Goal: Task Accomplishment & Management: Manage account settings

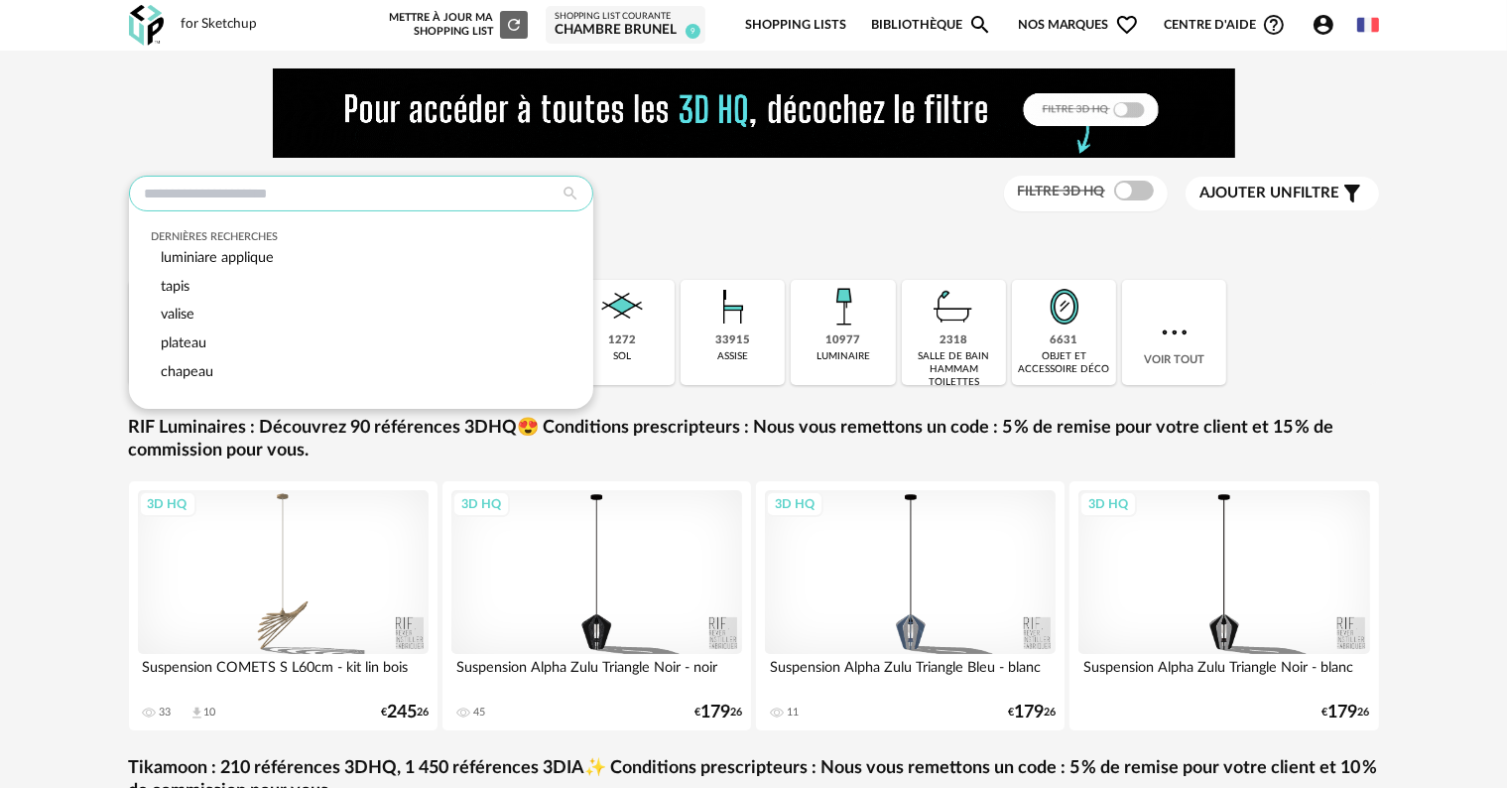
click at [242, 189] on input "text" at bounding box center [361, 194] width 464 height 36
click at [242, 190] on input "text" at bounding box center [361, 194] width 464 height 36
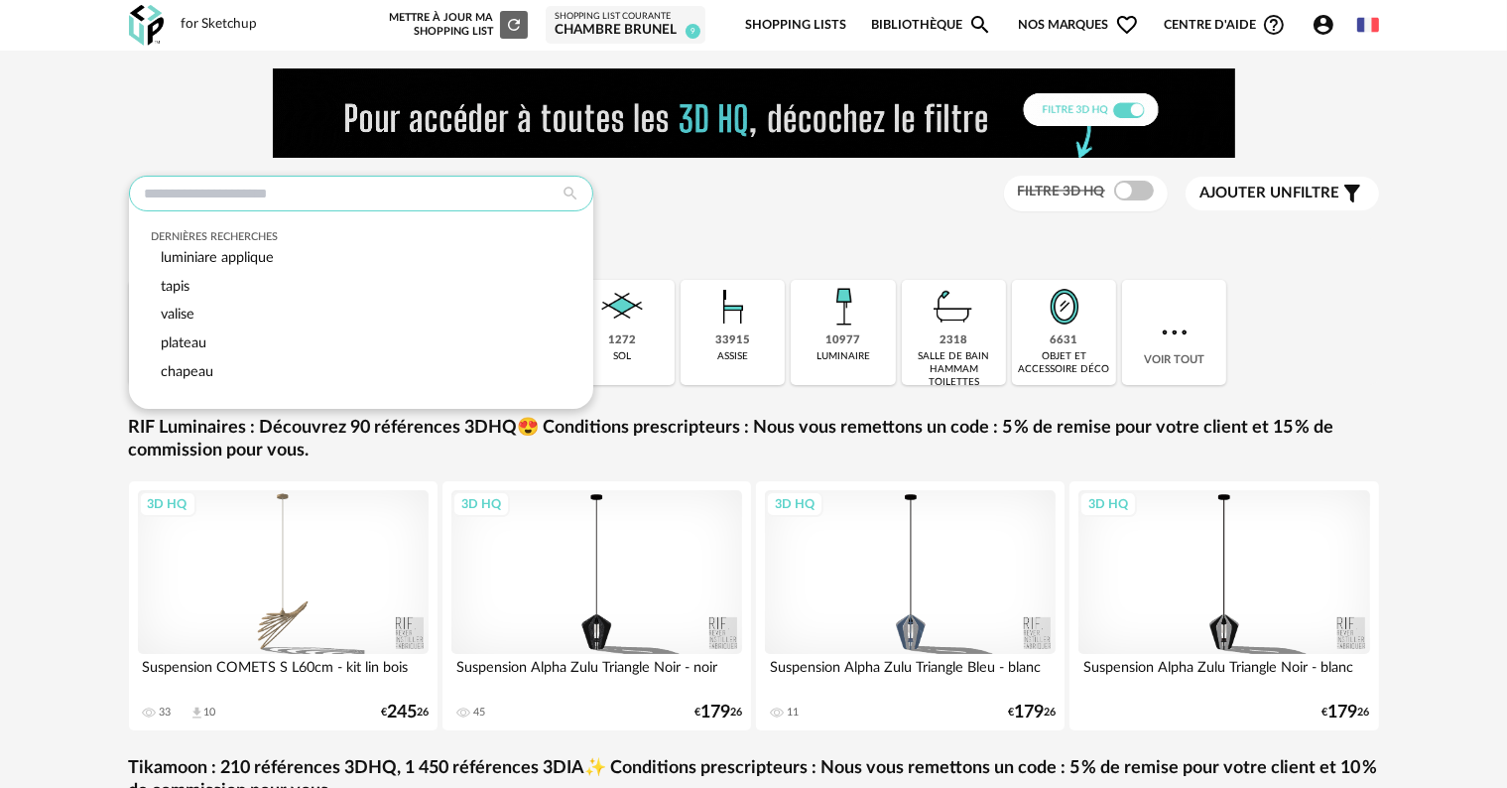
click at [242, 190] on input "text" at bounding box center [361, 194] width 464 height 36
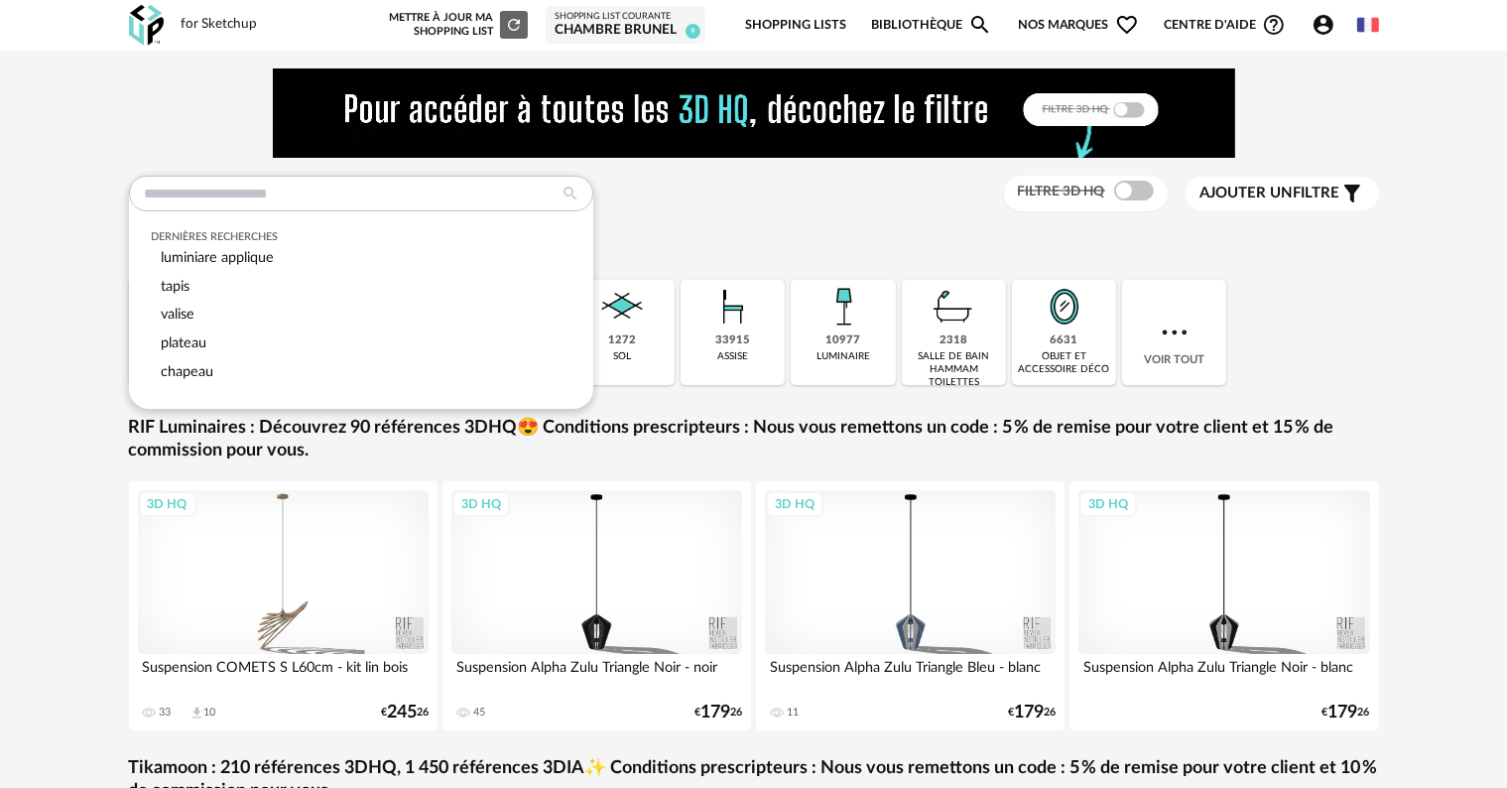
click at [706, 205] on div "Dernières recherches luminiare applique tapis valise plateau chapeau Filtre 3D …" at bounding box center [754, 194] width 1250 height 37
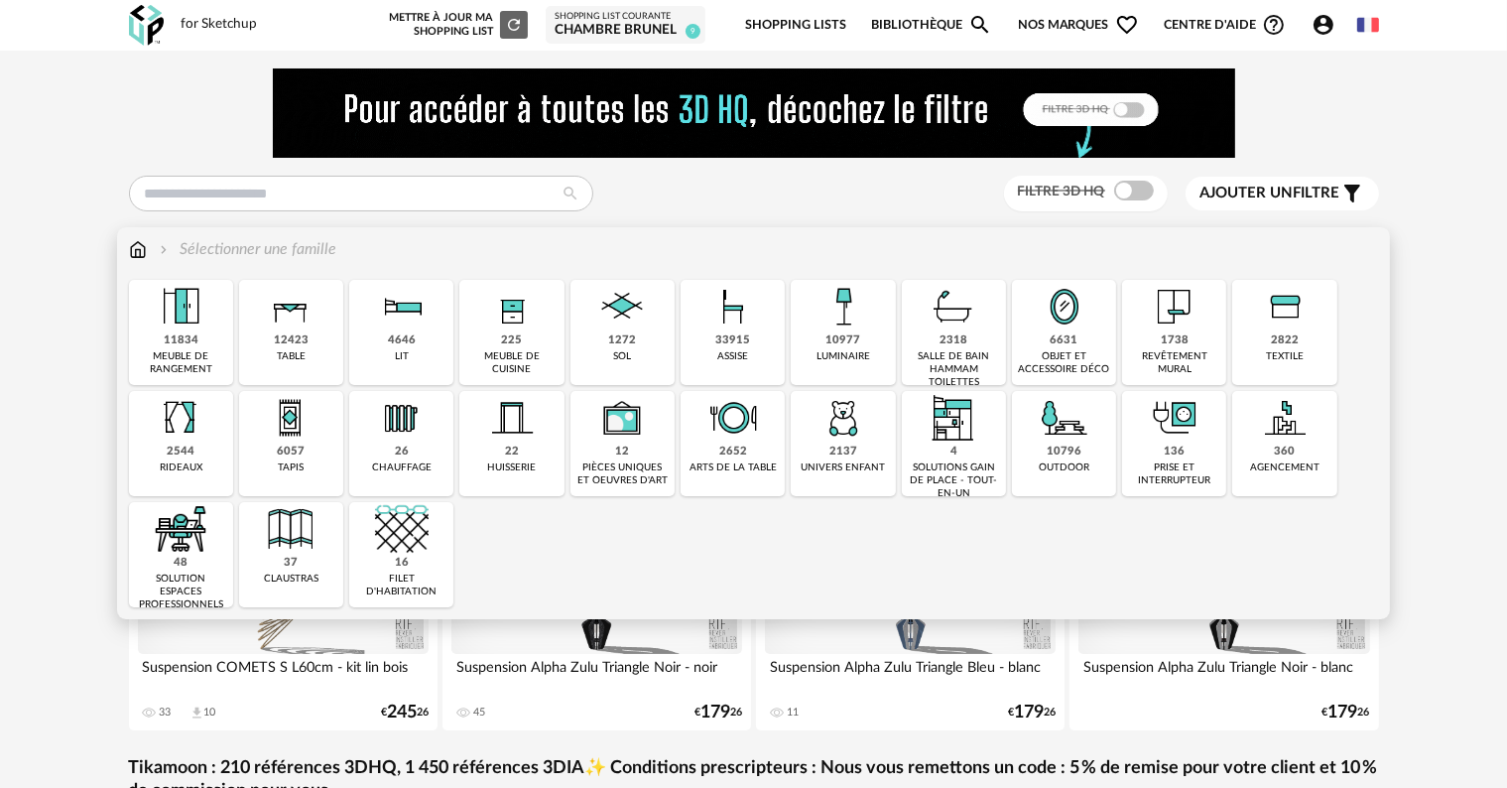
drag, startPoint x: 1169, startPoint y: 309, endPoint x: 1234, endPoint y: 310, distance: 65.5
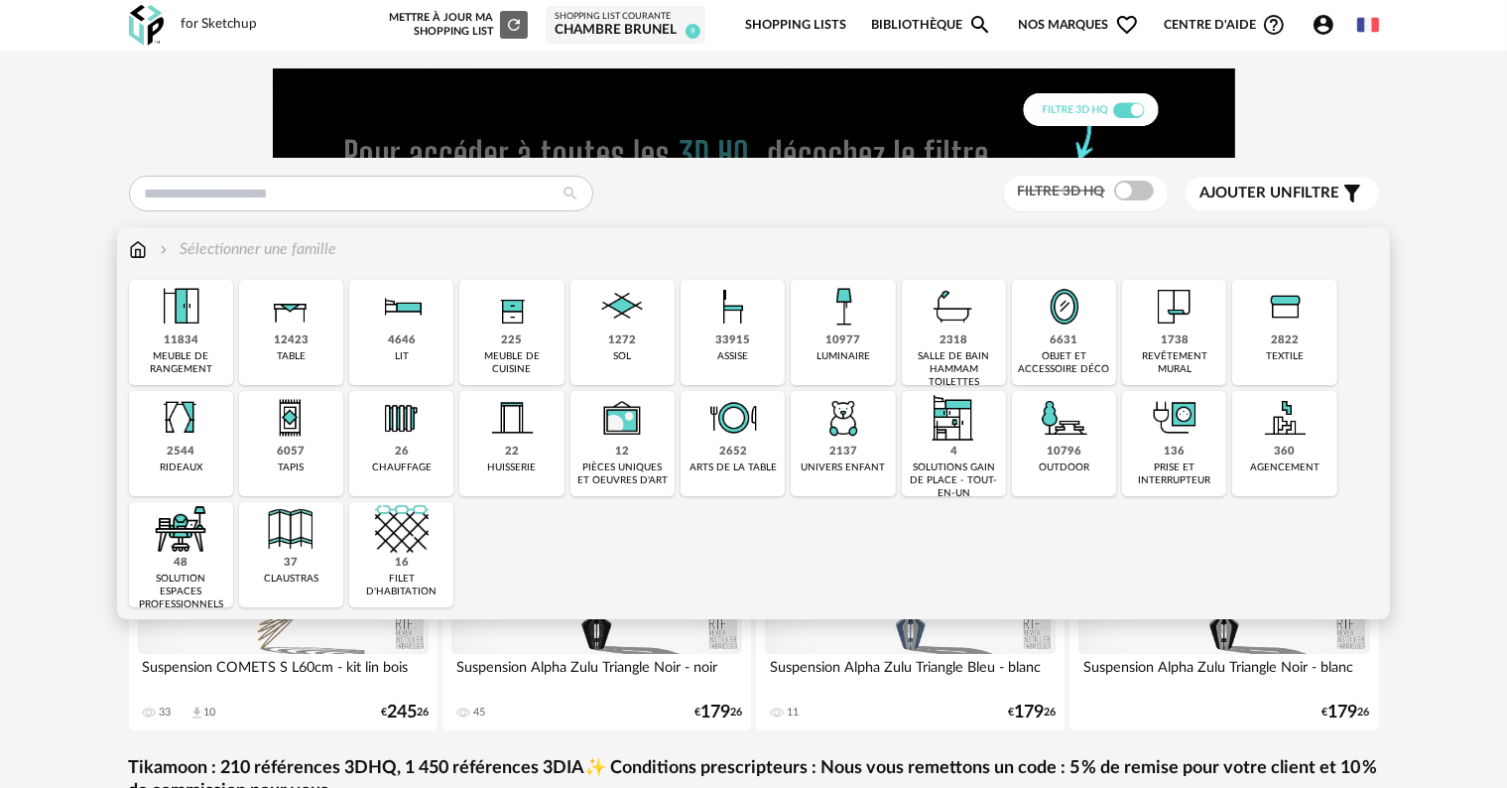
click at [1169, 308] on img at bounding box center [1175, 307] width 54 height 54
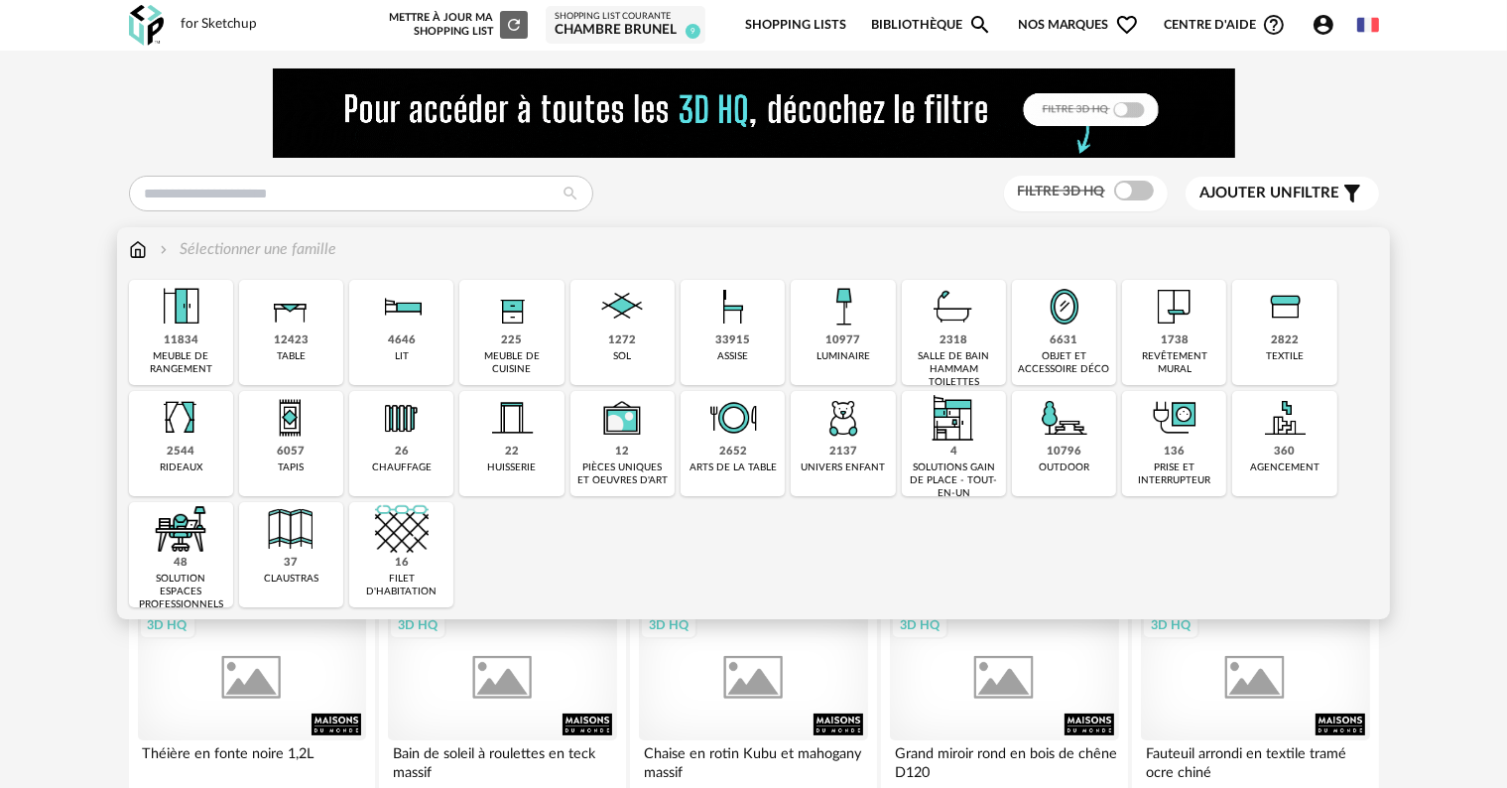
click at [1285, 318] on div "Close icon 11834 meuble de rangement 12423 table 4646 lit 225 meuble de cuisine…" at bounding box center [754, 443] width 1250 height 327
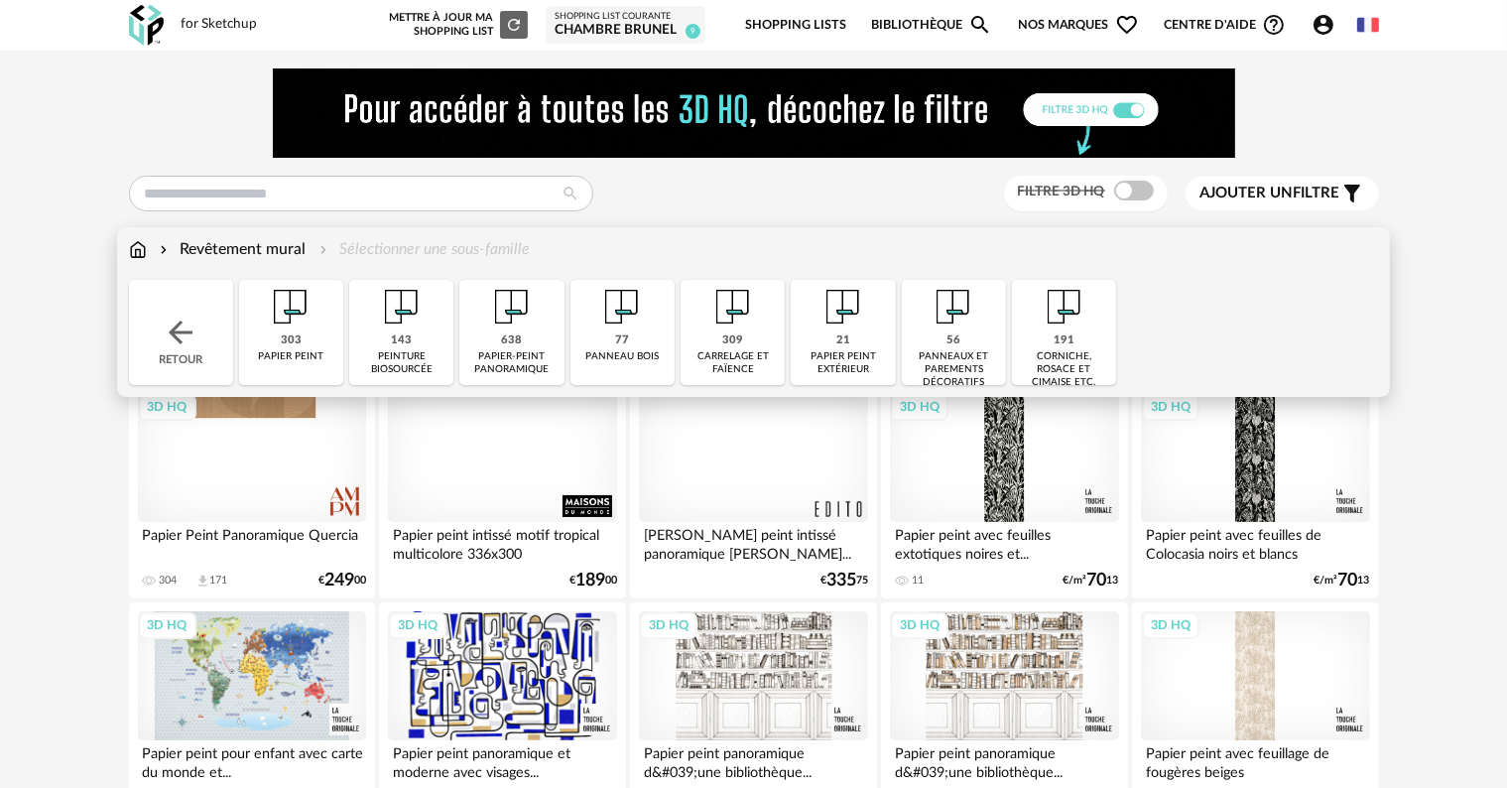
click at [185, 349] on img at bounding box center [181, 333] width 36 height 36
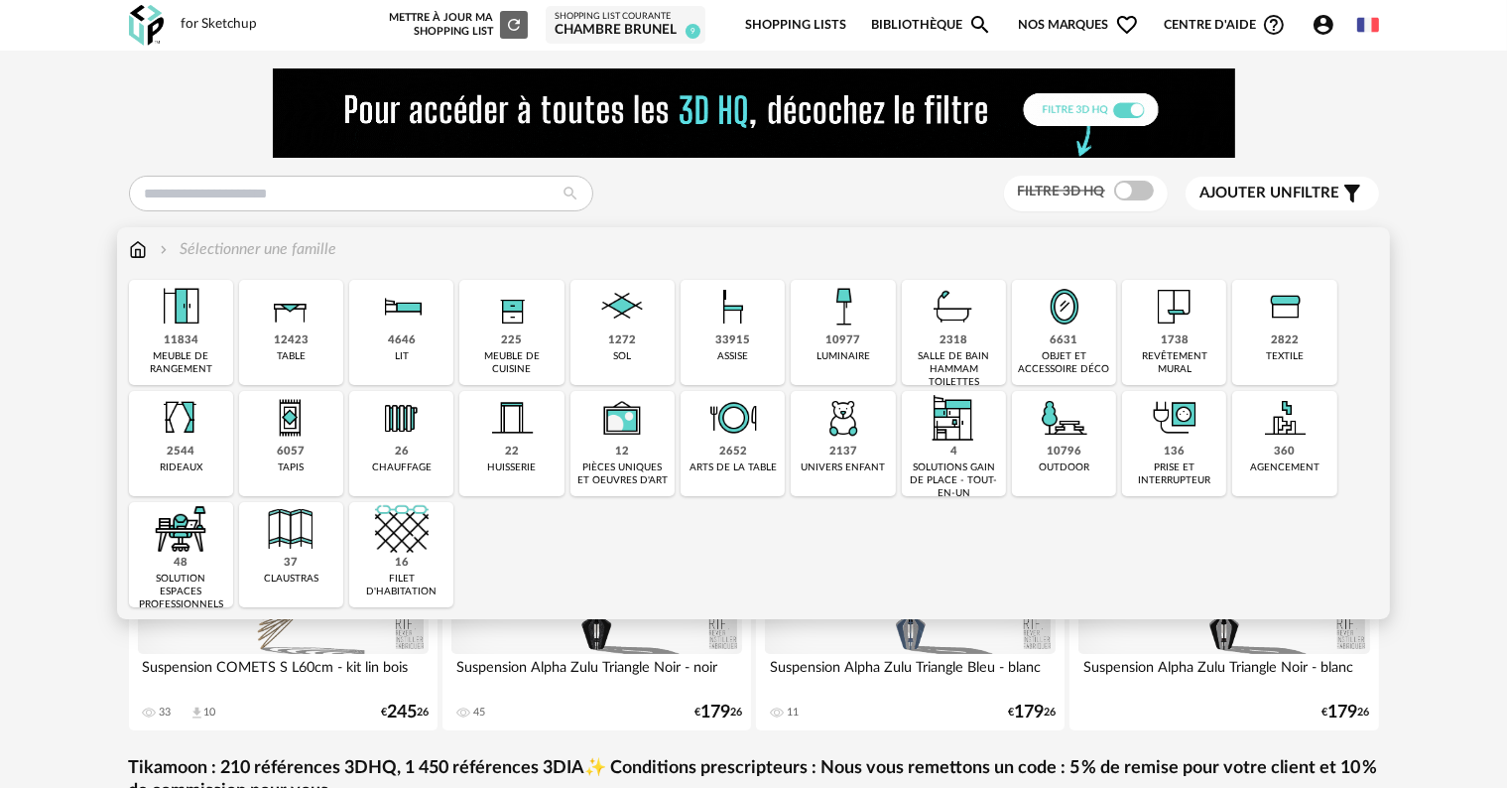
click at [1180, 354] on div "revêtement mural" at bounding box center [1174, 363] width 92 height 26
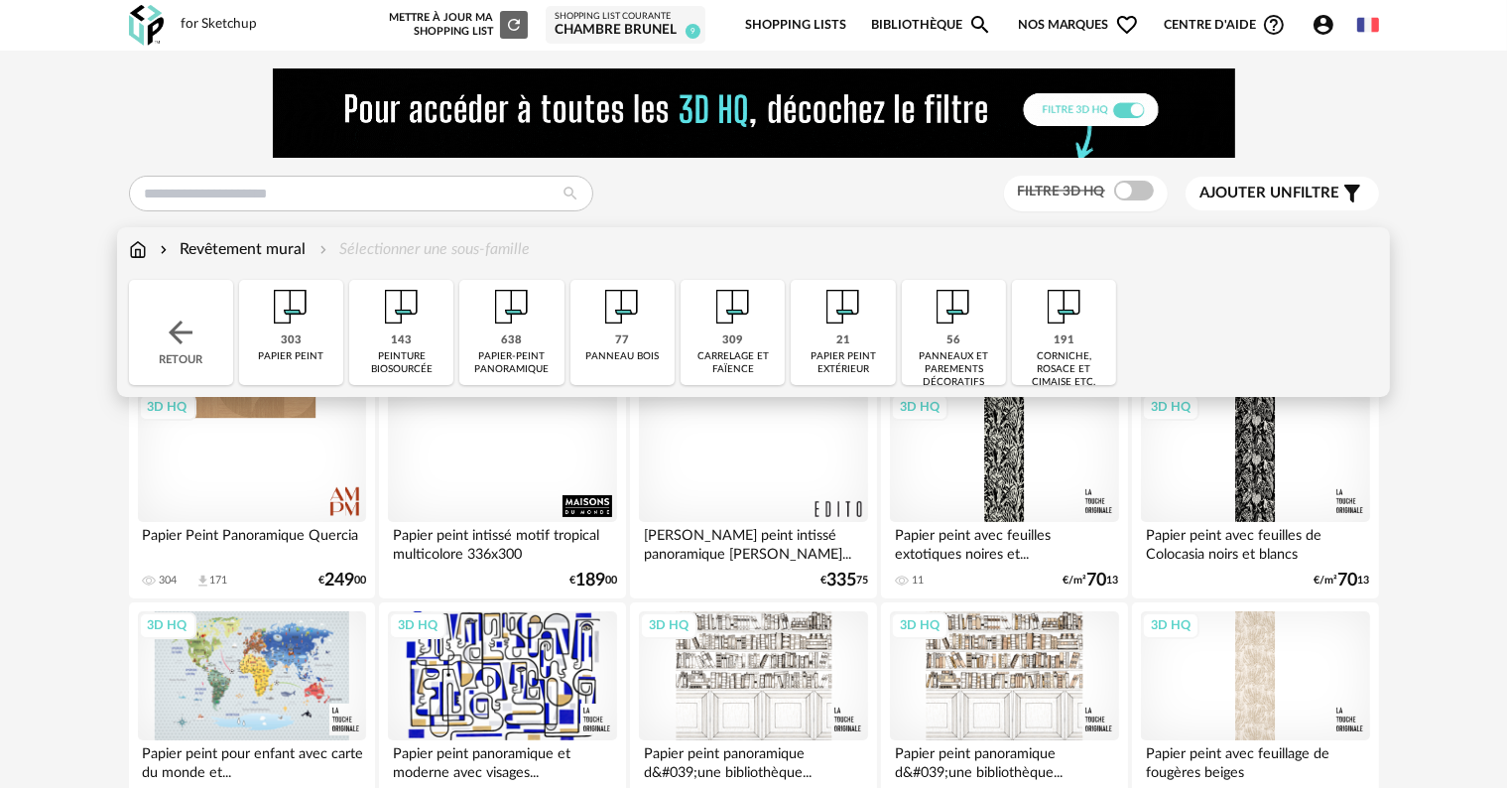
click at [956, 369] on div "panneaux et parements décoratifs" at bounding box center [954, 369] width 92 height 39
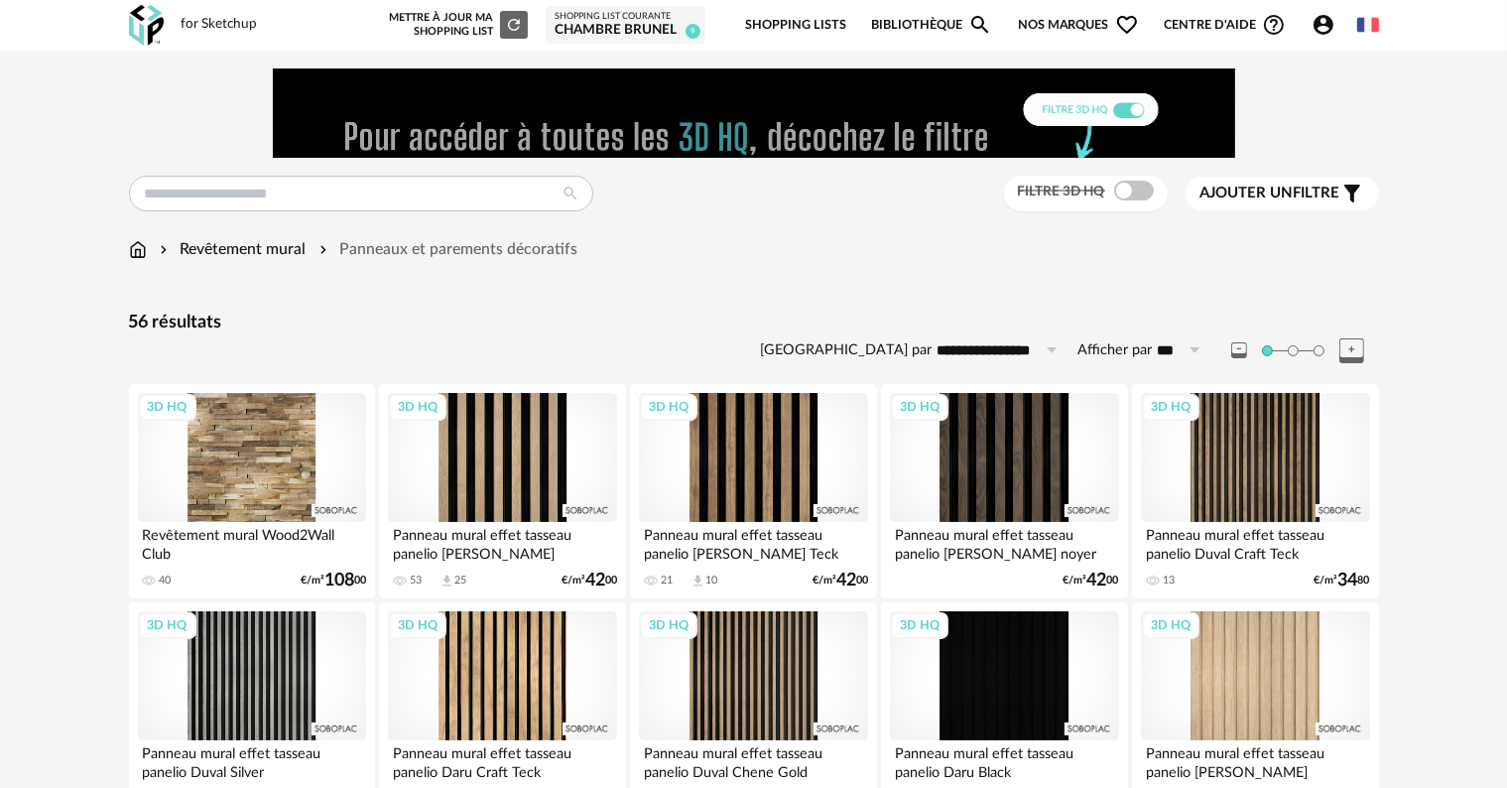
click at [260, 254] on div "Revêtement mural" at bounding box center [231, 249] width 151 height 23
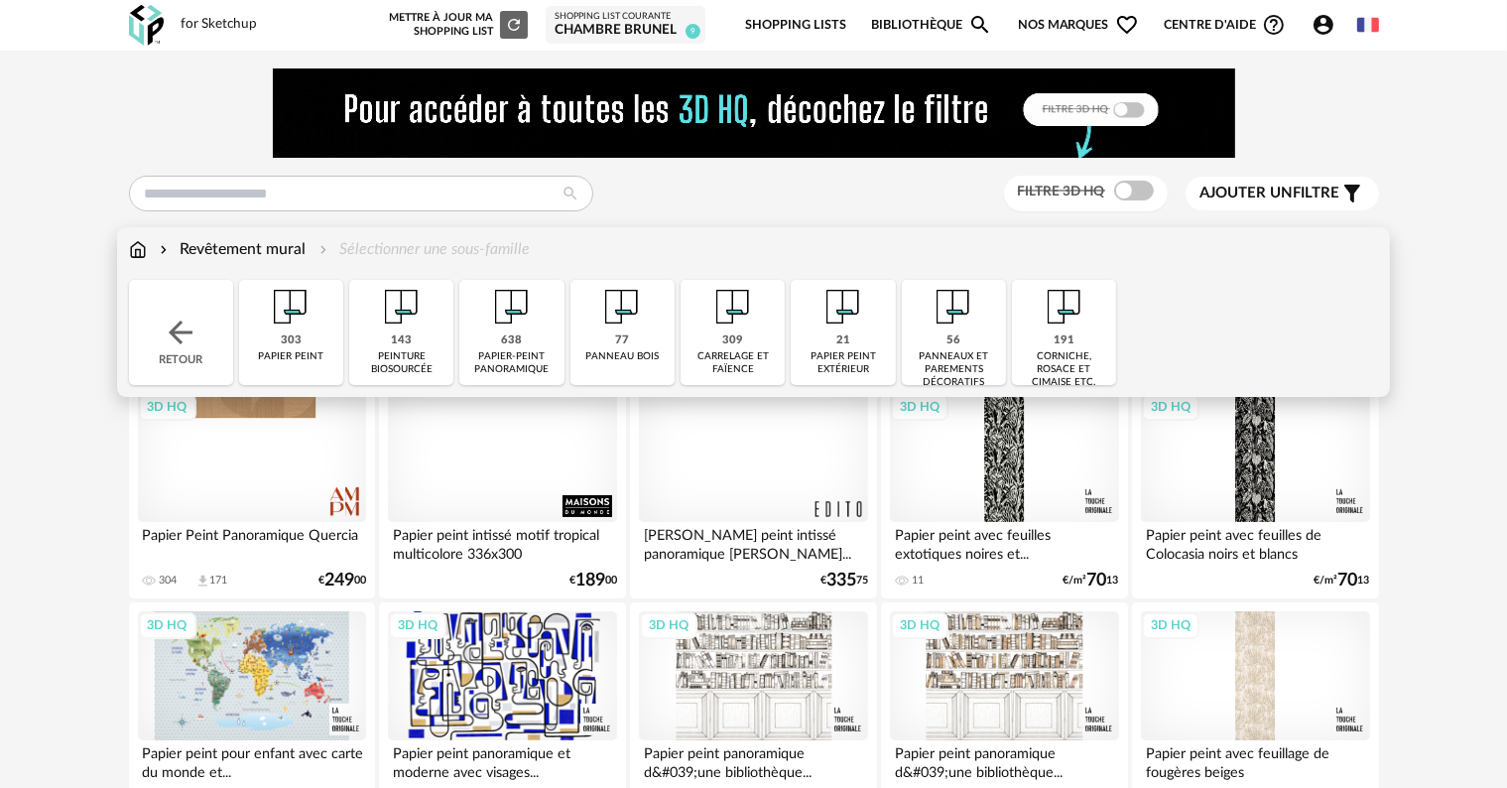
click at [151, 252] on div "Revêtement mural Sélectionner une sous-famille" at bounding box center [330, 249] width 402 height 23
click at [131, 253] on img at bounding box center [138, 249] width 18 height 23
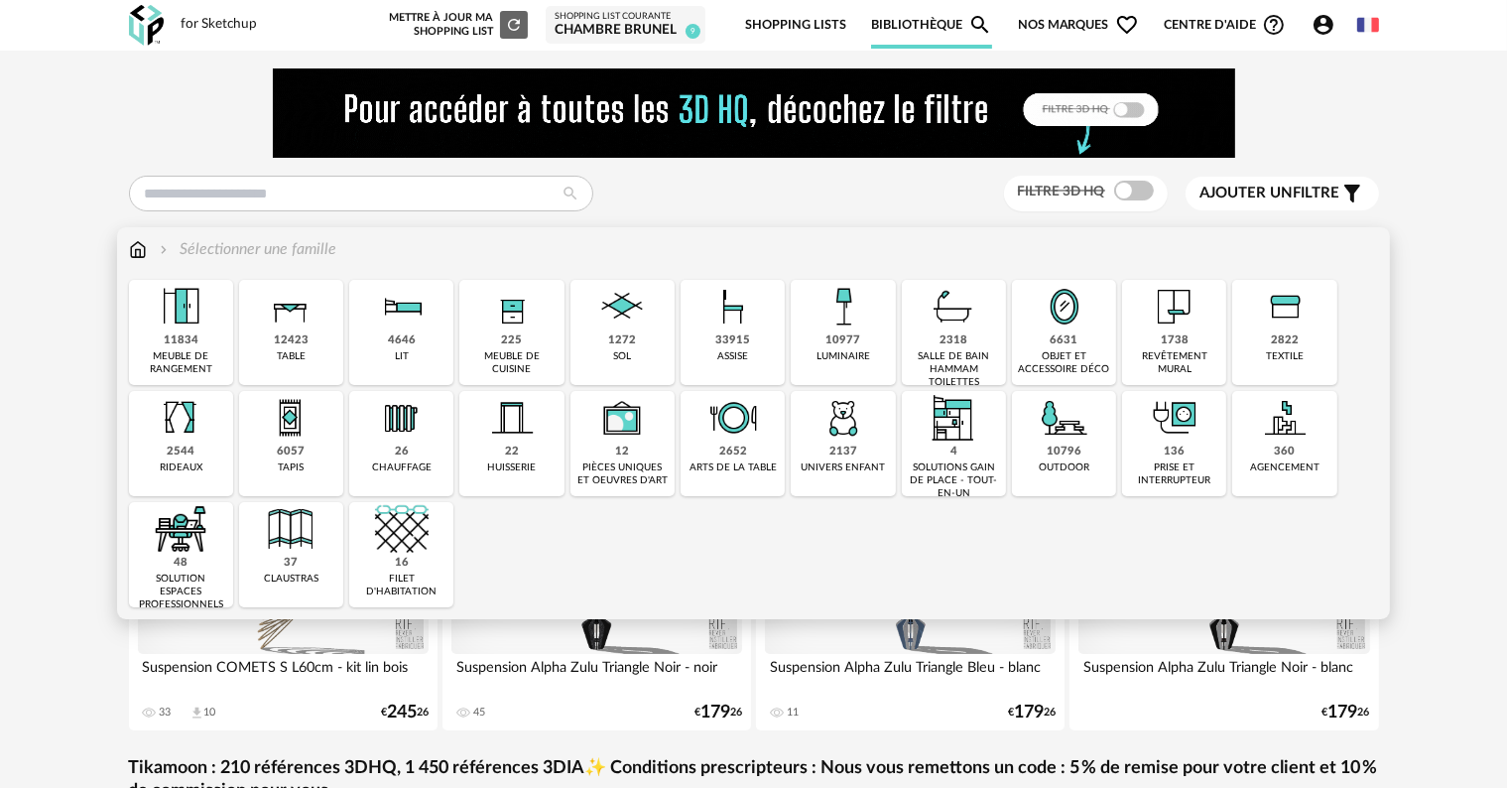
click at [1250, 332] on div "2822 textile" at bounding box center [1284, 332] width 104 height 105
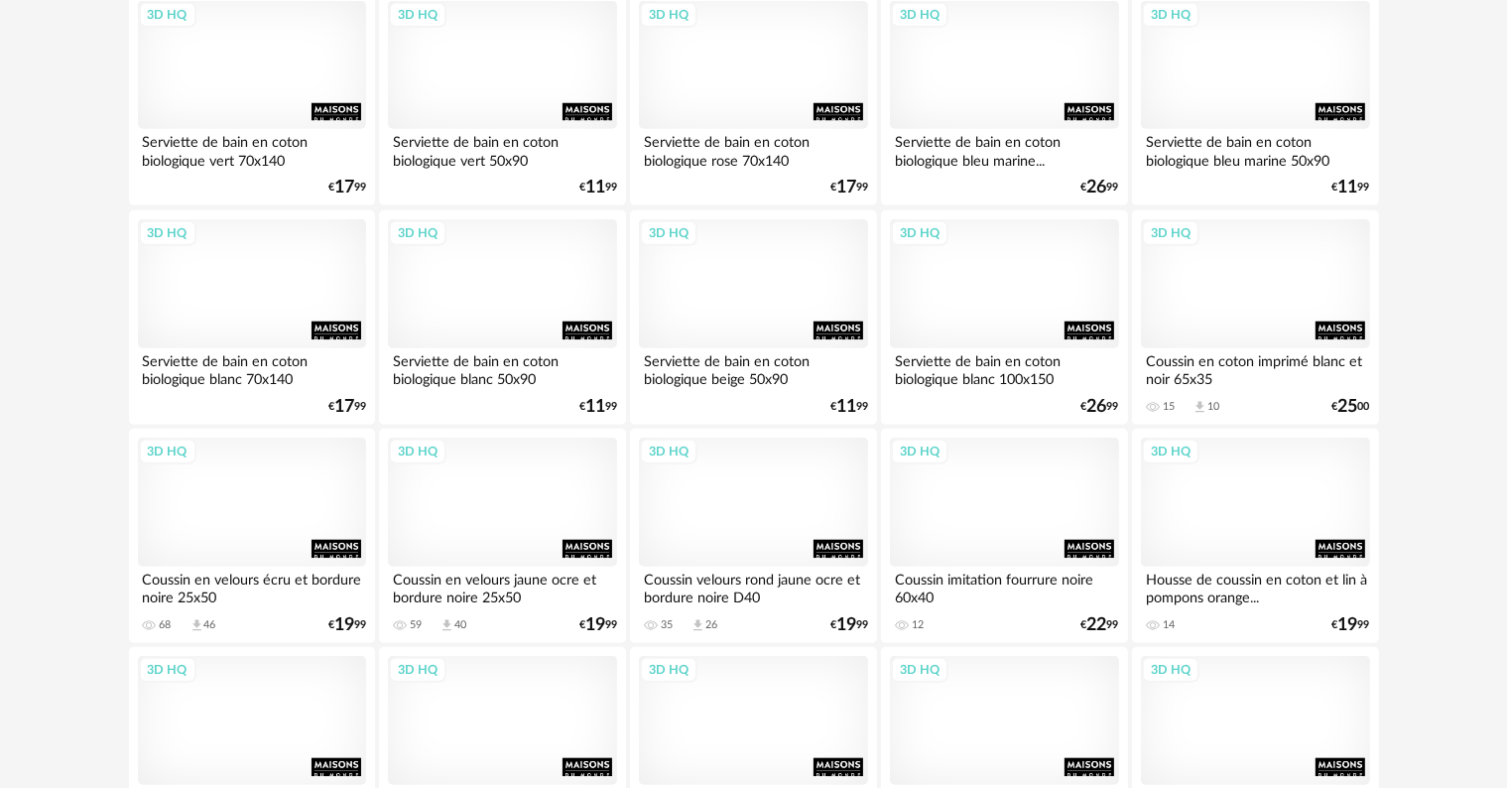
scroll to position [1786, 0]
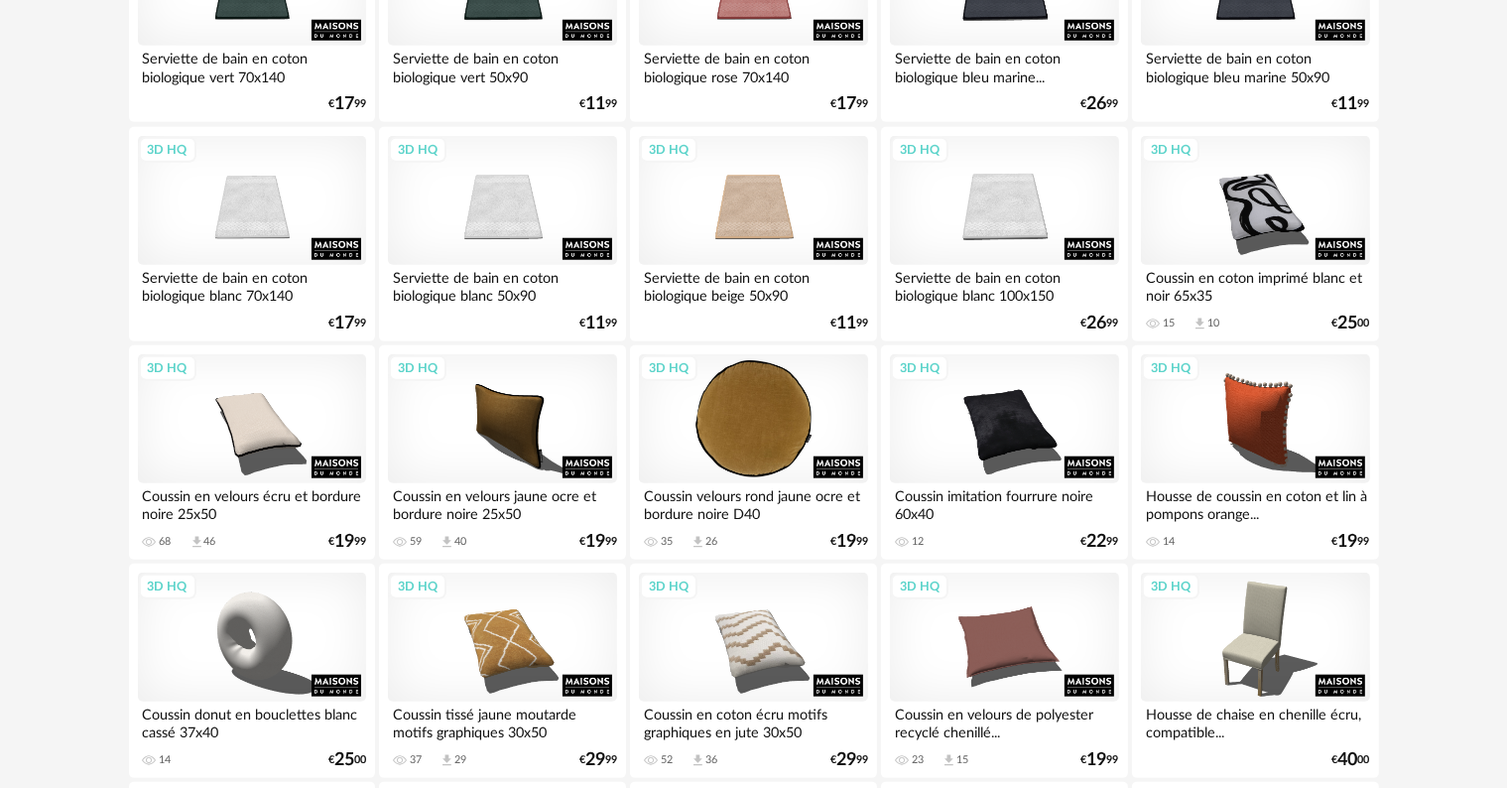
click at [740, 441] on div "3D HQ" at bounding box center [753, 418] width 228 height 129
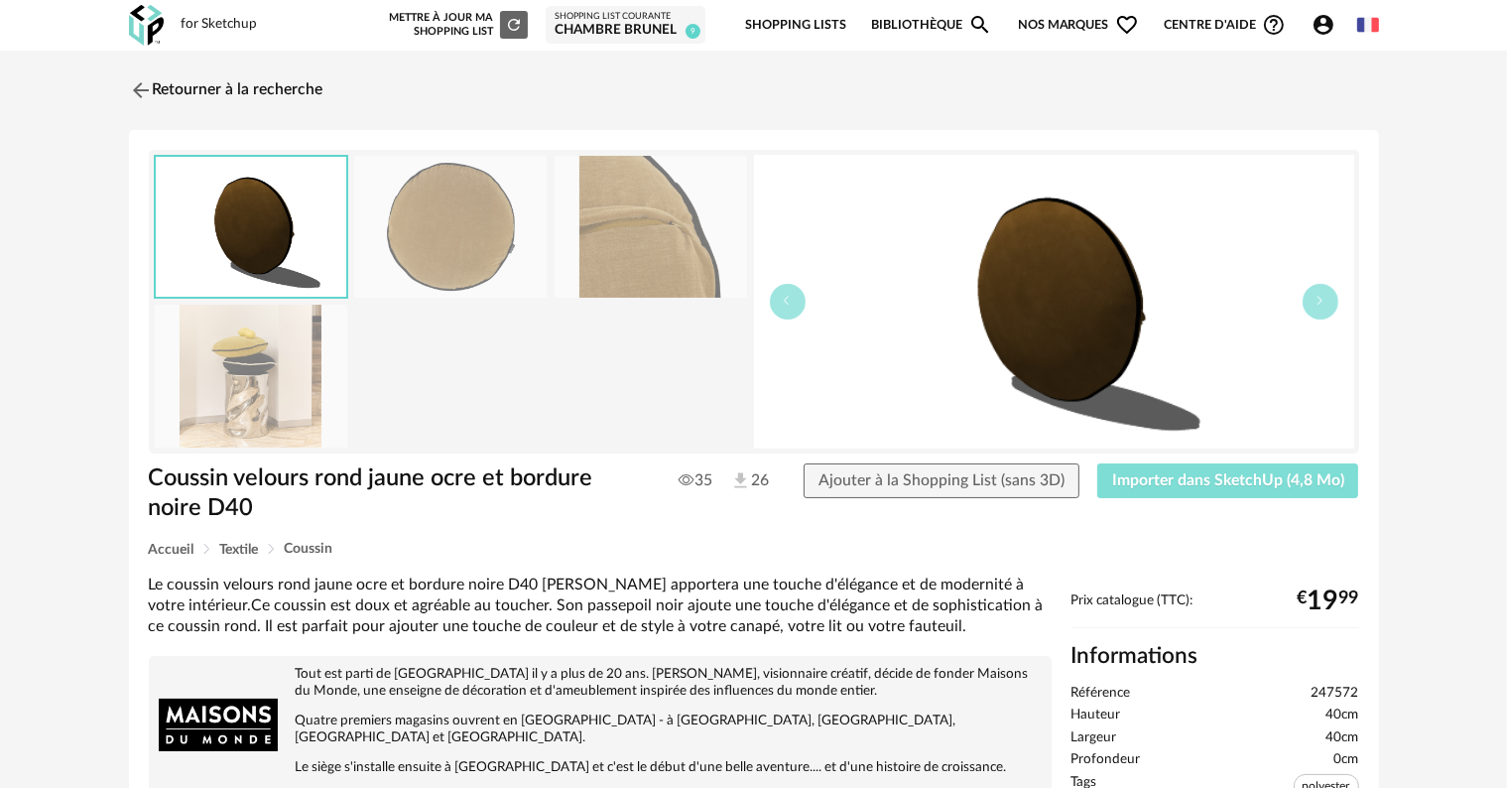
click at [1171, 488] on button "Importer dans SketchUp (4,8 Mo)" at bounding box center [1228, 481] width 262 height 36
click at [223, 81] on link "Retourner à la recherche" at bounding box center [221, 90] width 194 height 44
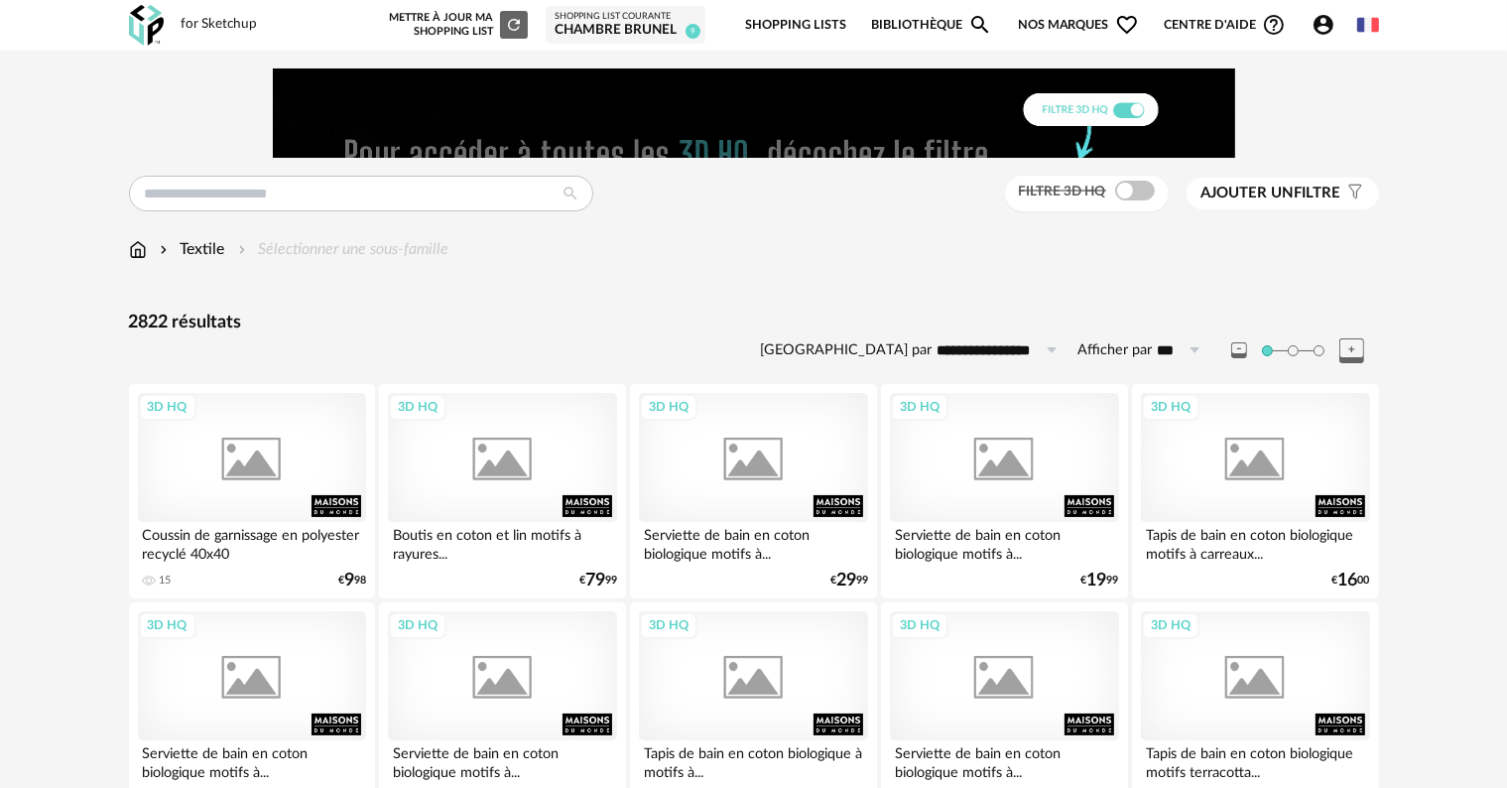
scroll to position [1786, 0]
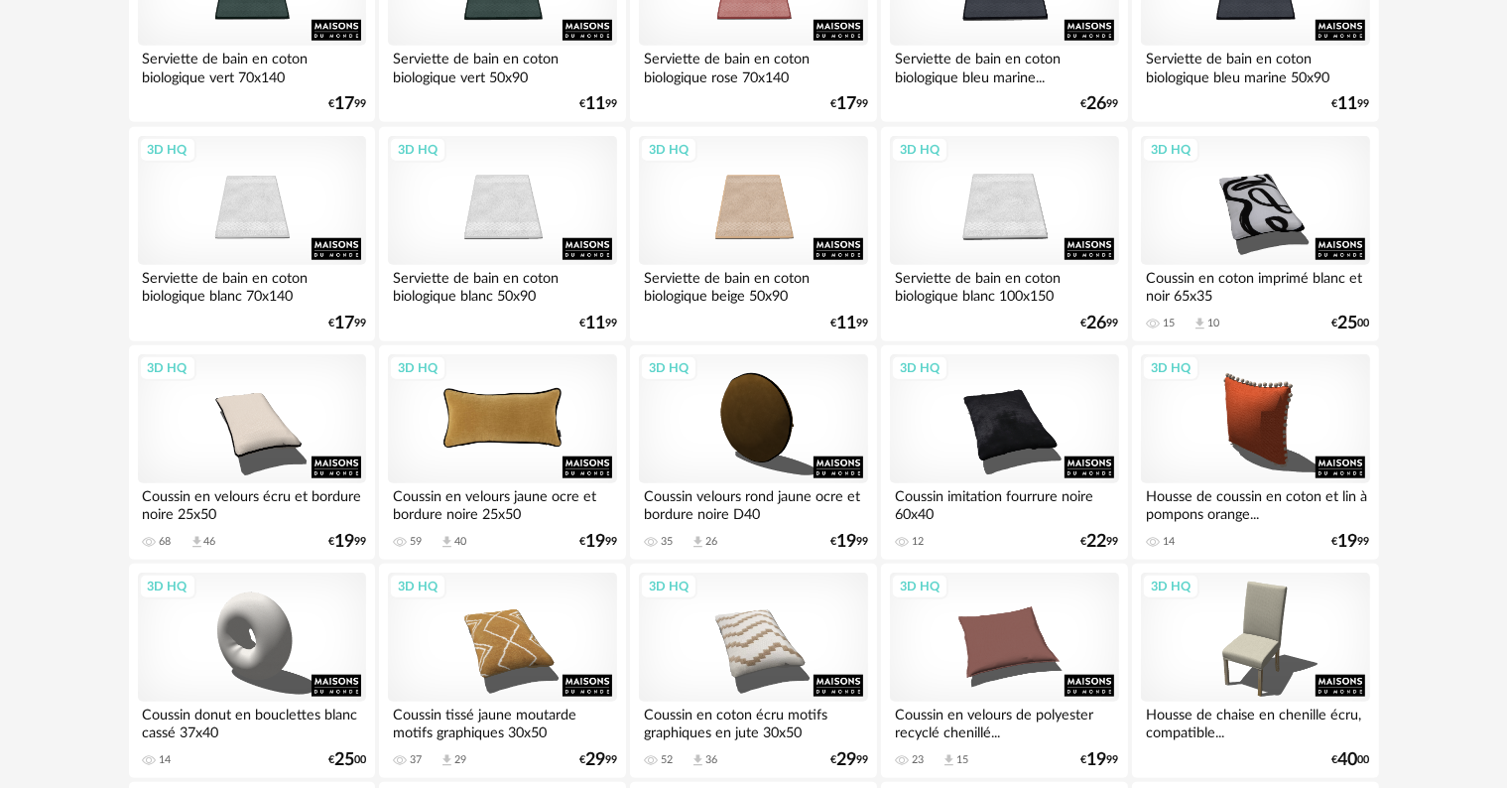
click at [502, 446] on div "3D HQ" at bounding box center [502, 418] width 228 height 129
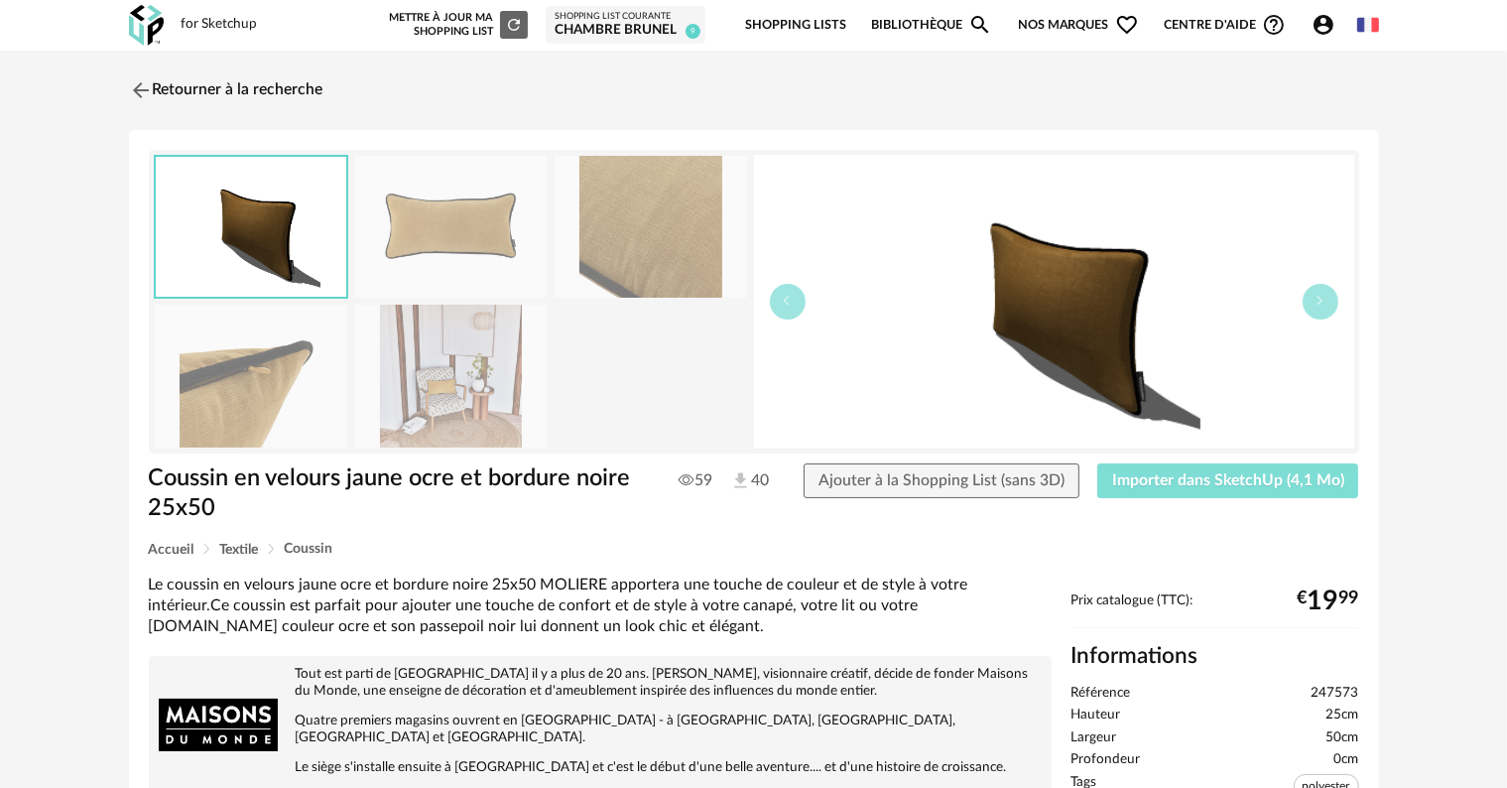
click at [1166, 482] on span "Importer dans SketchUp (4,1 Mo)" at bounding box center [1228, 480] width 232 height 16
click at [150, 78] on img at bounding box center [138, 89] width 29 height 29
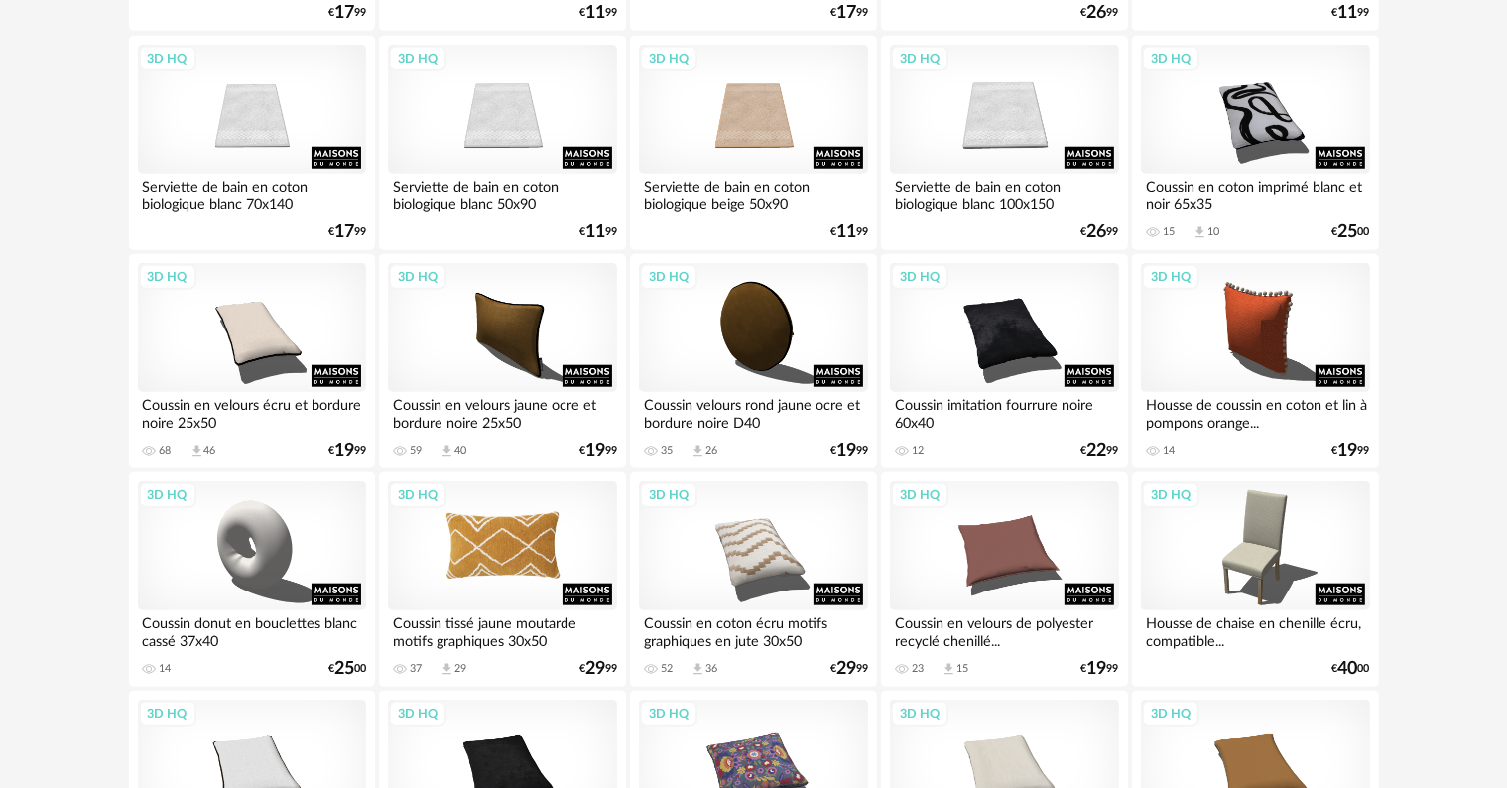
scroll to position [1885, 0]
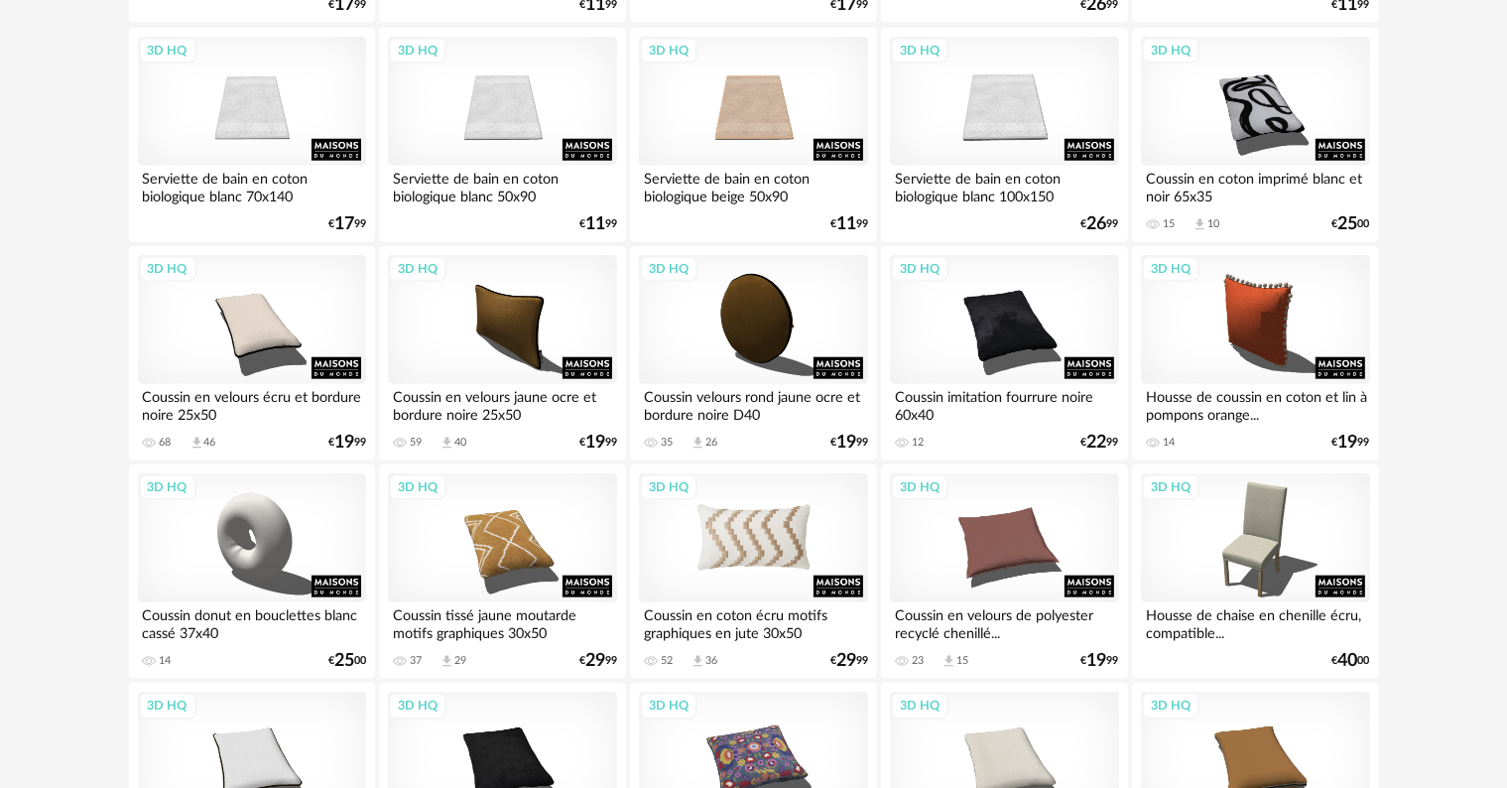
click at [770, 548] on div "3D HQ" at bounding box center [753, 537] width 228 height 129
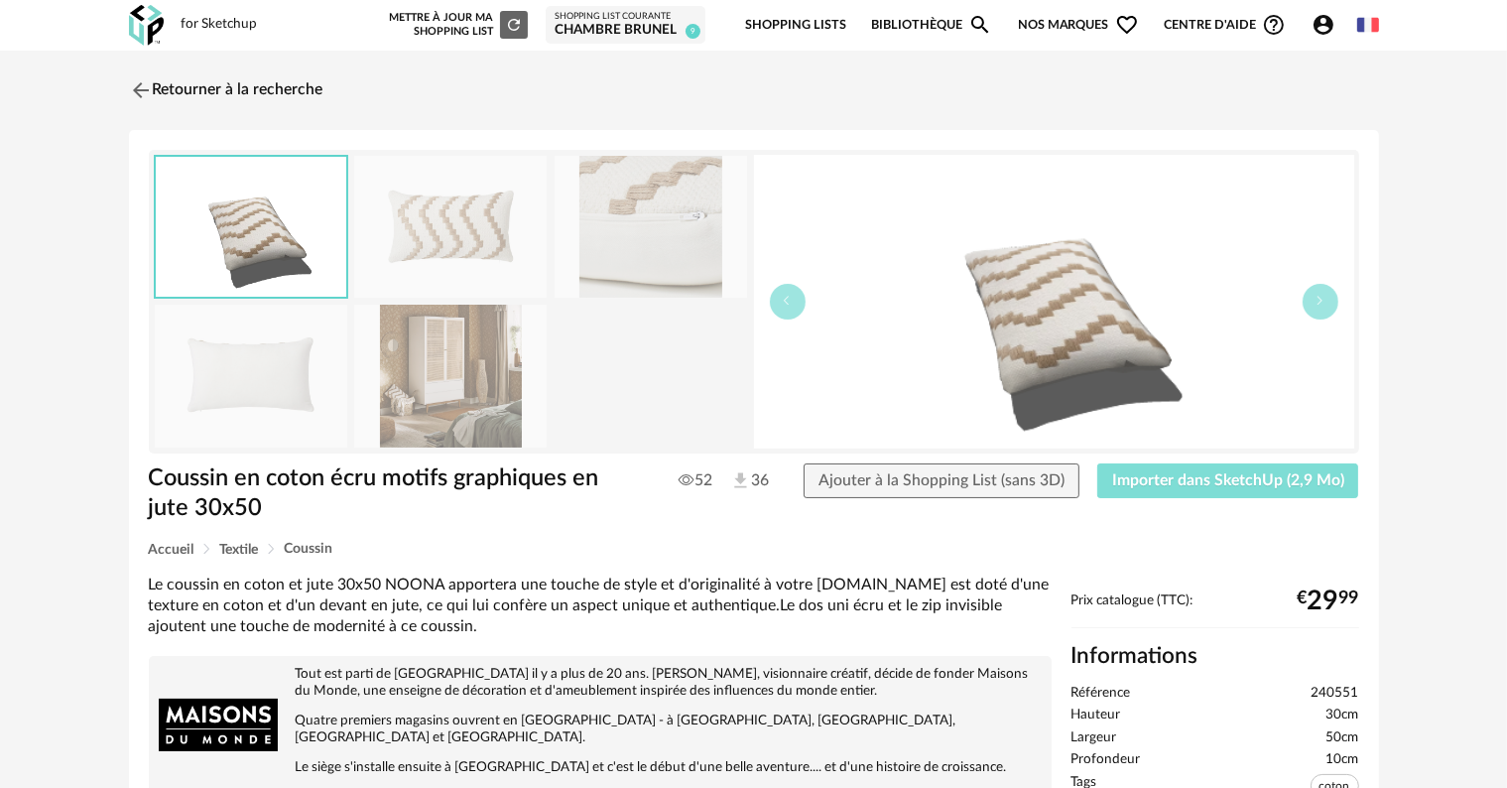
click at [1199, 473] on span "Importer dans SketchUp (2,9 Mo)" at bounding box center [1228, 480] width 232 height 16
click at [153, 90] on link "Retourner à la recherche" at bounding box center [221, 90] width 194 height 44
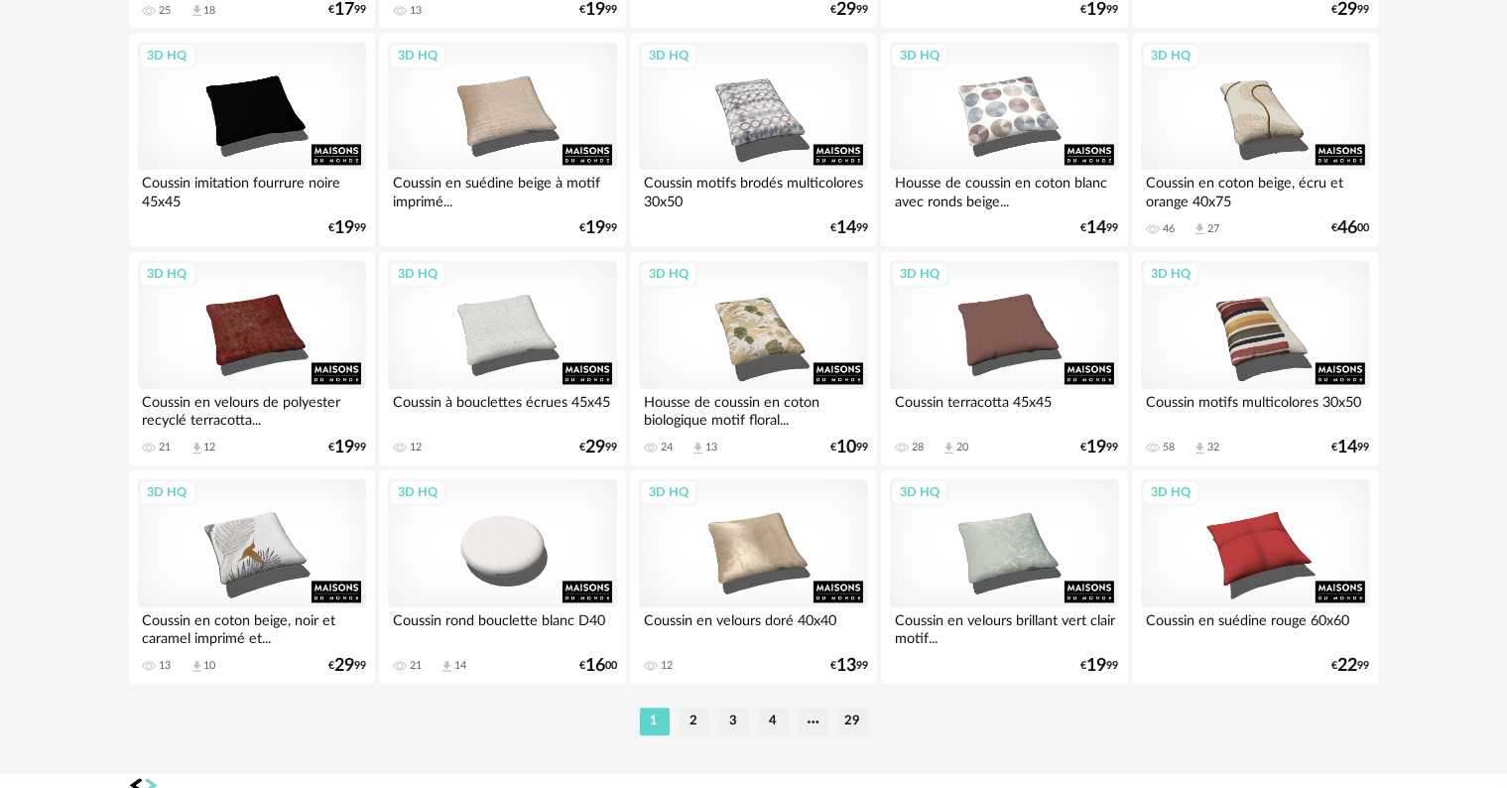
scroll to position [4093, 0]
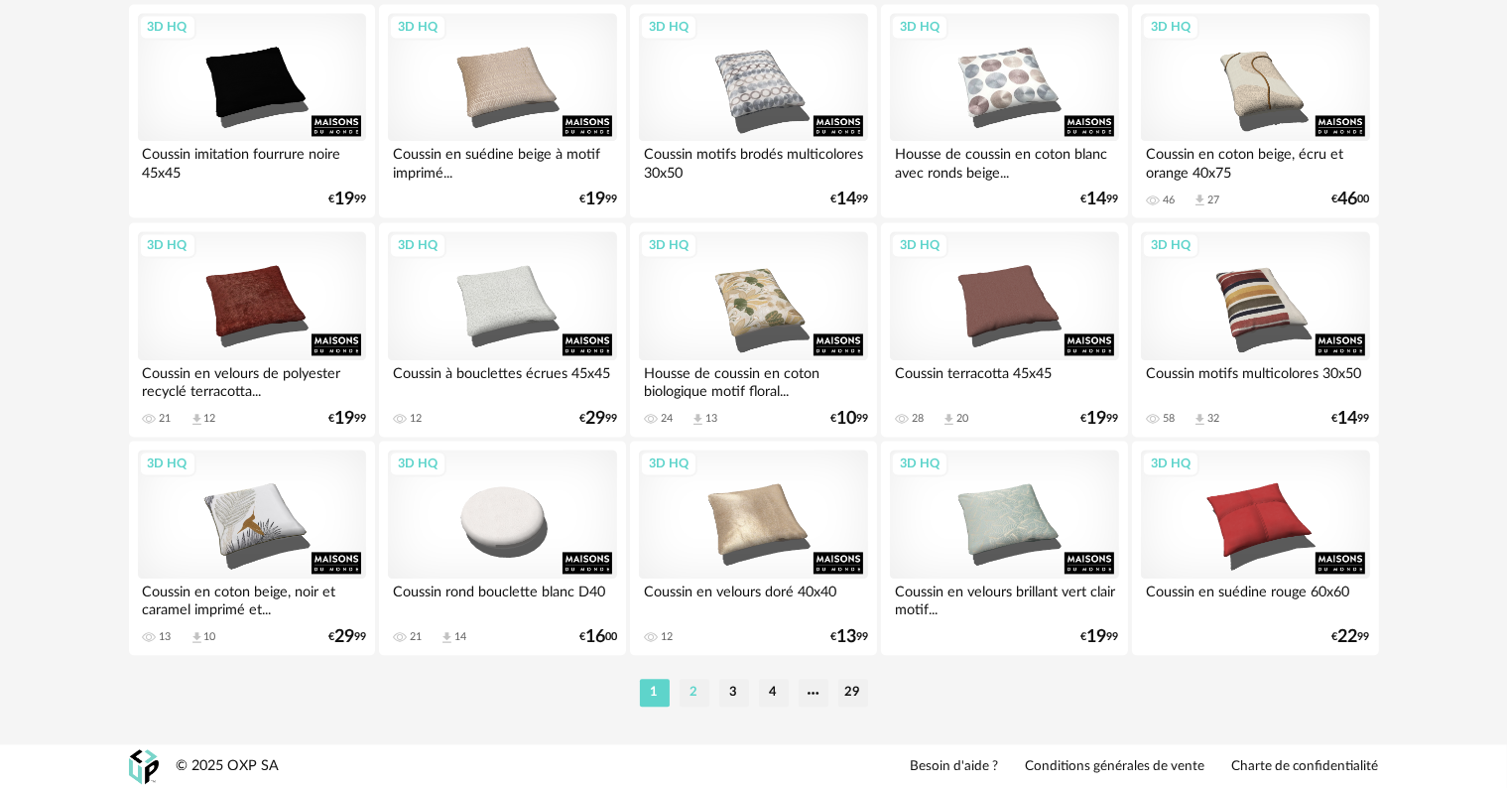
click at [701, 692] on li "2" at bounding box center [695, 693] width 30 height 28
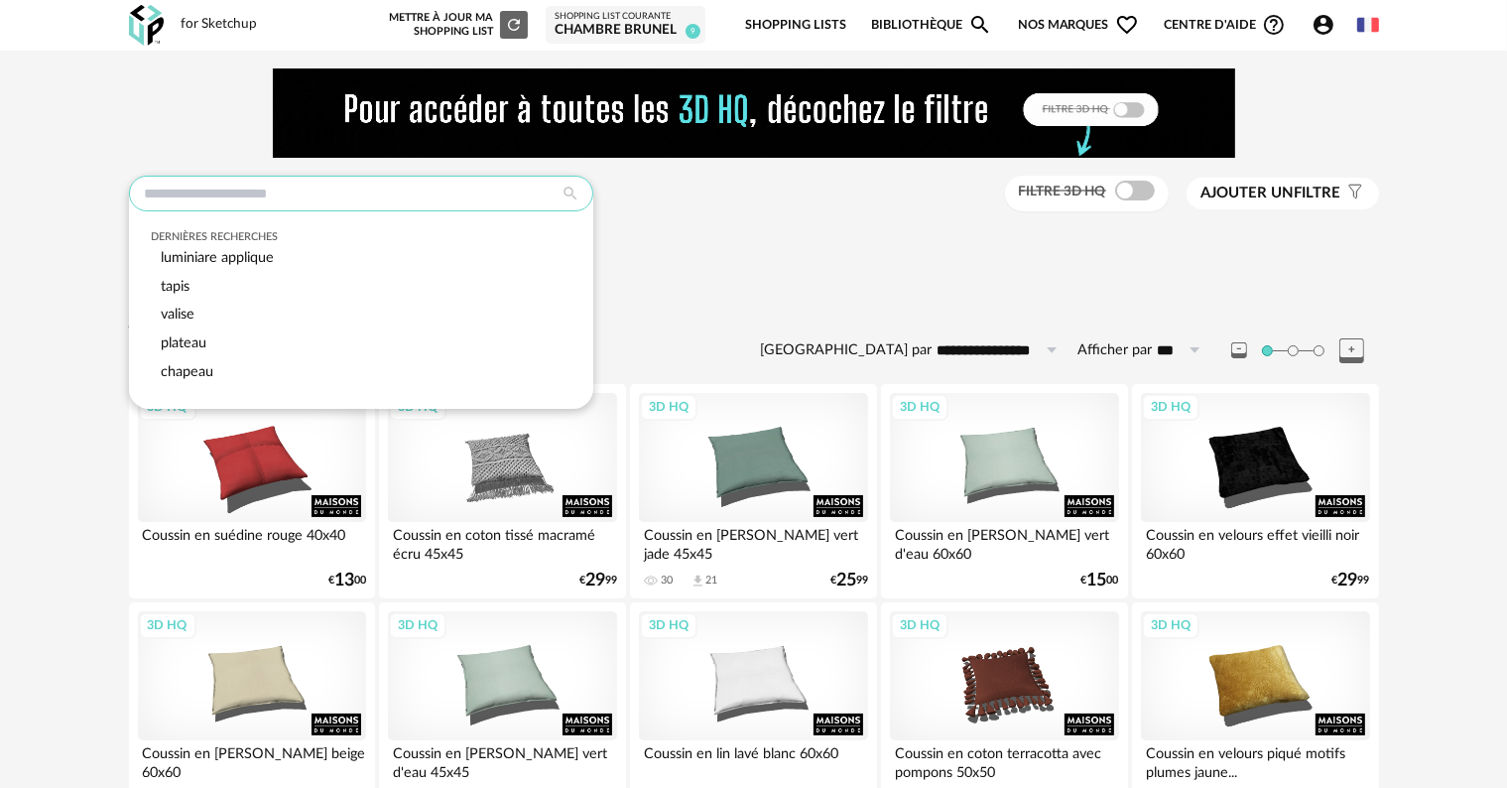
click at [173, 200] on input "text" at bounding box center [361, 194] width 464 height 36
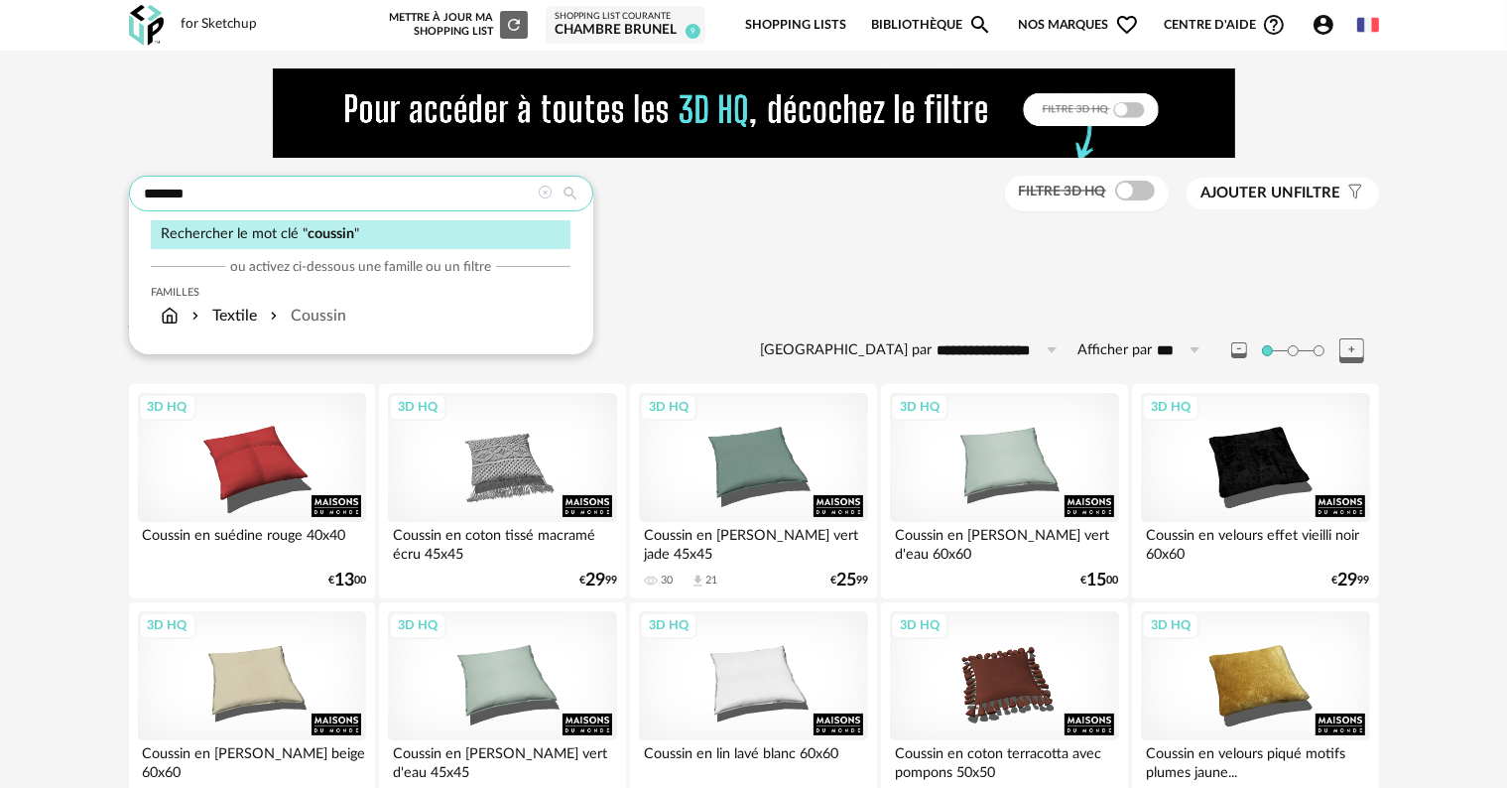
type input "*******"
type input "**********"
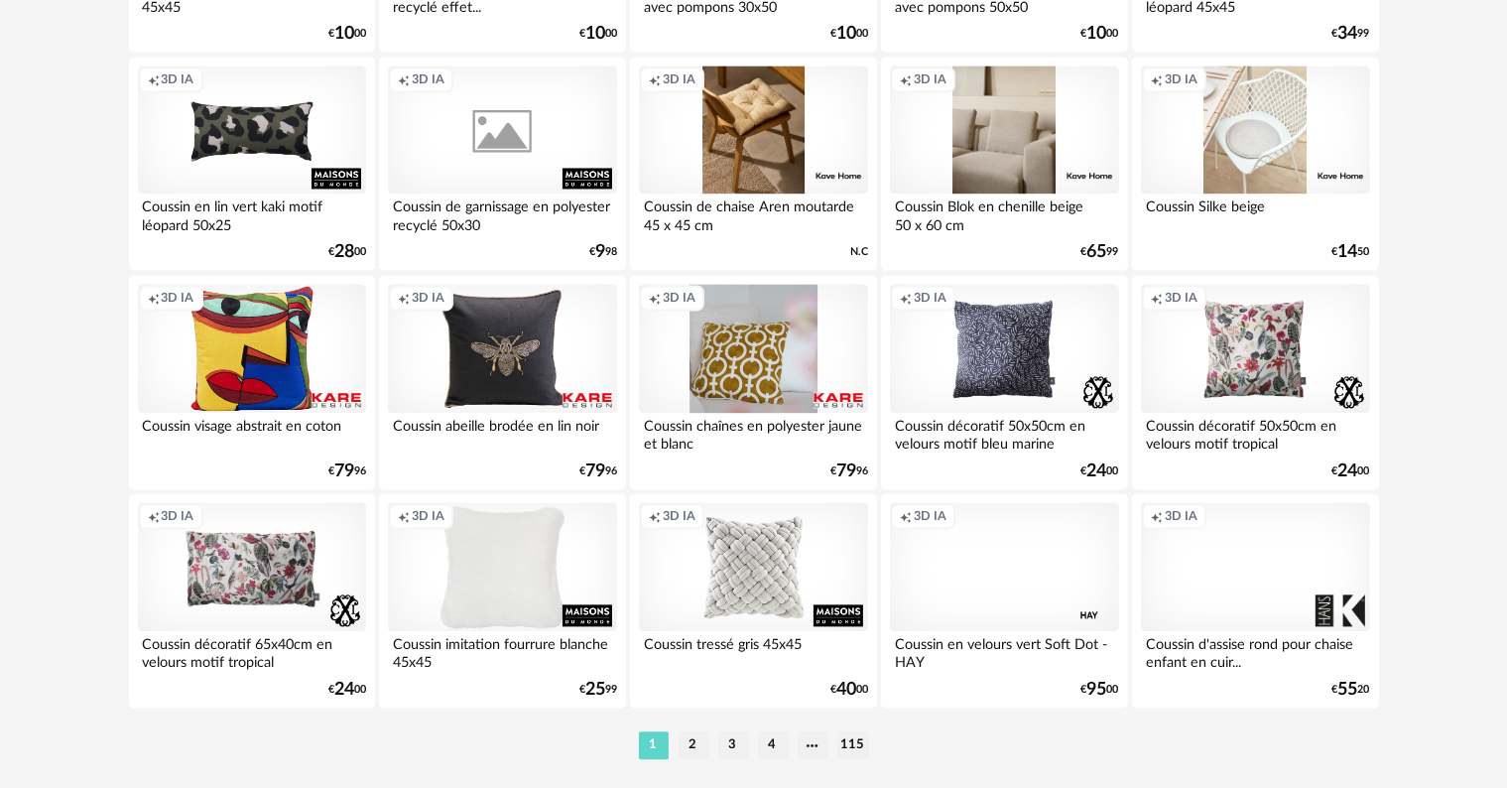
scroll to position [4093, 0]
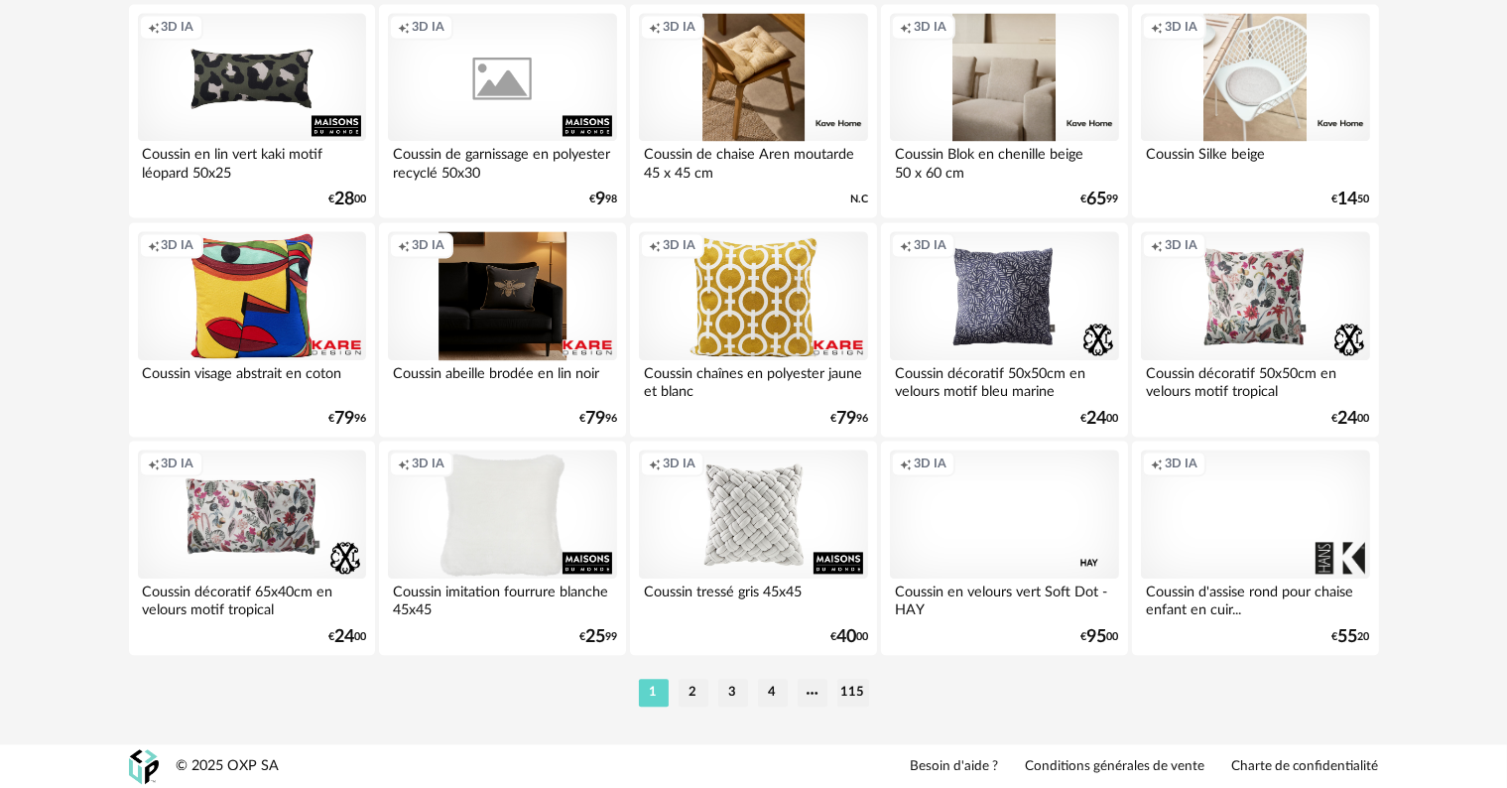
click at [475, 307] on div "Creation icon 3D IA" at bounding box center [502, 295] width 228 height 129
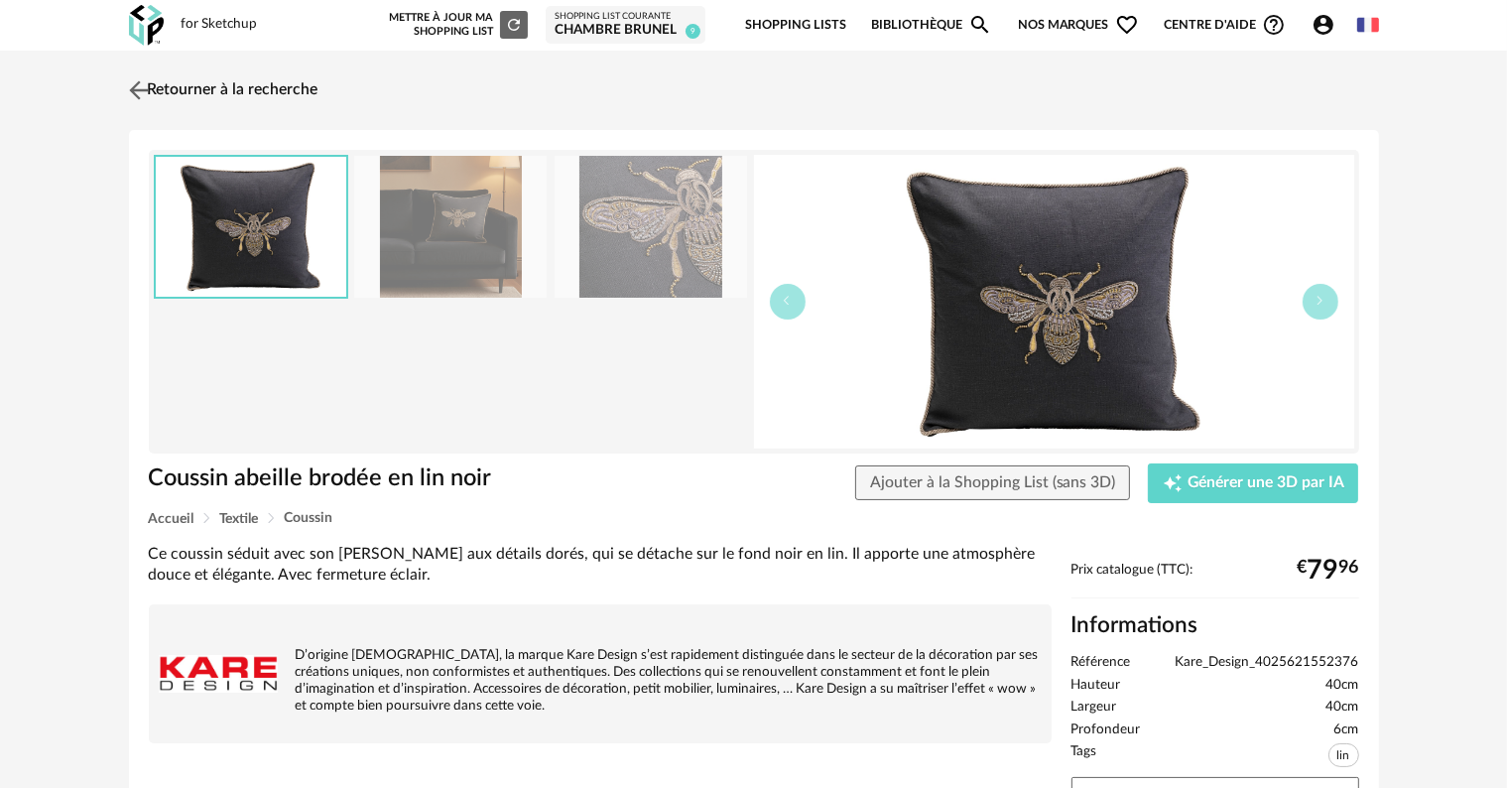
click at [138, 83] on img at bounding box center [138, 89] width 29 height 29
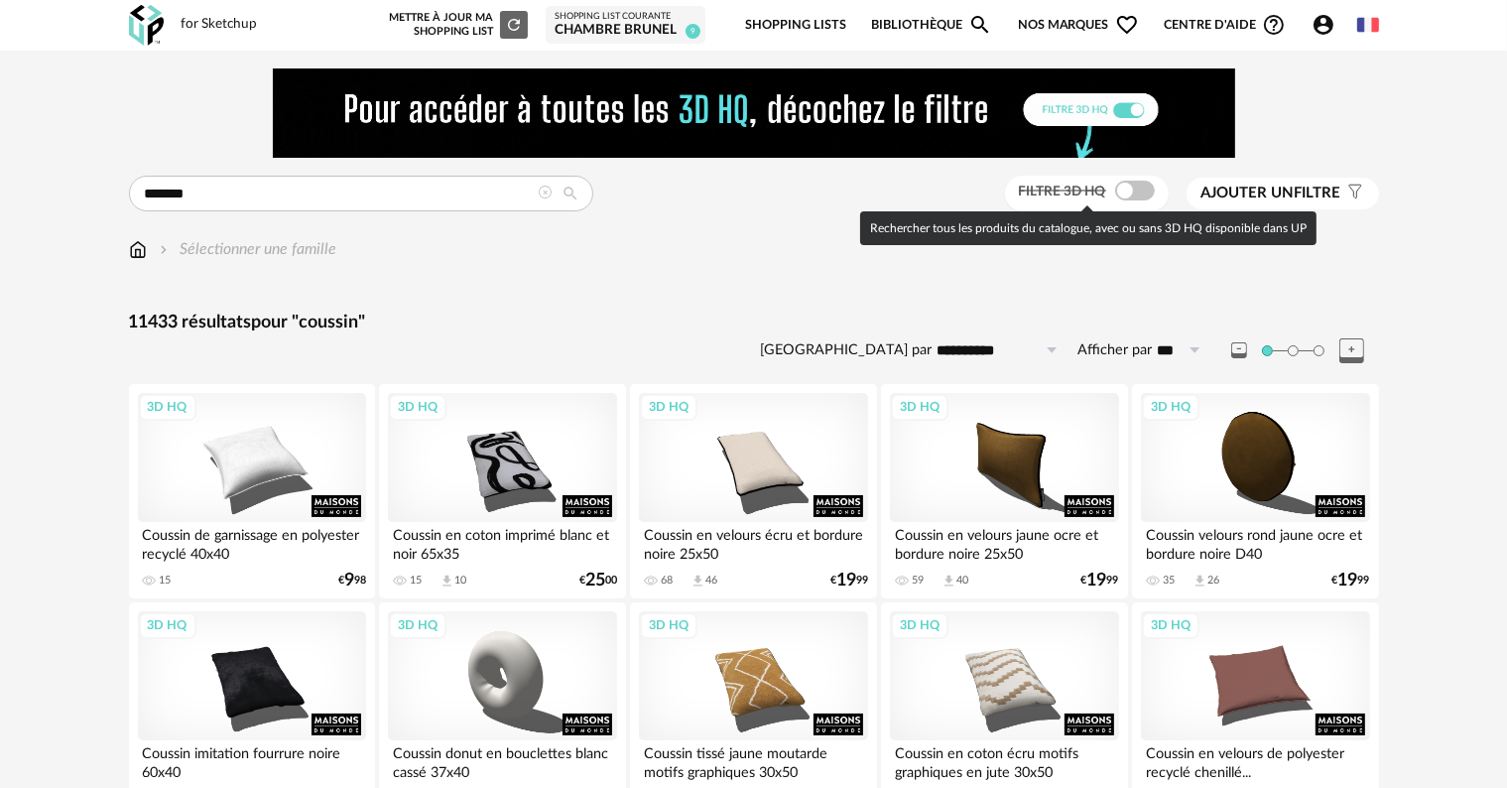
click at [1116, 190] on span at bounding box center [1135, 191] width 40 height 20
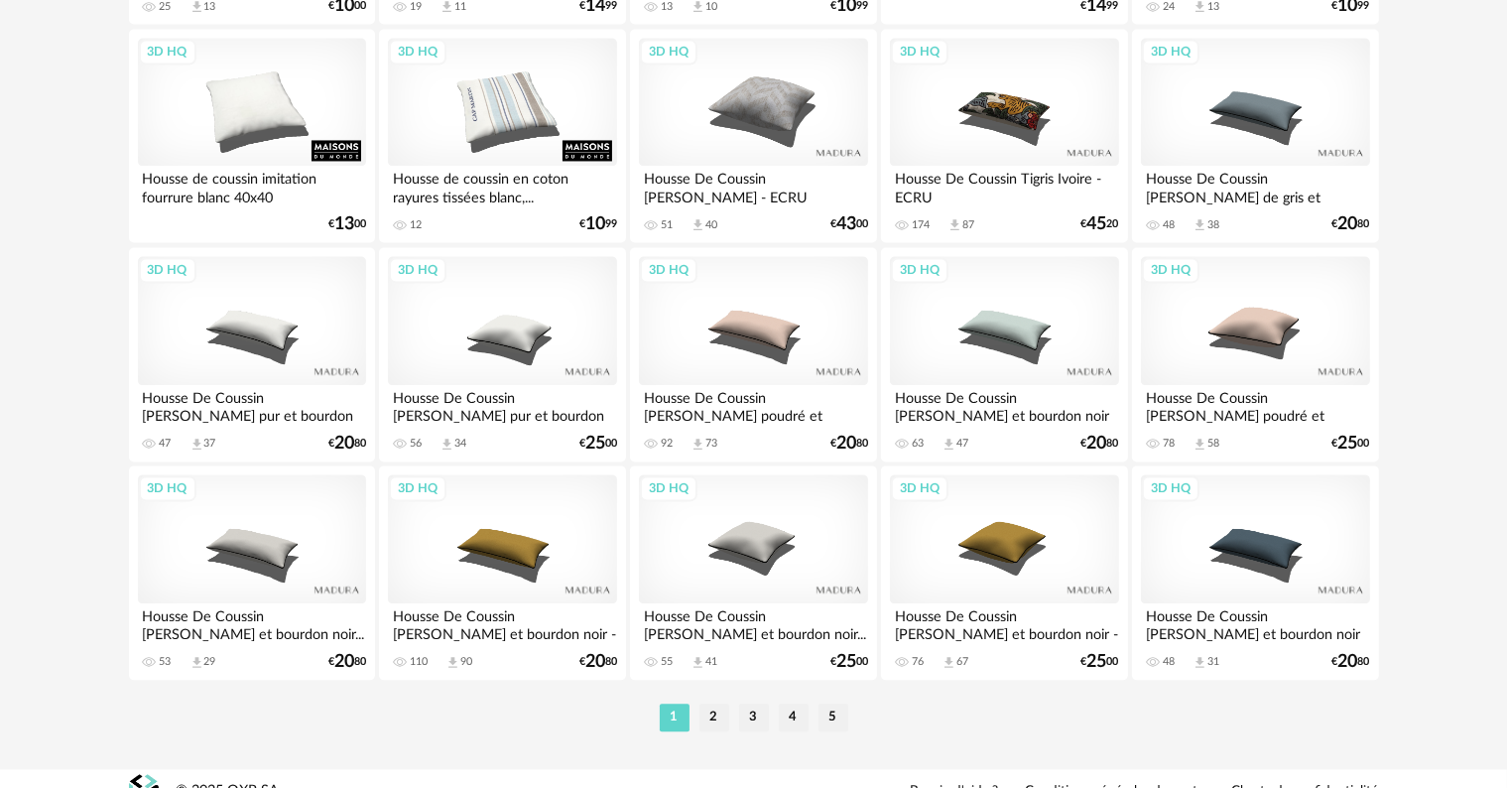
scroll to position [4093, 0]
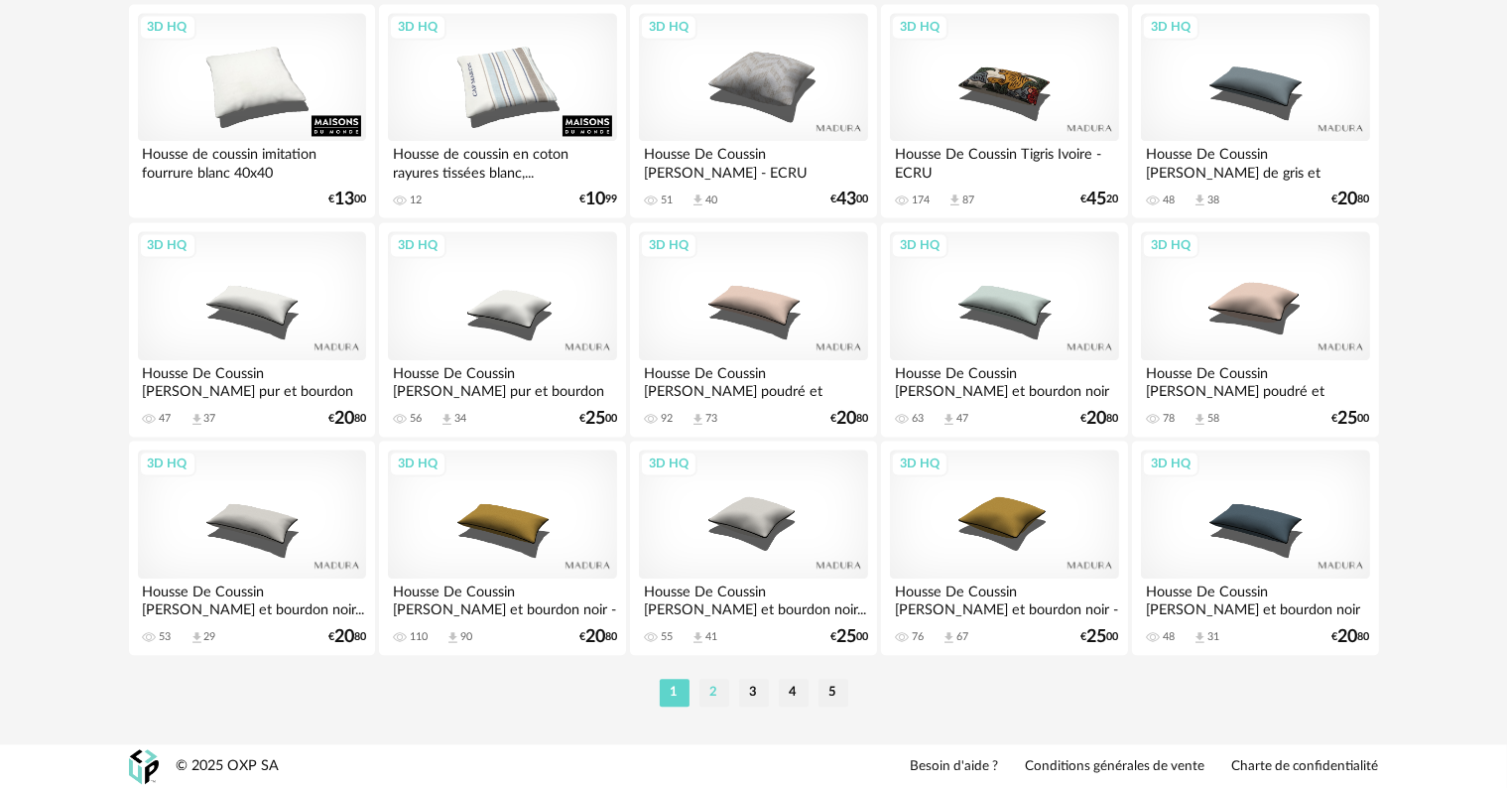
click at [713, 695] on li "2" at bounding box center [715, 693] width 30 height 28
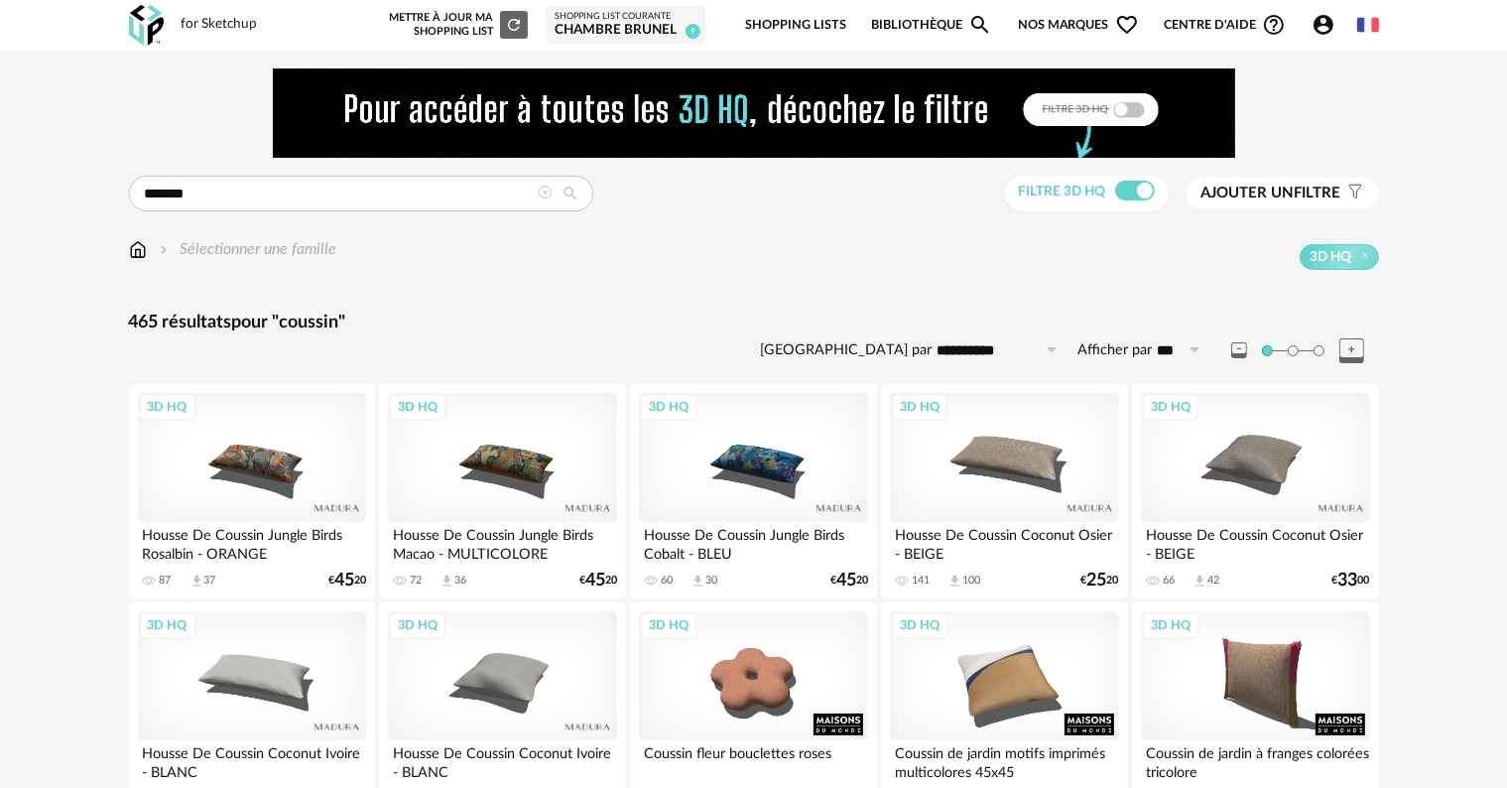
click at [1309, 191] on span "Ajouter un filtre" at bounding box center [1272, 194] width 140 height 20
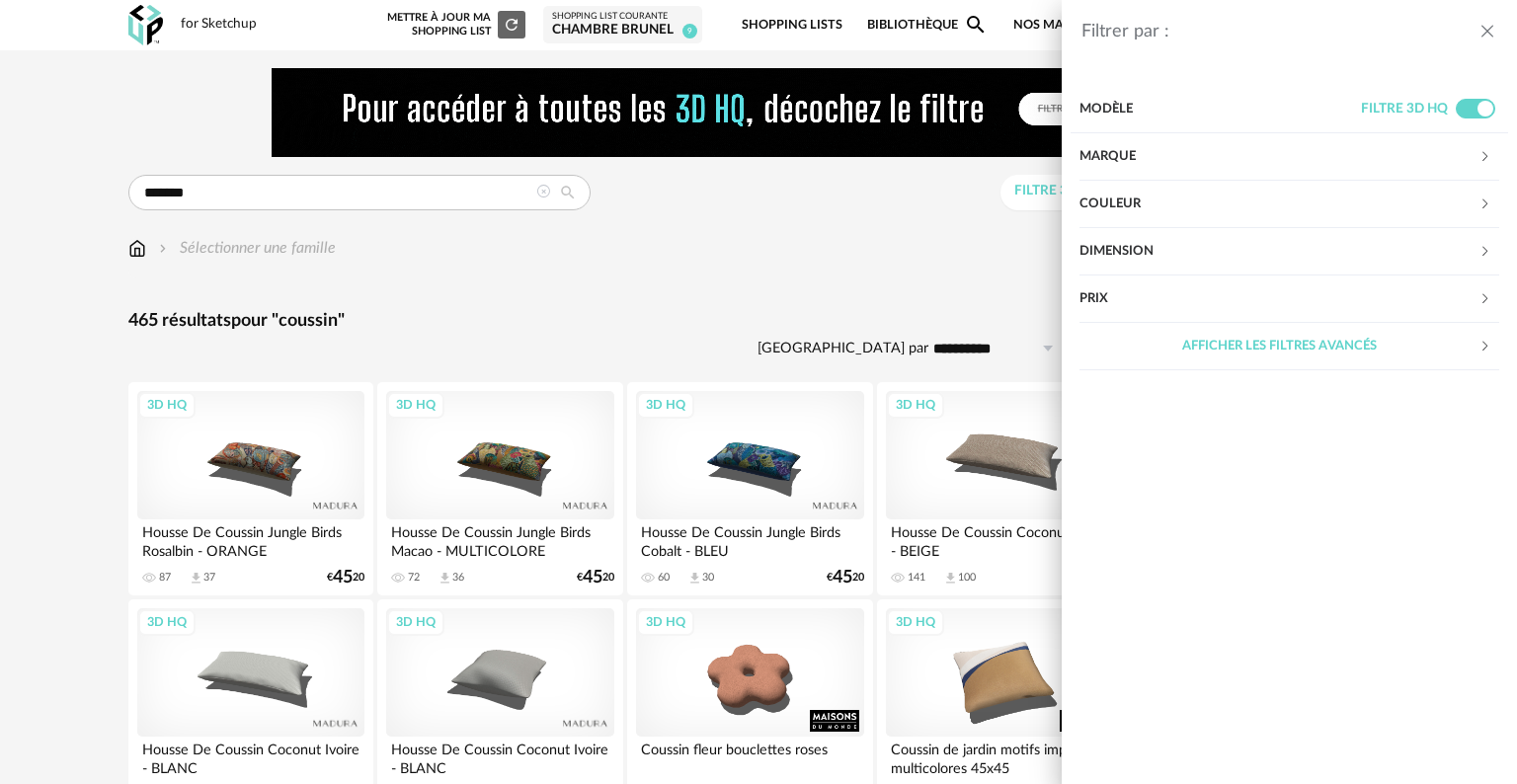
click at [1154, 191] on div "Couleur" at bounding box center [1278, 205] width 399 height 48
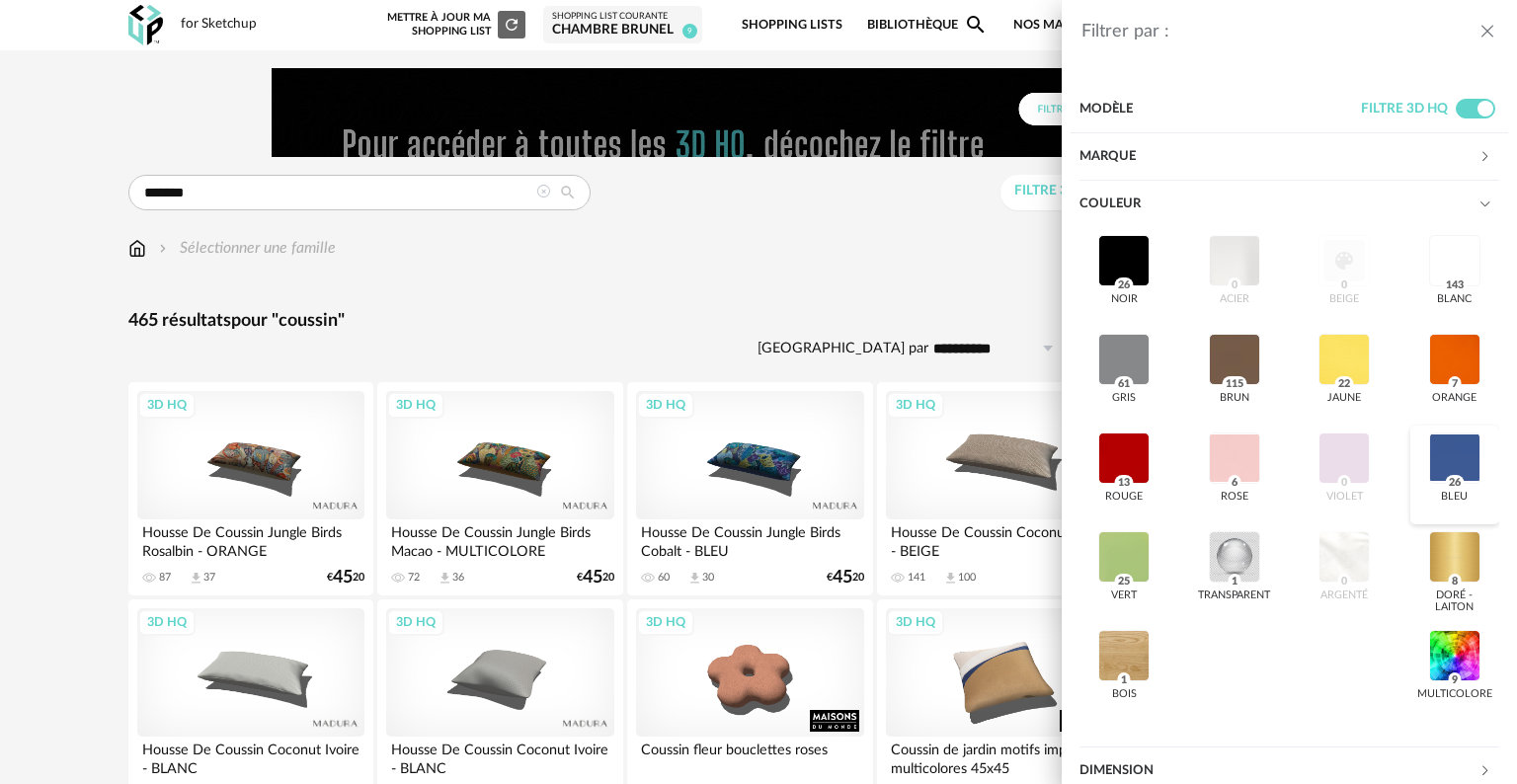
click at [1432, 452] on div at bounding box center [1455, 459] width 52 height 52
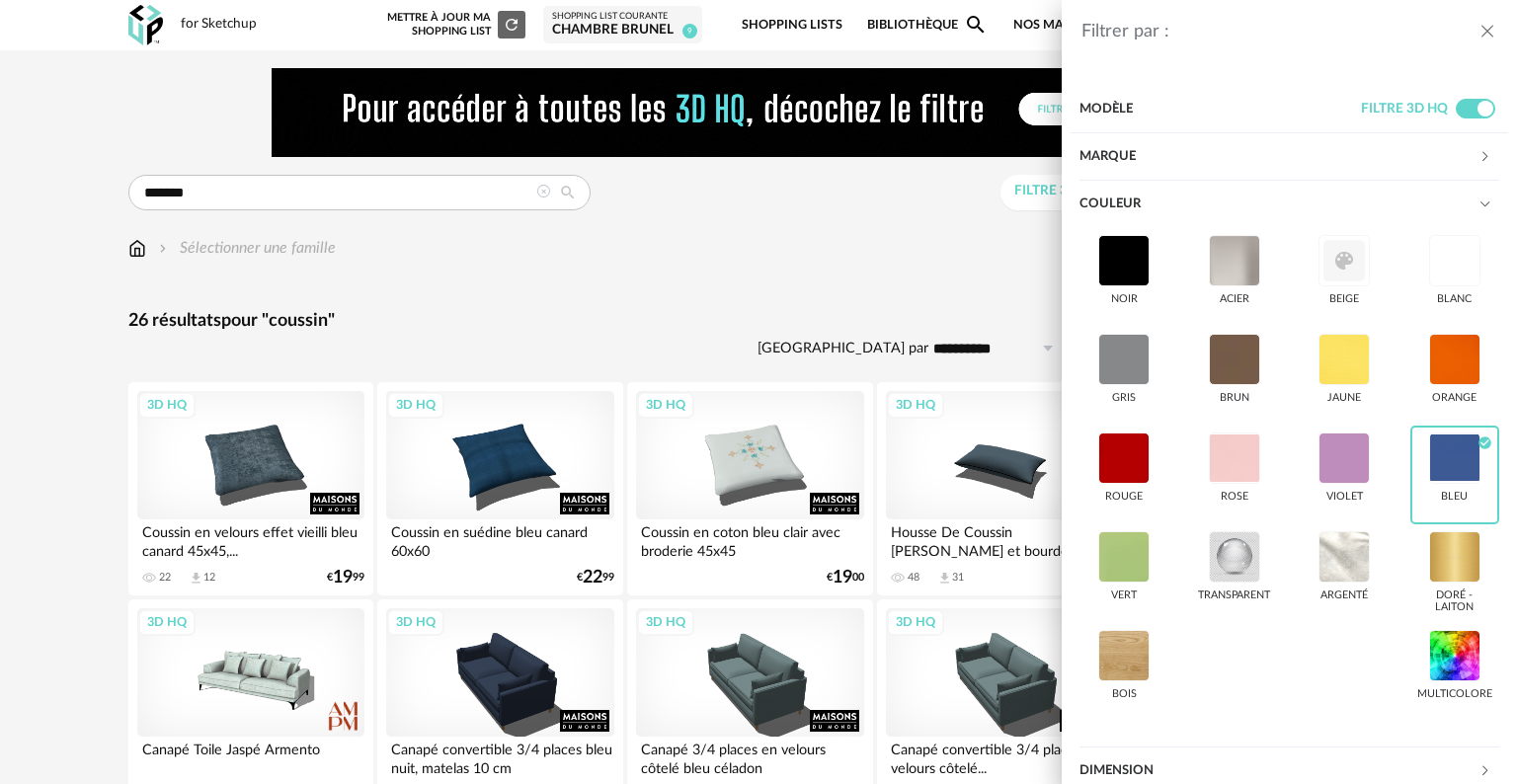
click at [782, 286] on div "Filtrer par : Modèle Filtre 3D HQ Marque &tradition 0 101 Copenhagen 0 366 Conc…" at bounding box center [758, 392] width 1517 height 784
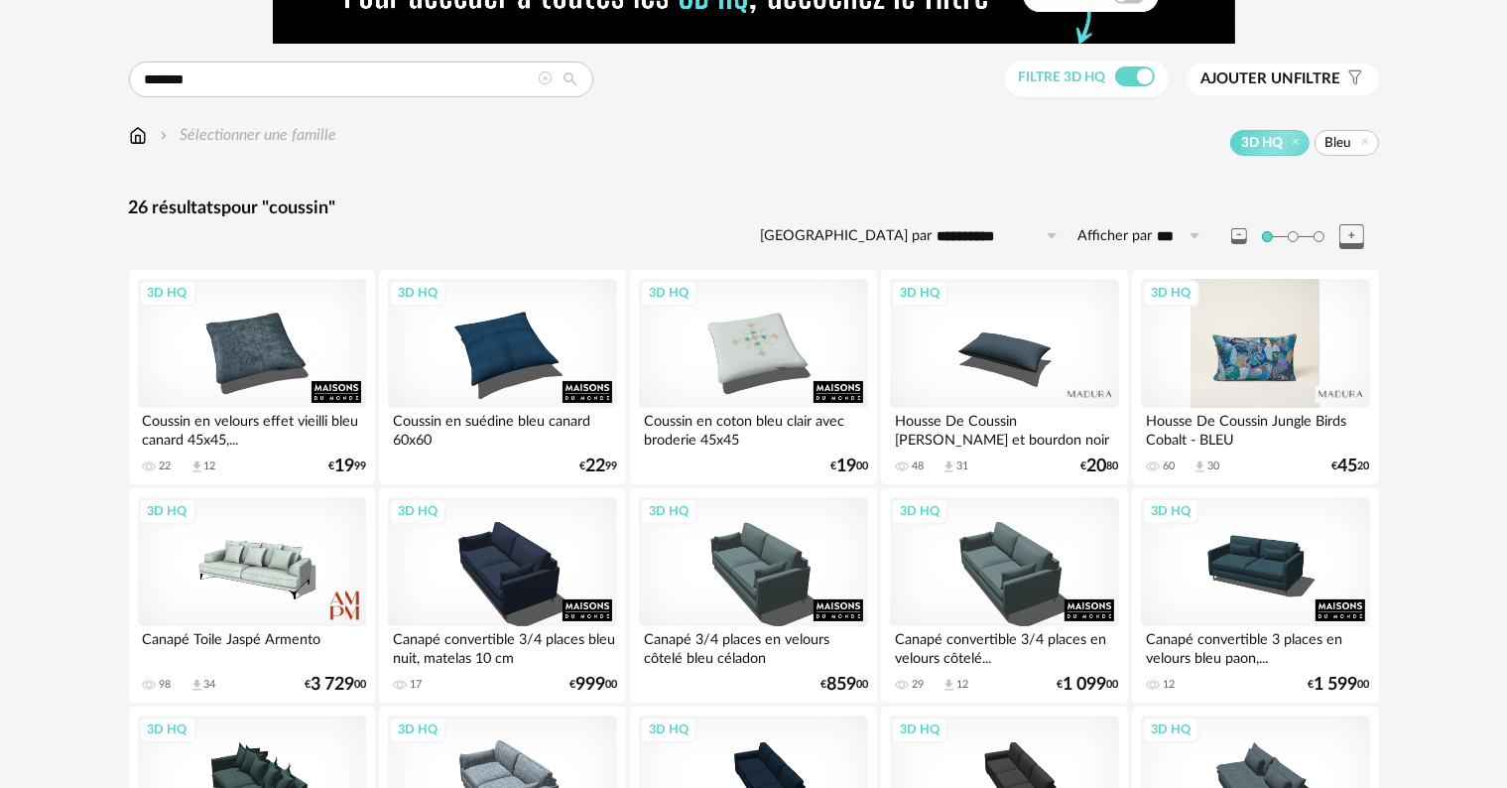
scroll to position [77, 0]
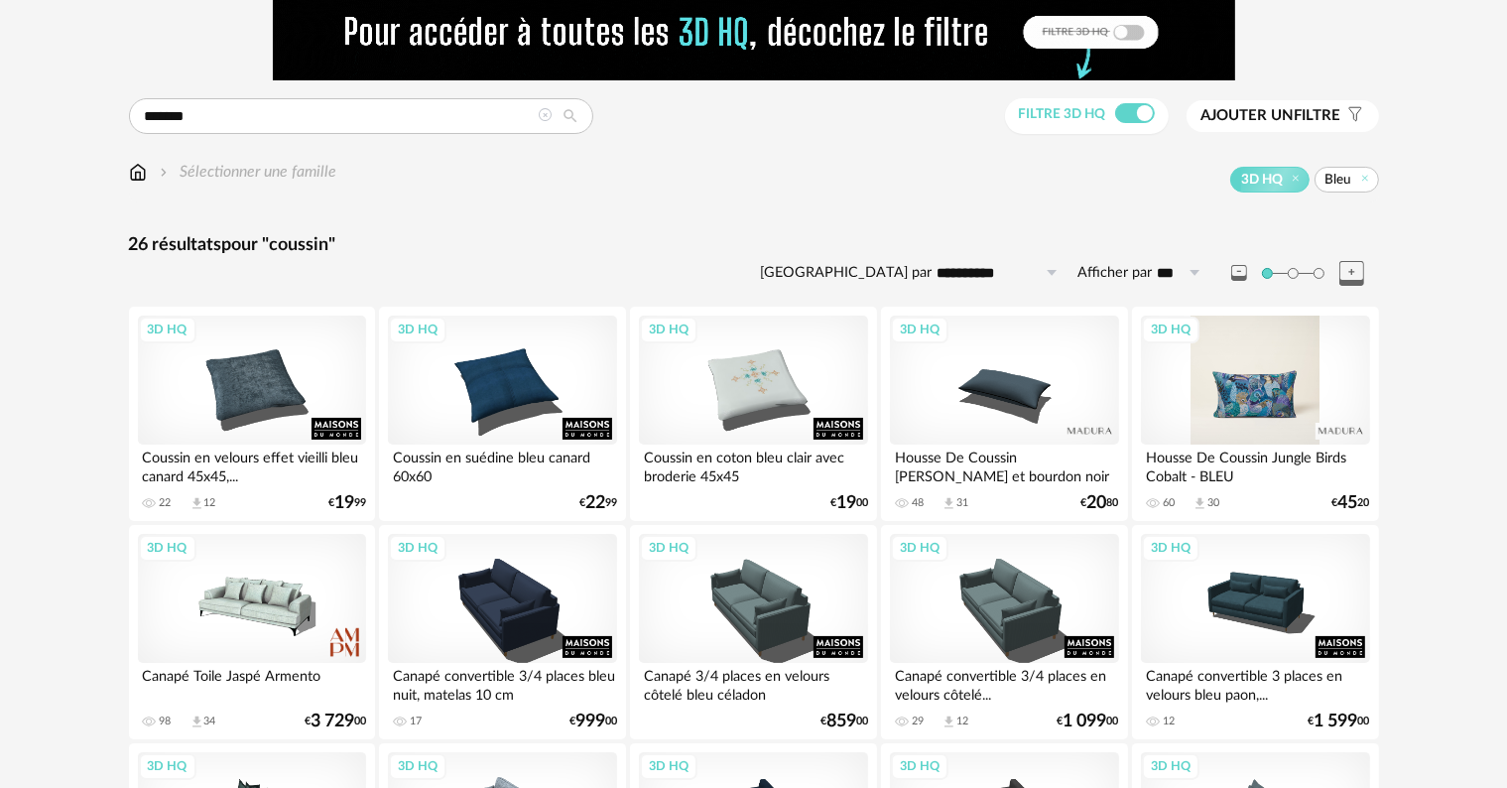
click at [1255, 393] on div "3D HQ" at bounding box center [1255, 380] width 228 height 129
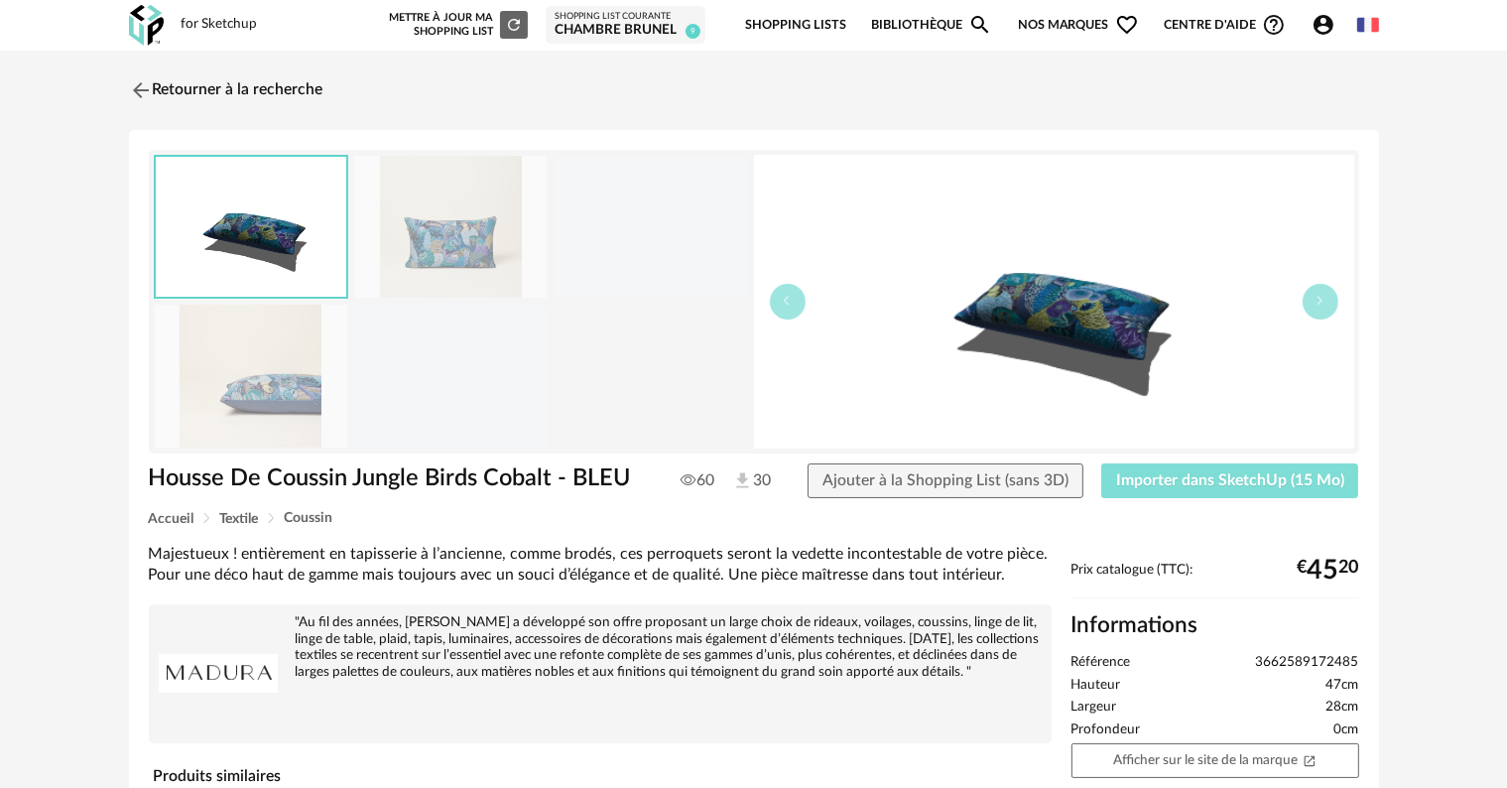
click at [1207, 476] on span "Importer dans SketchUp (15 Mo)" at bounding box center [1230, 480] width 228 height 16
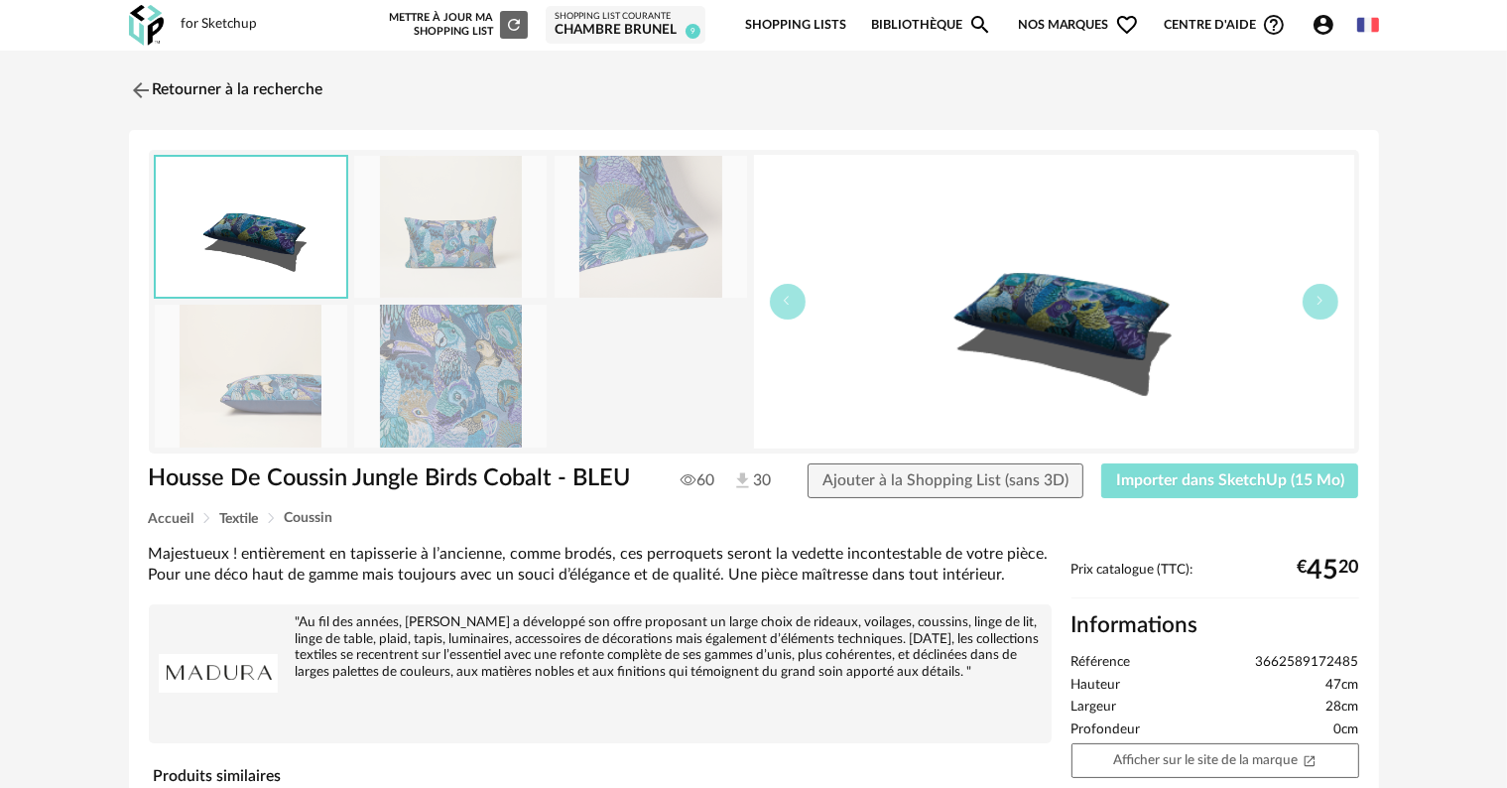
click at [1207, 476] on span "Importer dans SketchUp (15 Mo)" at bounding box center [1230, 480] width 228 height 16
click at [187, 83] on link "Retourner à la recherche" at bounding box center [221, 90] width 194 height 44
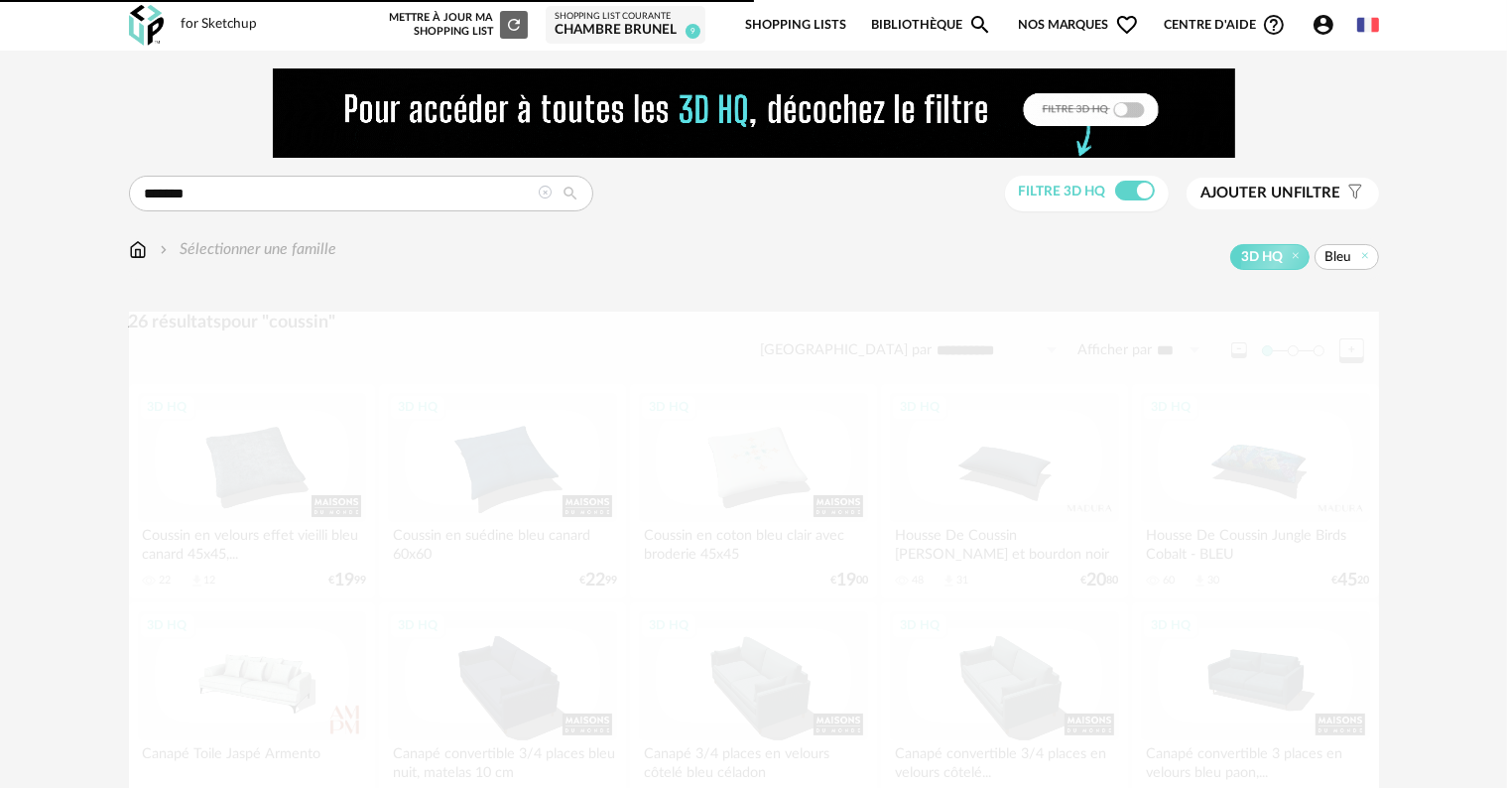
scroll to position [77, 0]
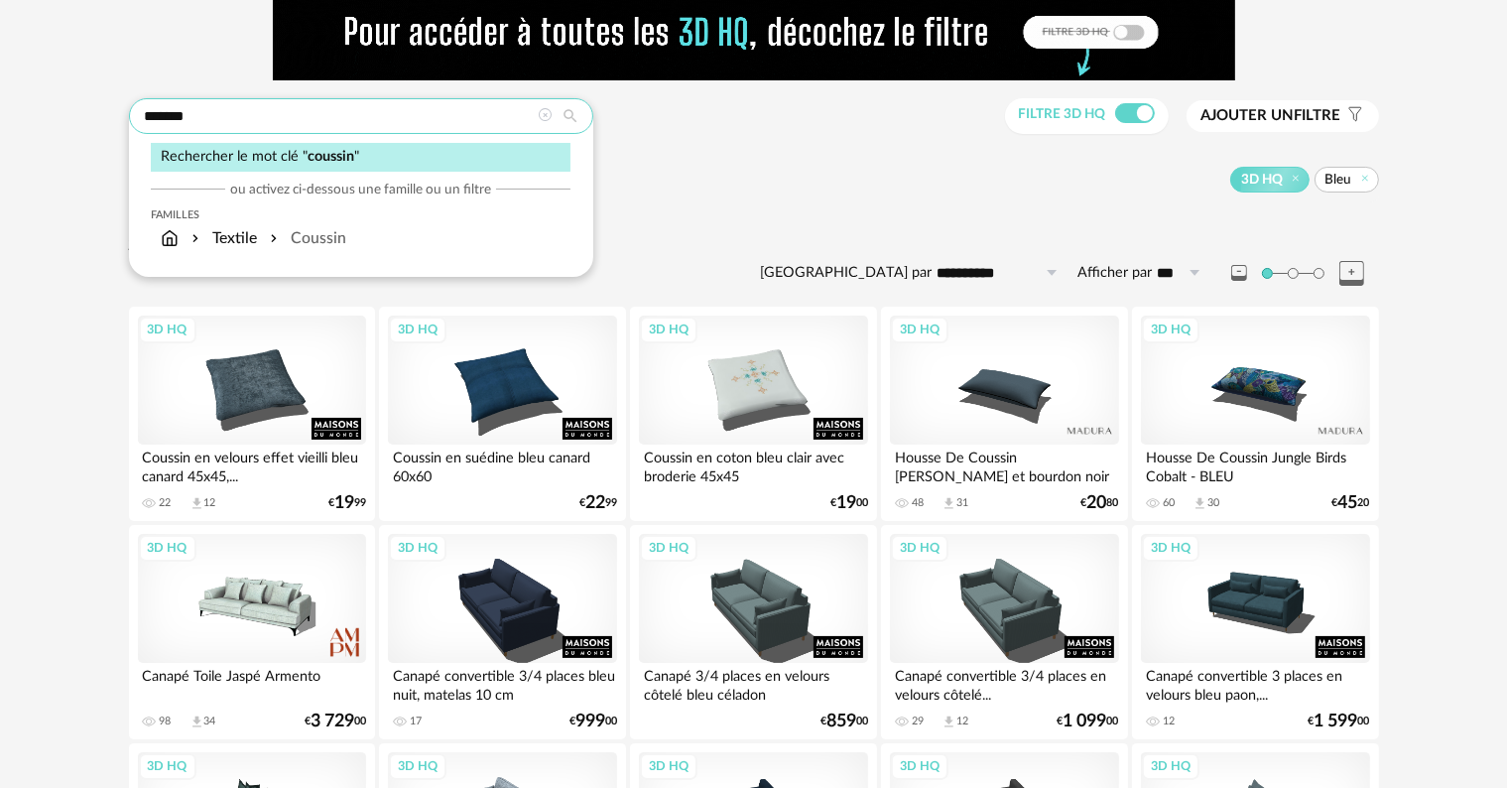
click at [290, 123] on input "*******" at bounding box center [361, 116] width 464 height 36
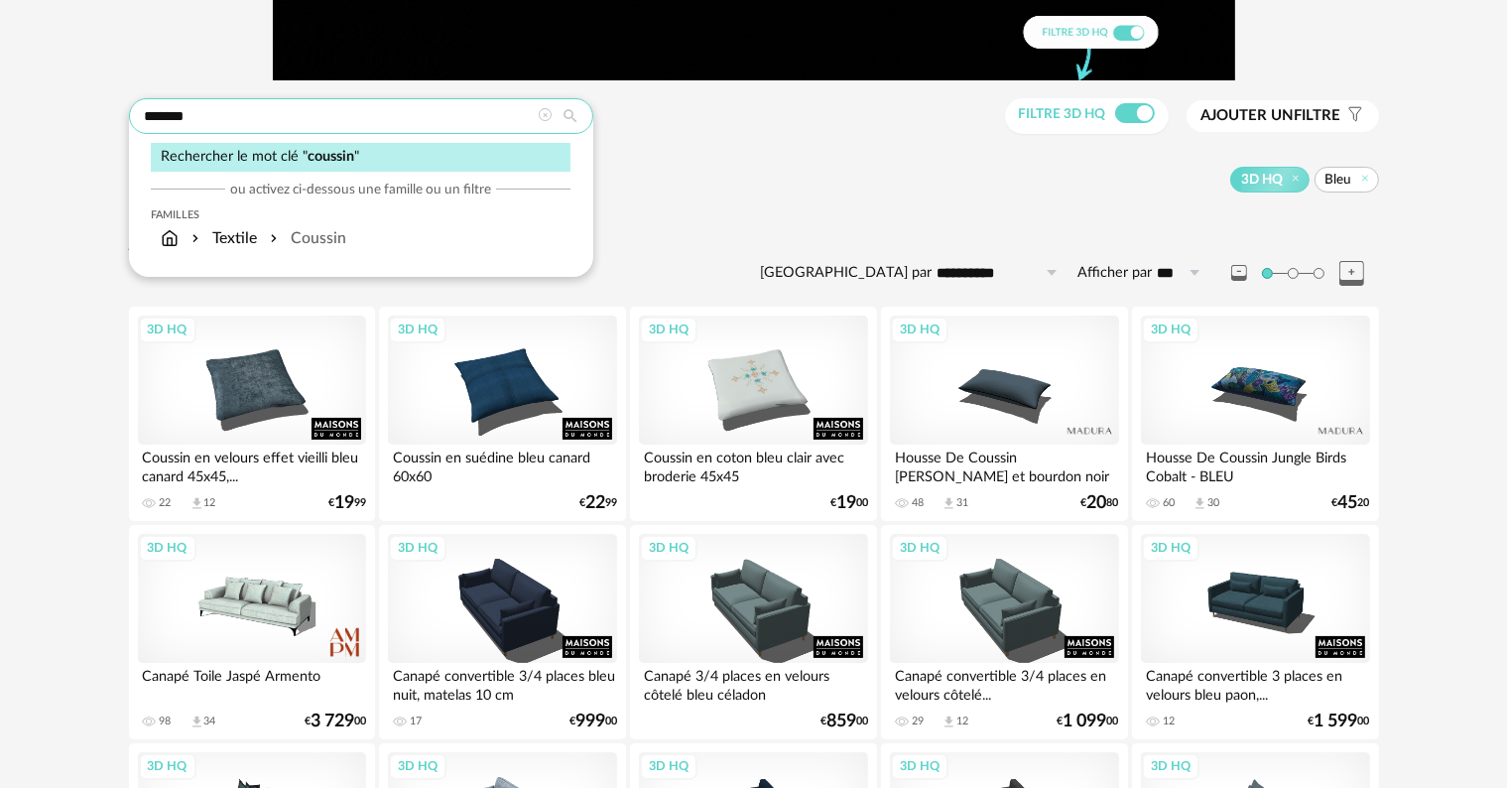
click at [290, 123] on input "*******" at bounding box center [361, 116] width 464 height 36
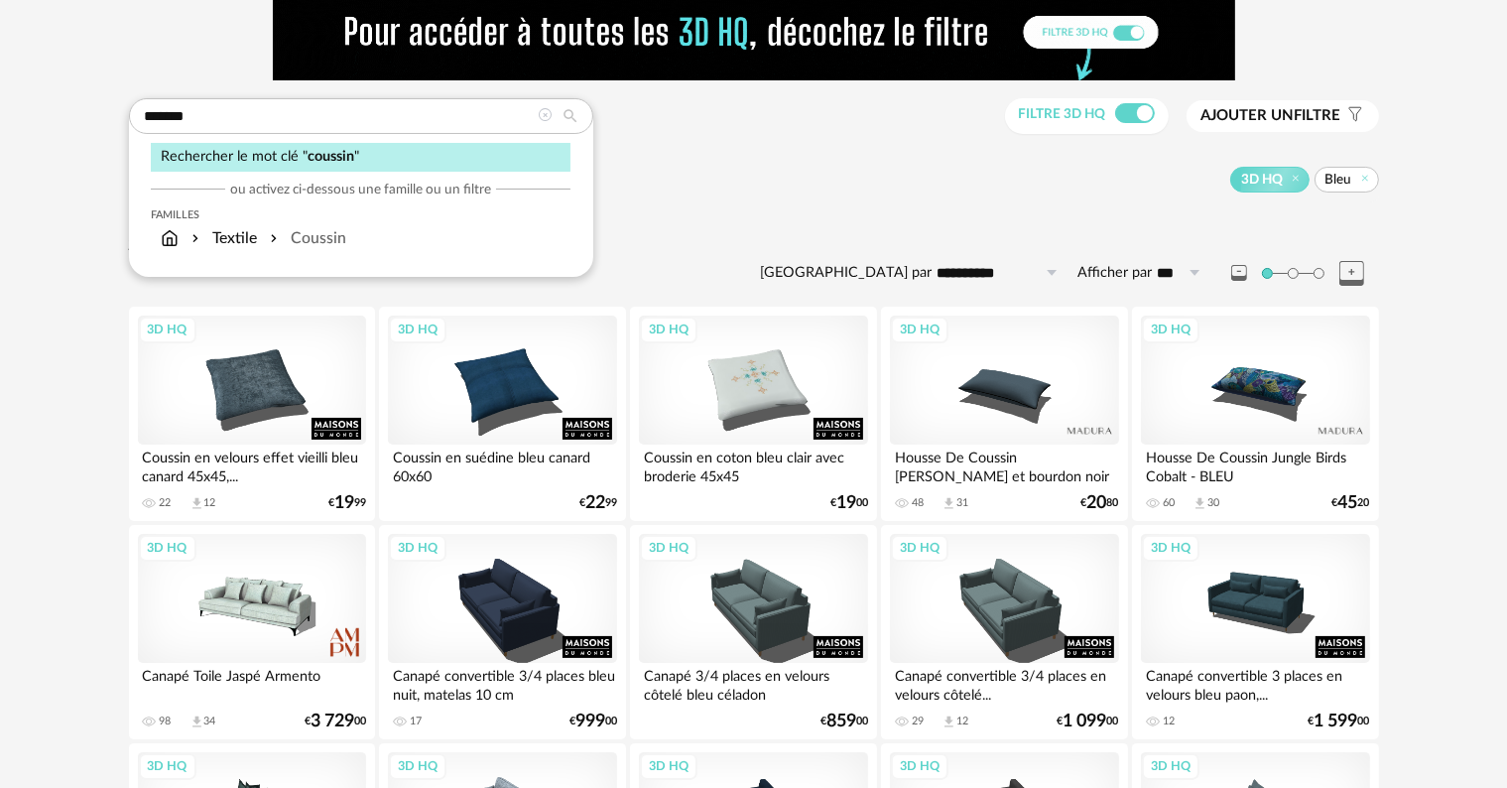
click at [1343, 184] on span "Bleu" at bounding box center [1339, 180] width 27 height 18
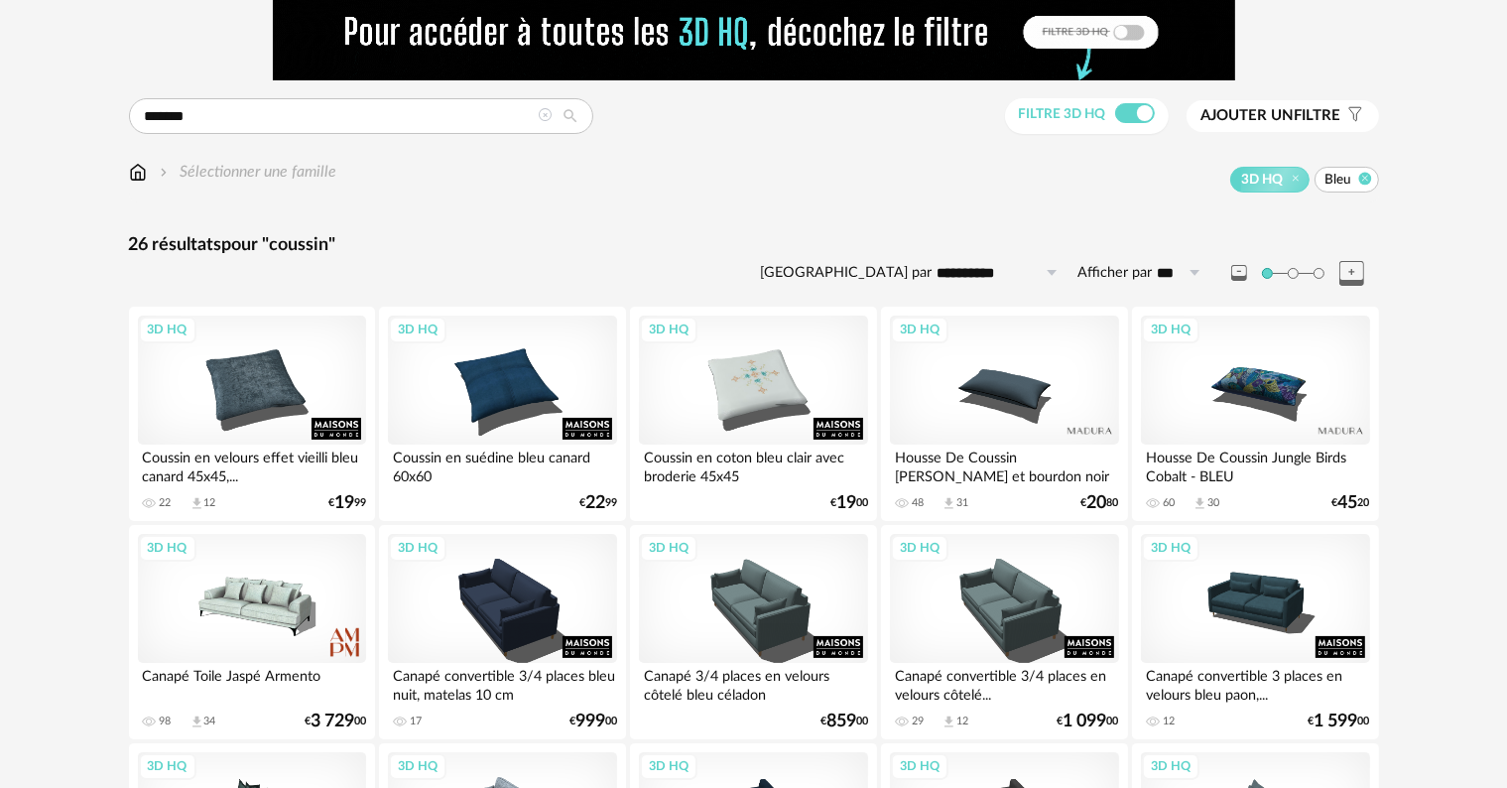
click at [1364, 179] on icon at bounding box center [1364, 178] width 13 height 13
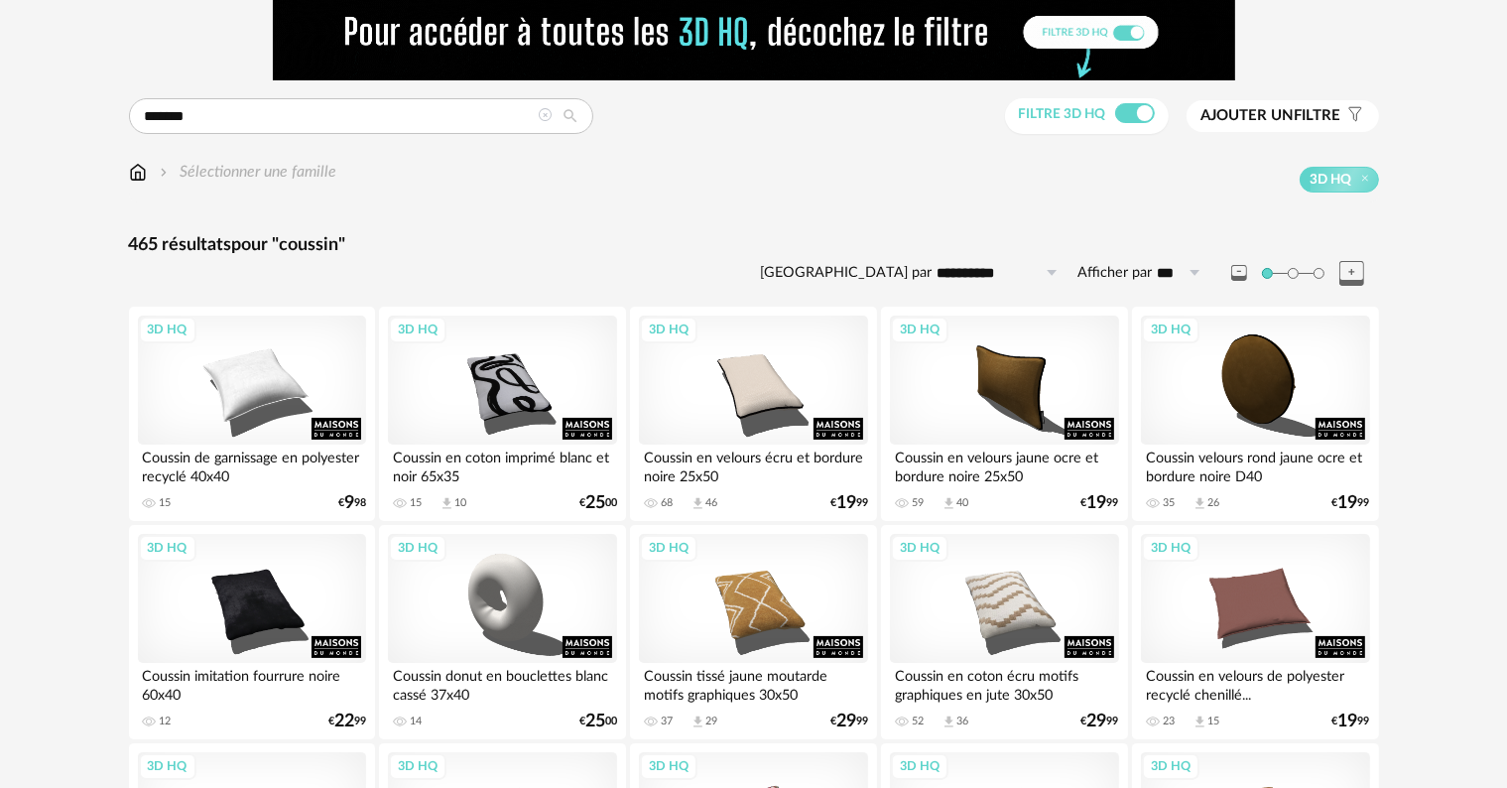
click at [1258, 111] on span "Ajouter un" at bounding box center [1248, 115] width 93 height 15
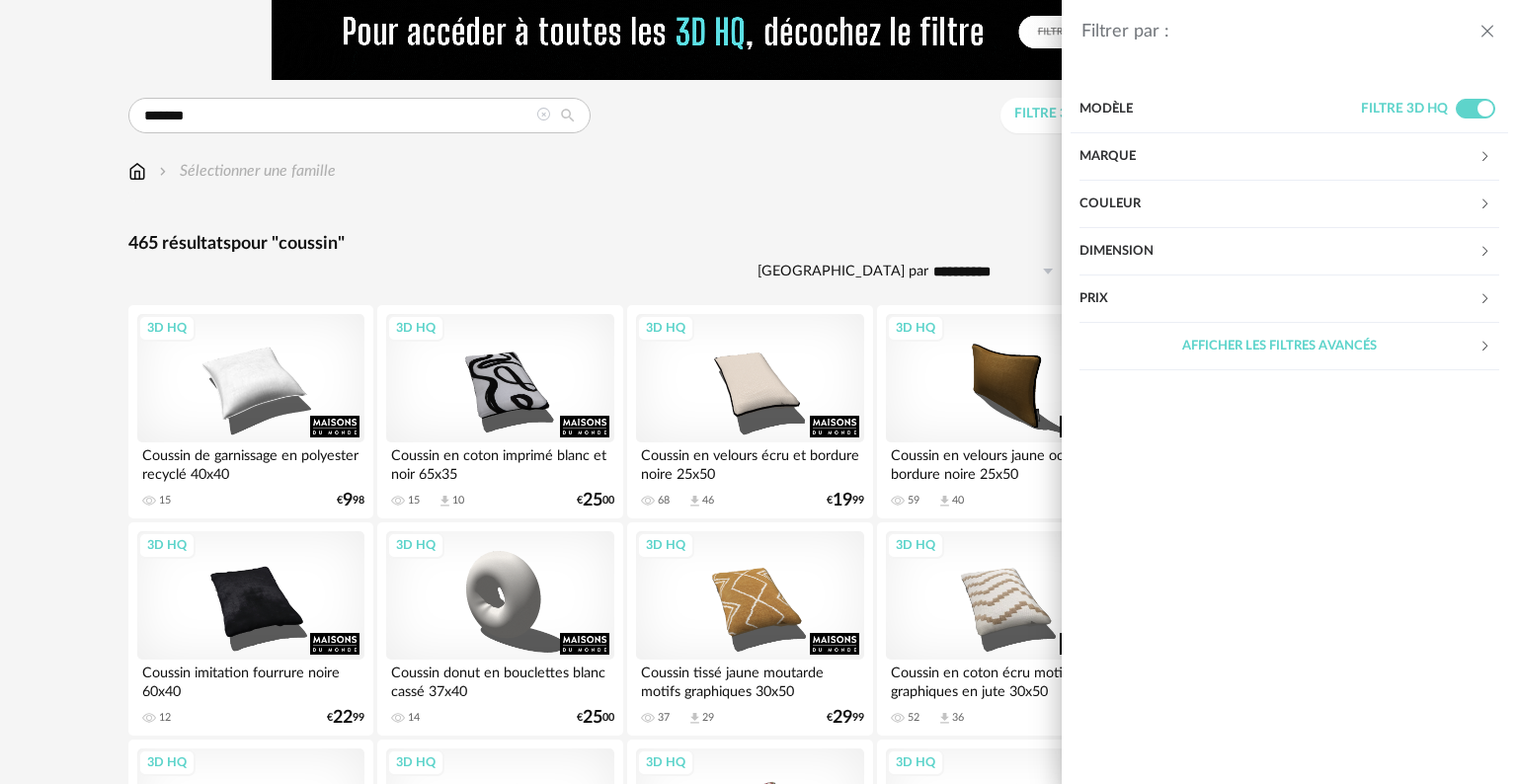
click at [1217, 201] on div "Couleur" at bounding box center [1278, 205] width 399 height 48
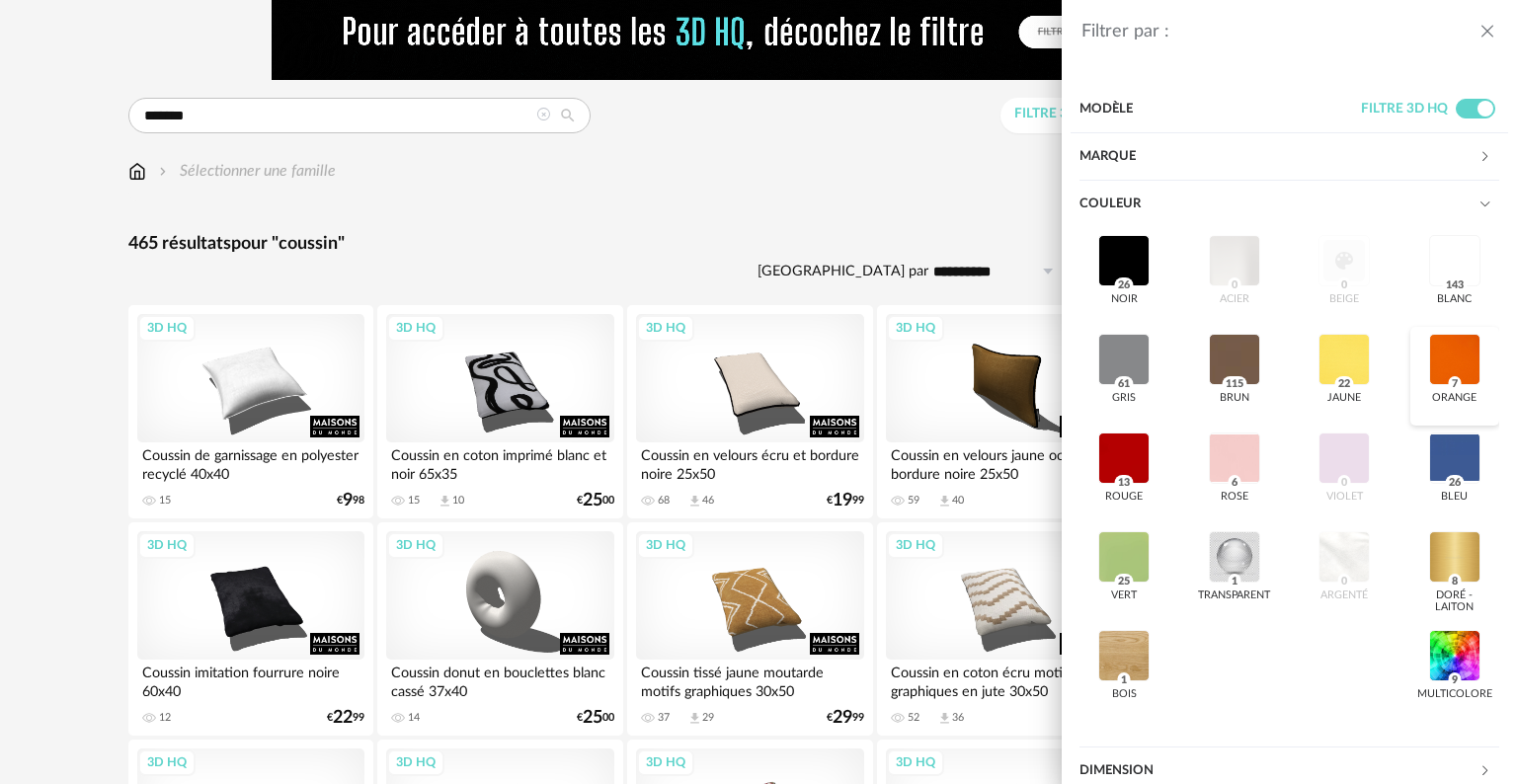
click at [1461, 357] on div at bounding box center [1455, 359] width 52 height 52
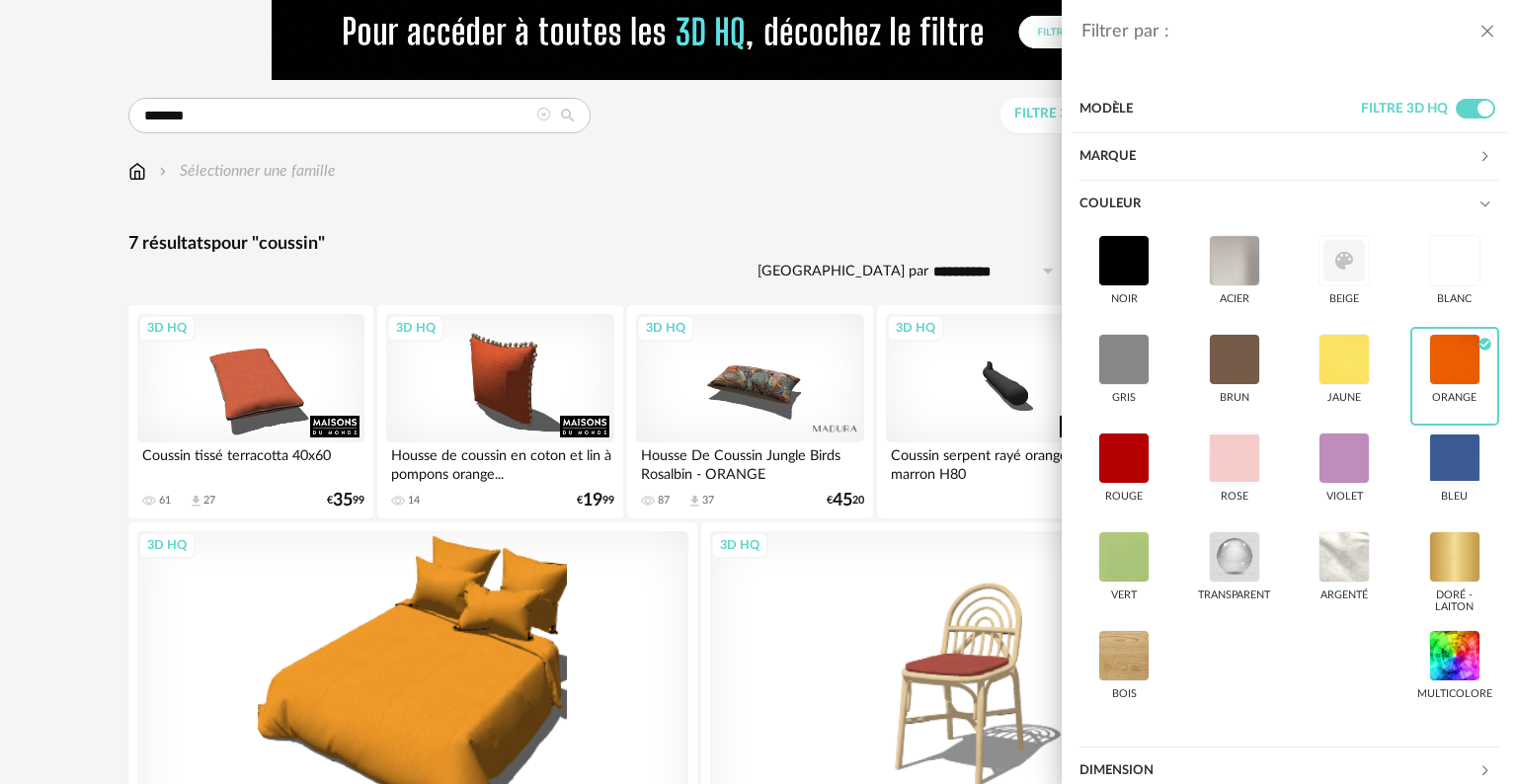
click at [954, 217] on div "Filtrer par : Modèle Filtre 3D HQ Marque &tradition 0 101 Copenhagen 0 366 Conc…" at bounding box center [758, 392] width 1517 height 784
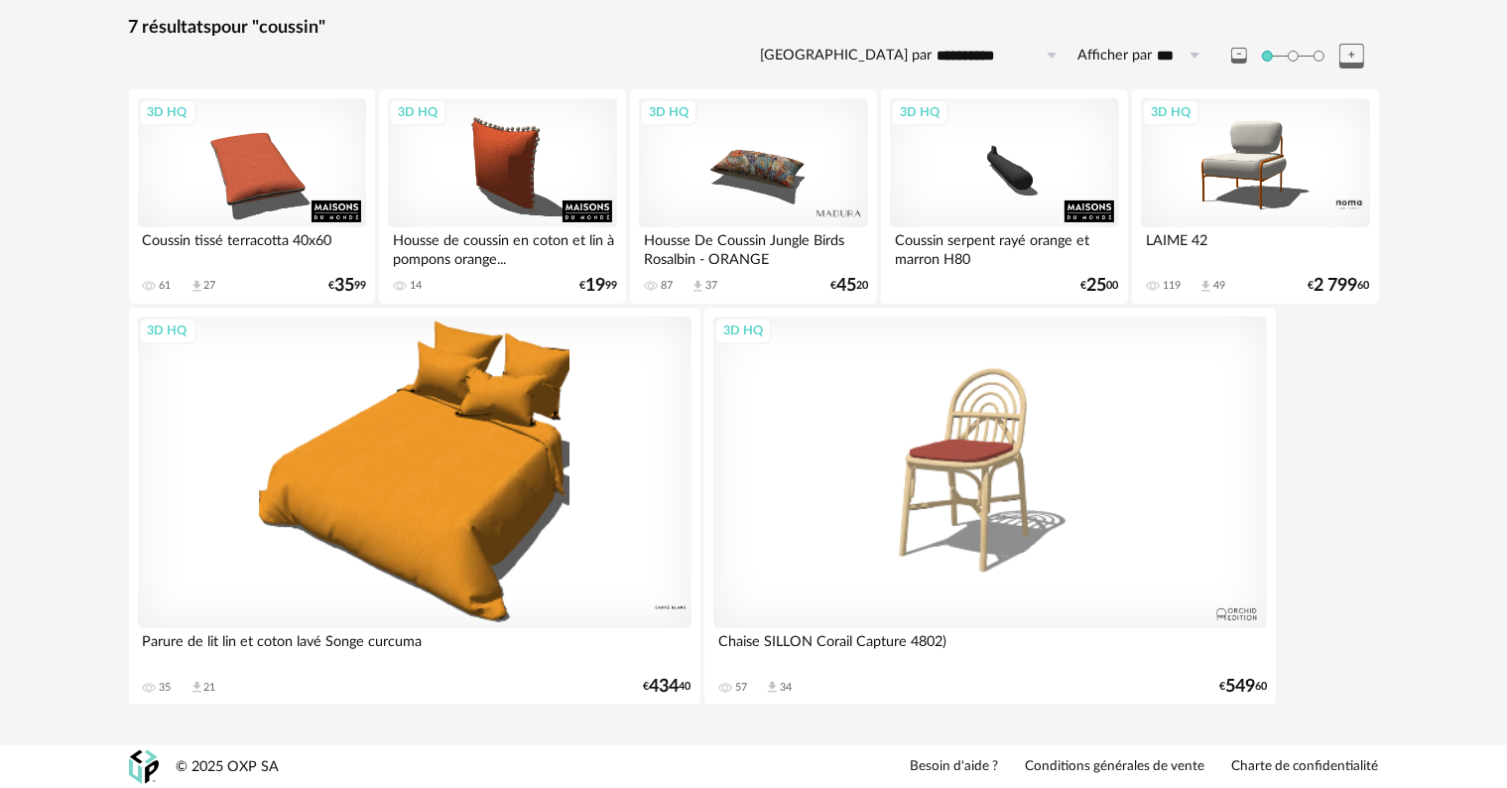
scroll to position [296, 0]
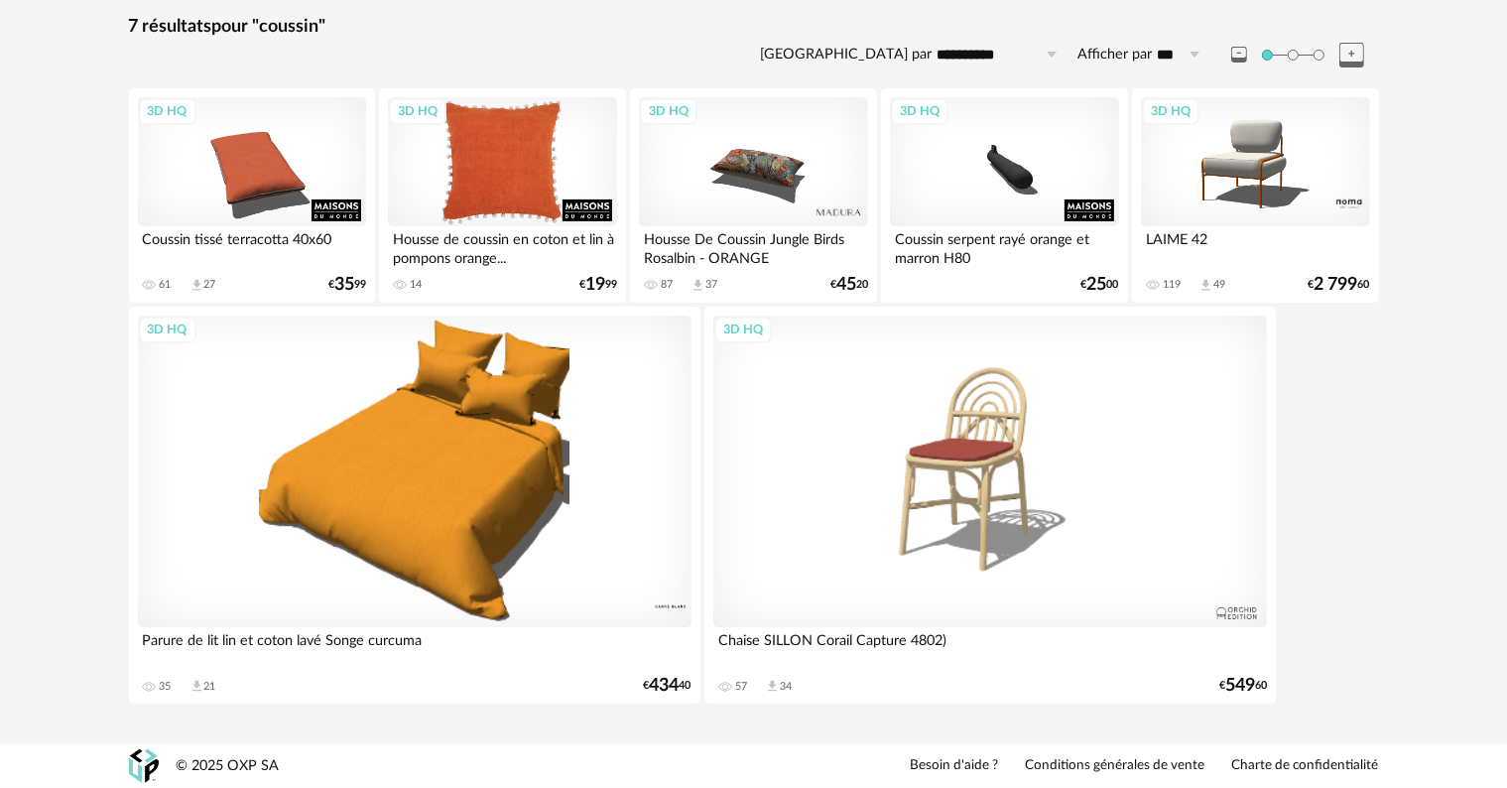
click at [534, 163] on div "3D HQ" at bounding box center [502, 161] width 228 height 129
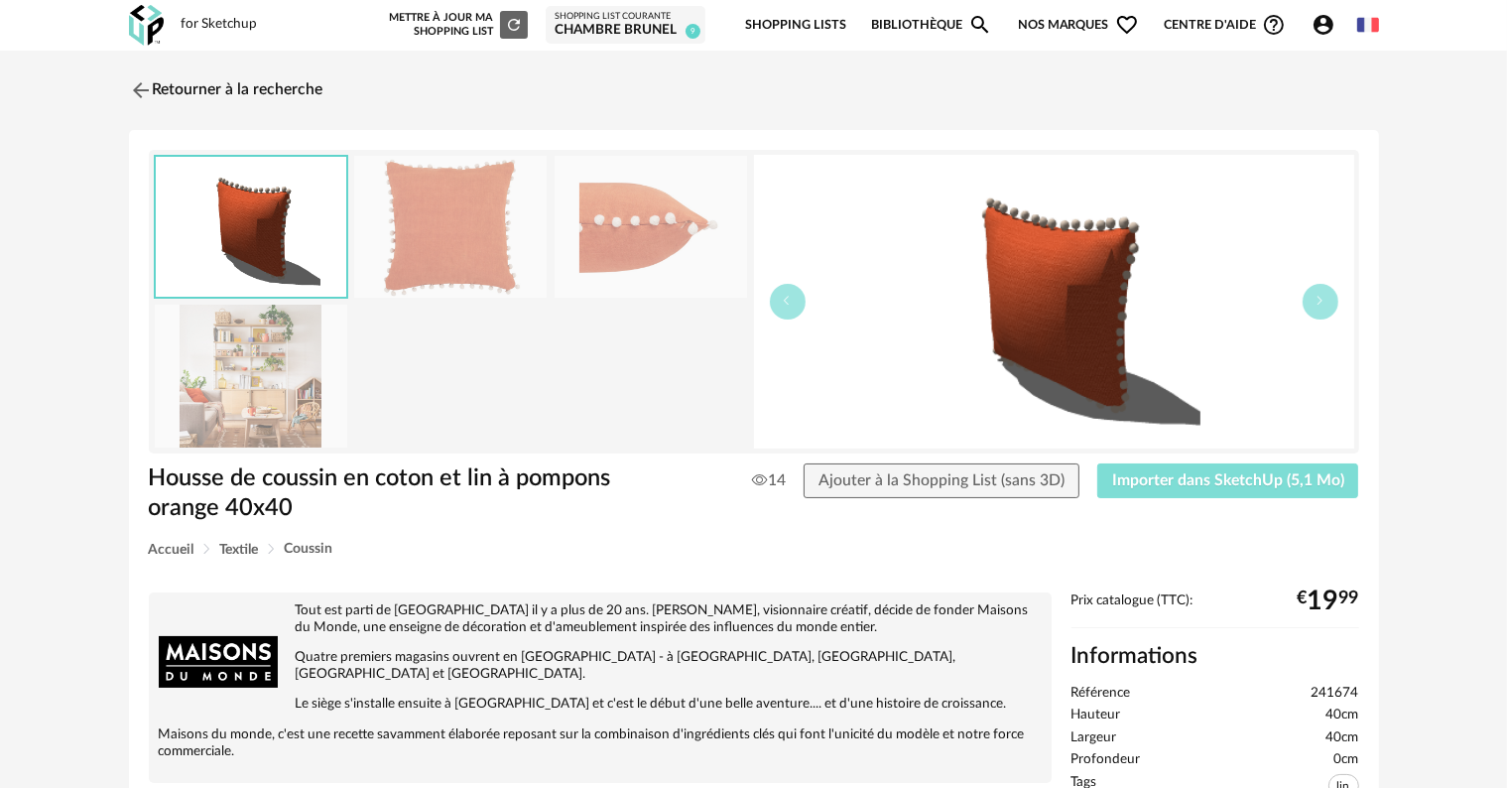
click at [1214, 474] on span "Importer dans SketchUp (5,1 Mo)" at bounding box center [1228, 480] width 232 height 16
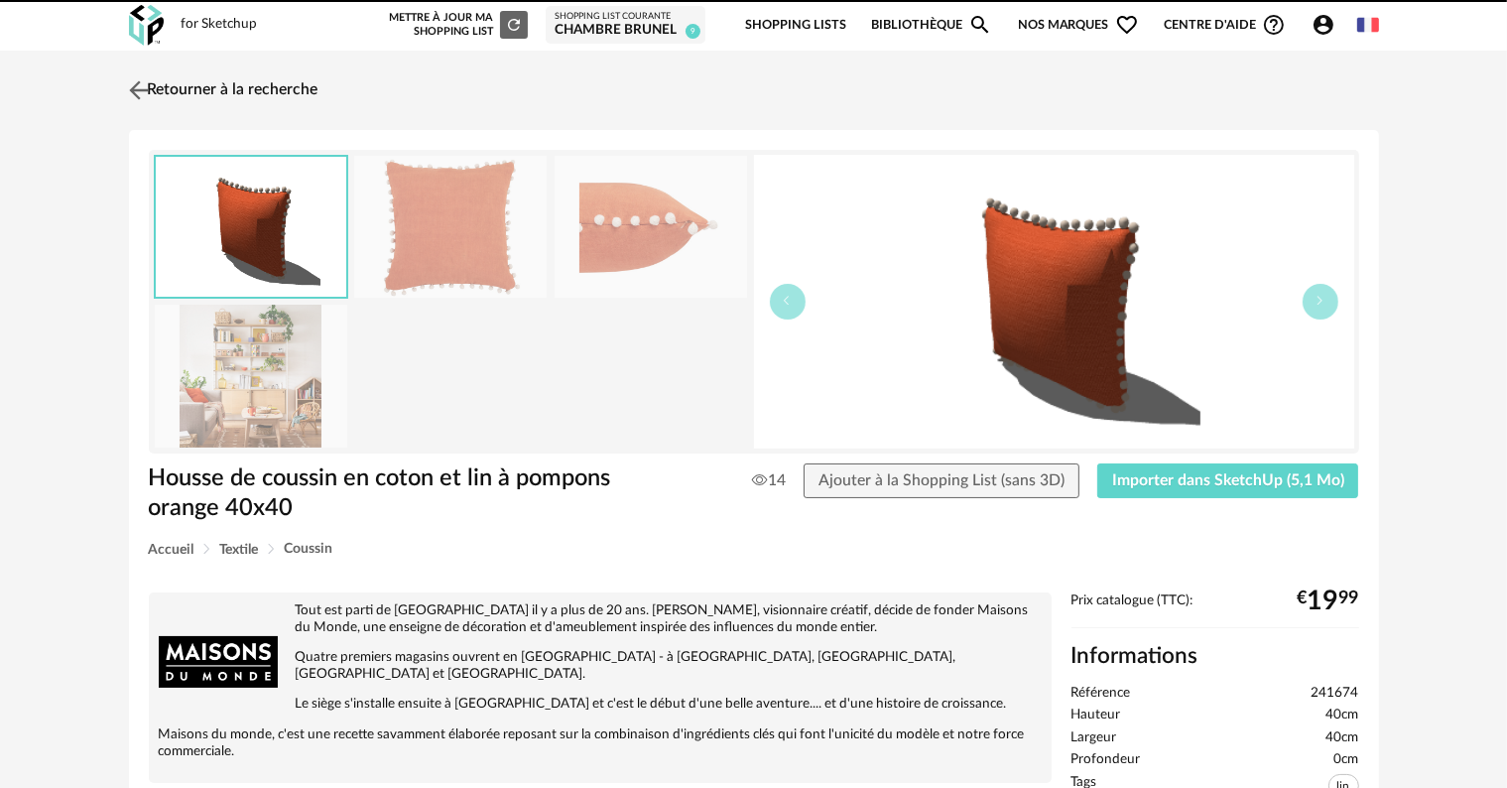
click at [239, 84] on link "Retourner à la recherche" at bounding box center [221, 90] width 194 height 44
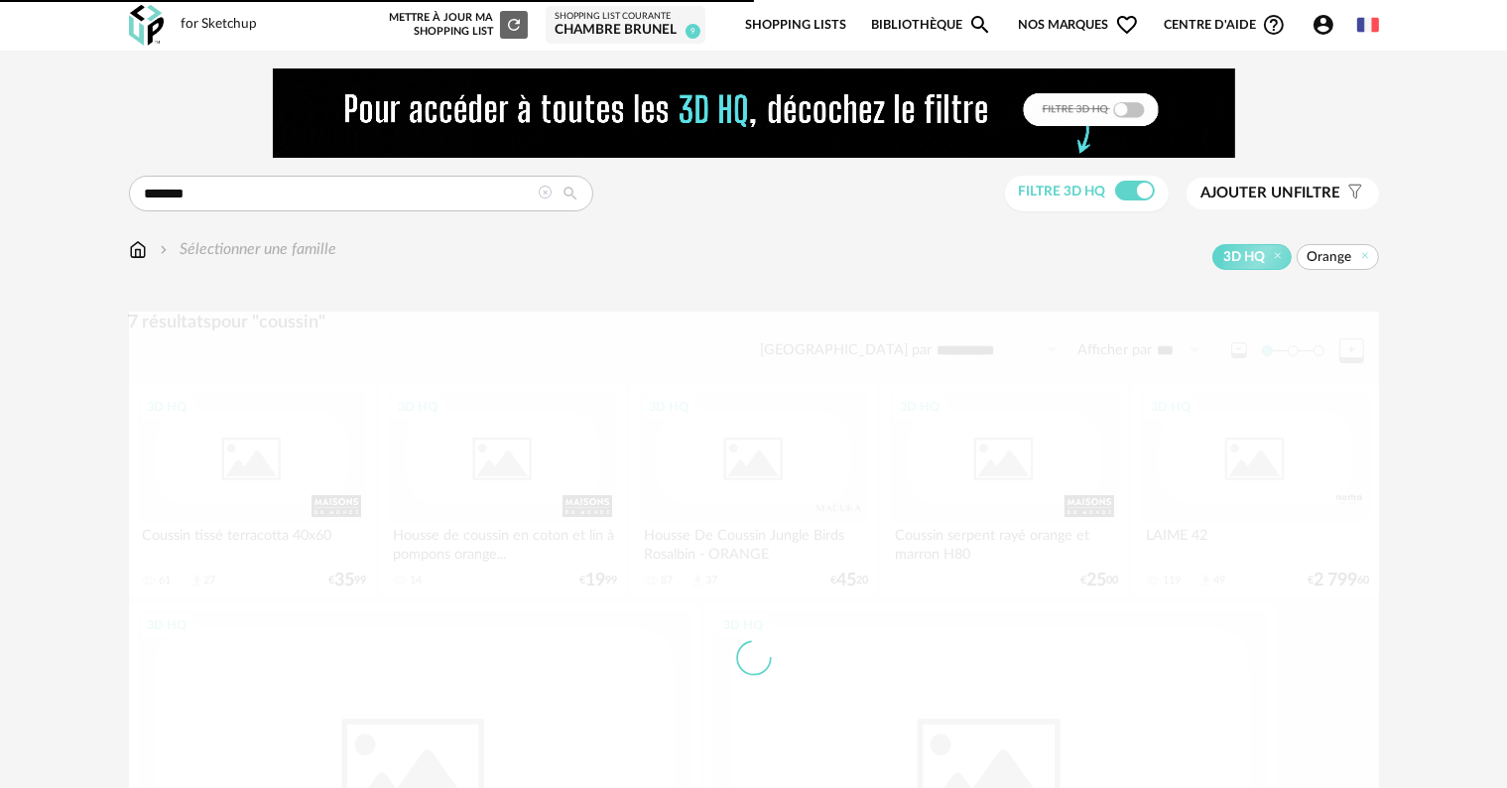
scroll to position [296, 0]
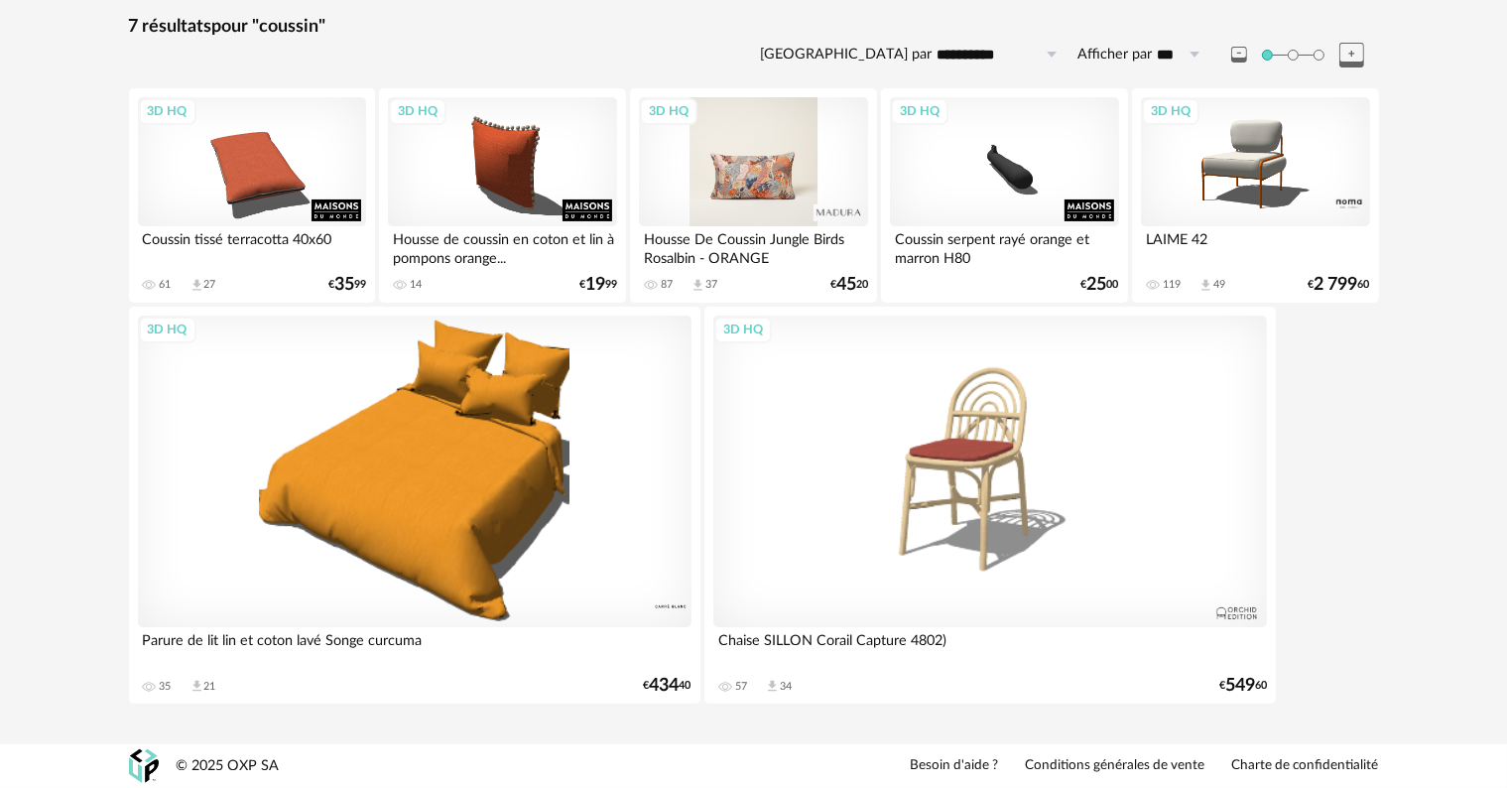
click at [734, 187] on div "3D HQ" at bounding box center [753, 161] width 228 height 129
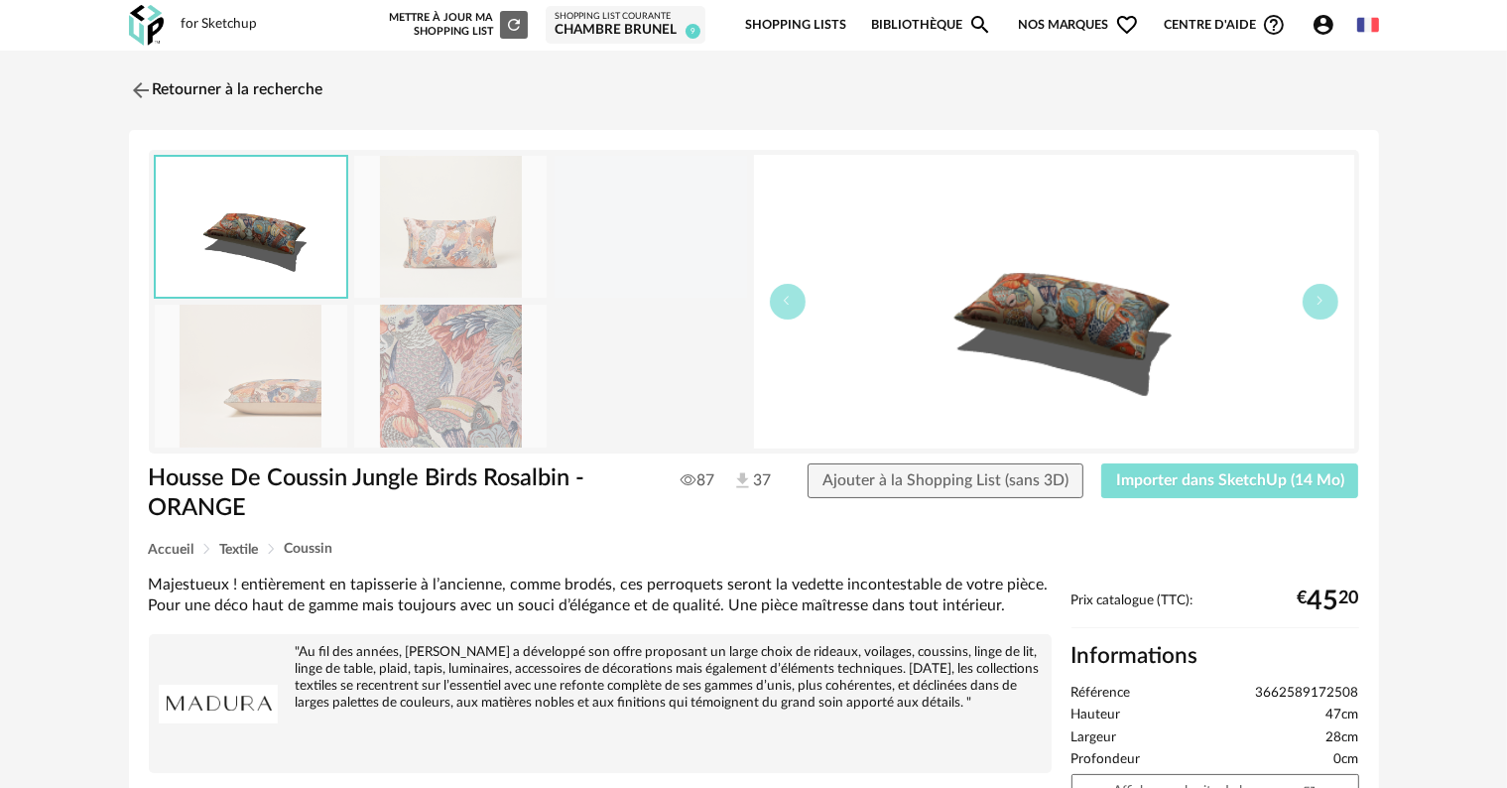
click at [1275, 483] on span "Importer dans SketchUp (14 Mo)" at bounding box center [1230, 480] width 228 height 16
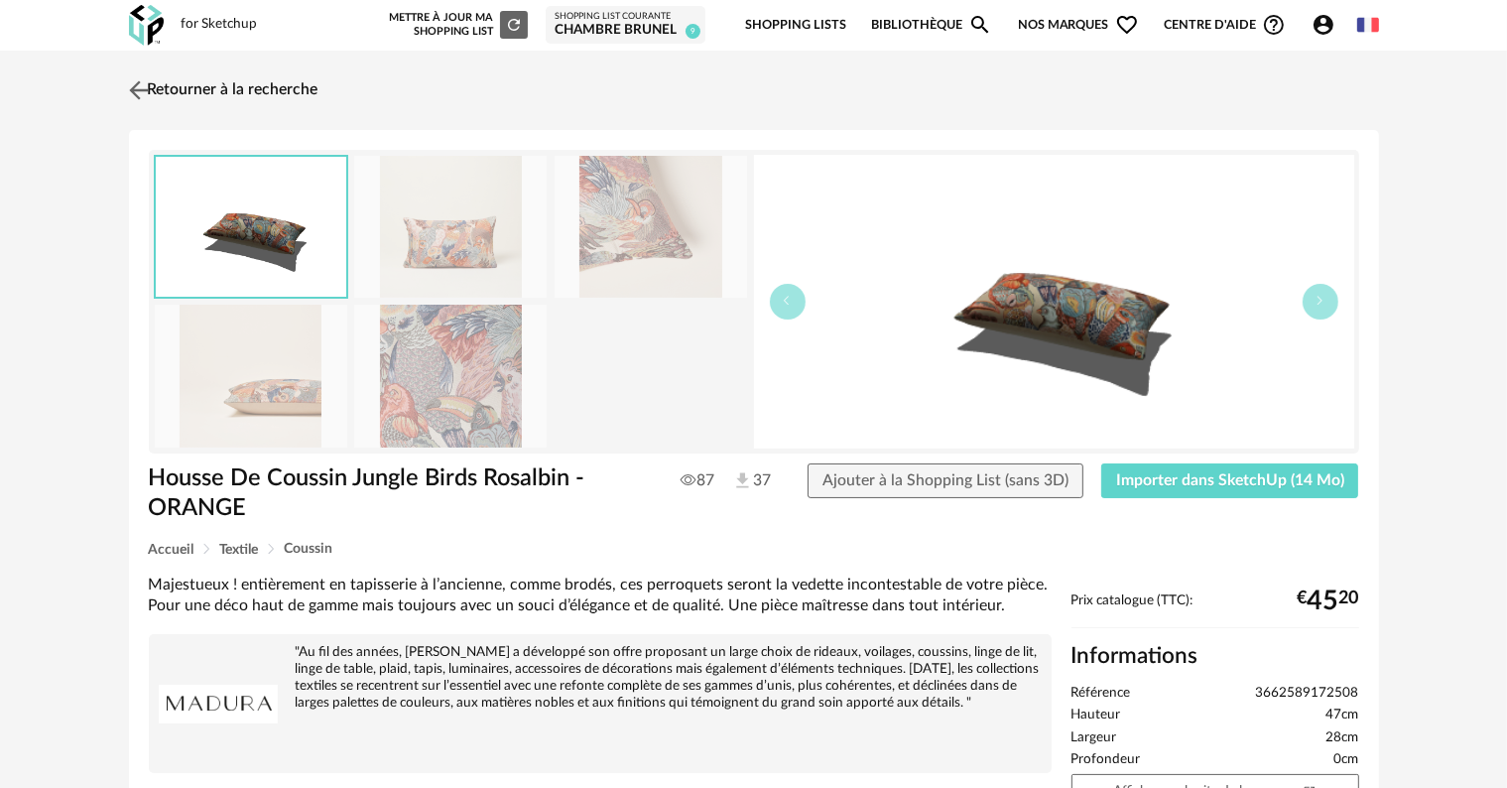
click at [181, 76] on link "Retourner à la recherche" at bounding box center [221, 90] width 194 height 44
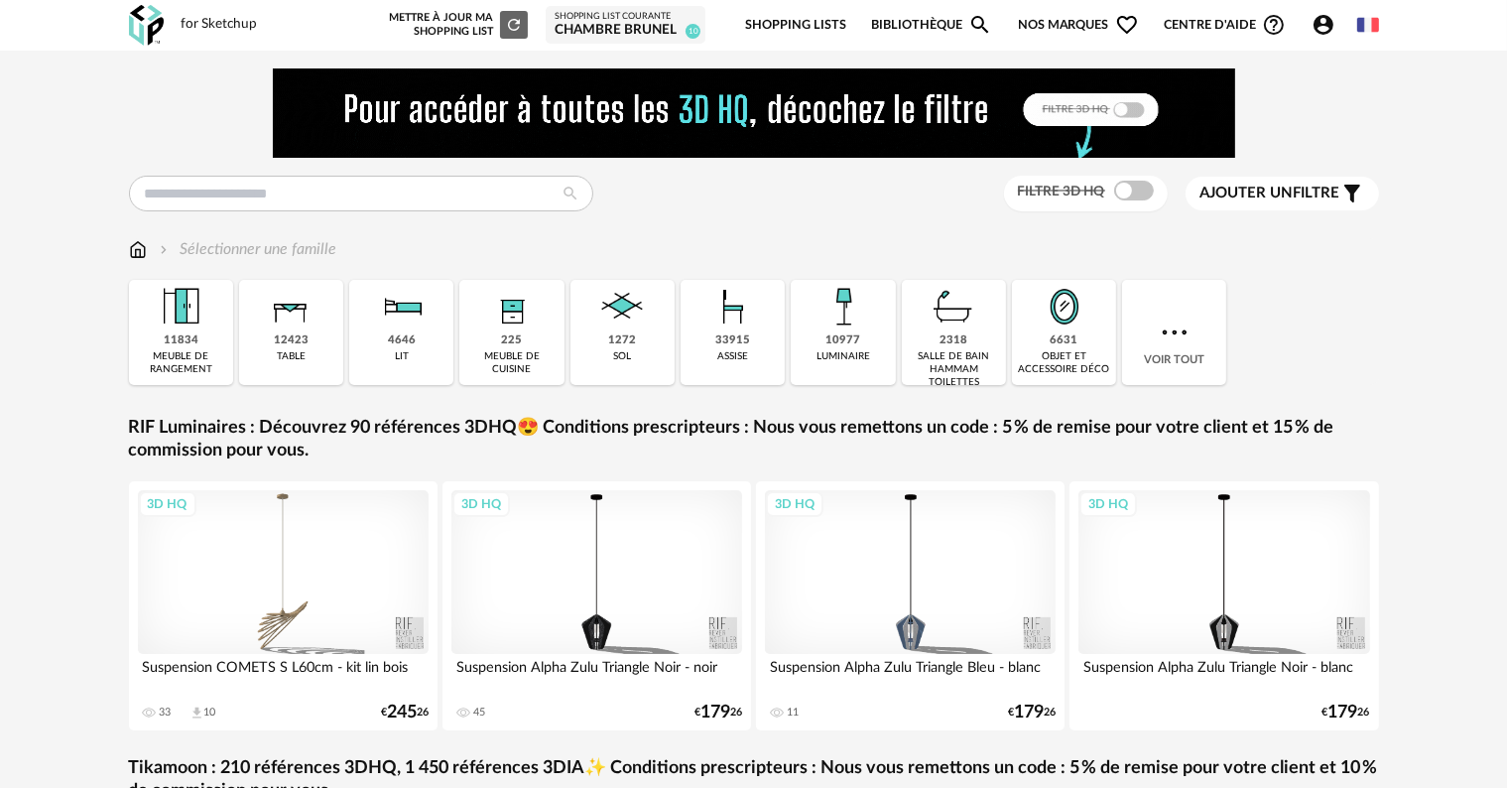
click at [458, 20] on div "Mettre à jour ma Shopping List Refresh icon" at bounding box center [456, 25] width 143 height 28
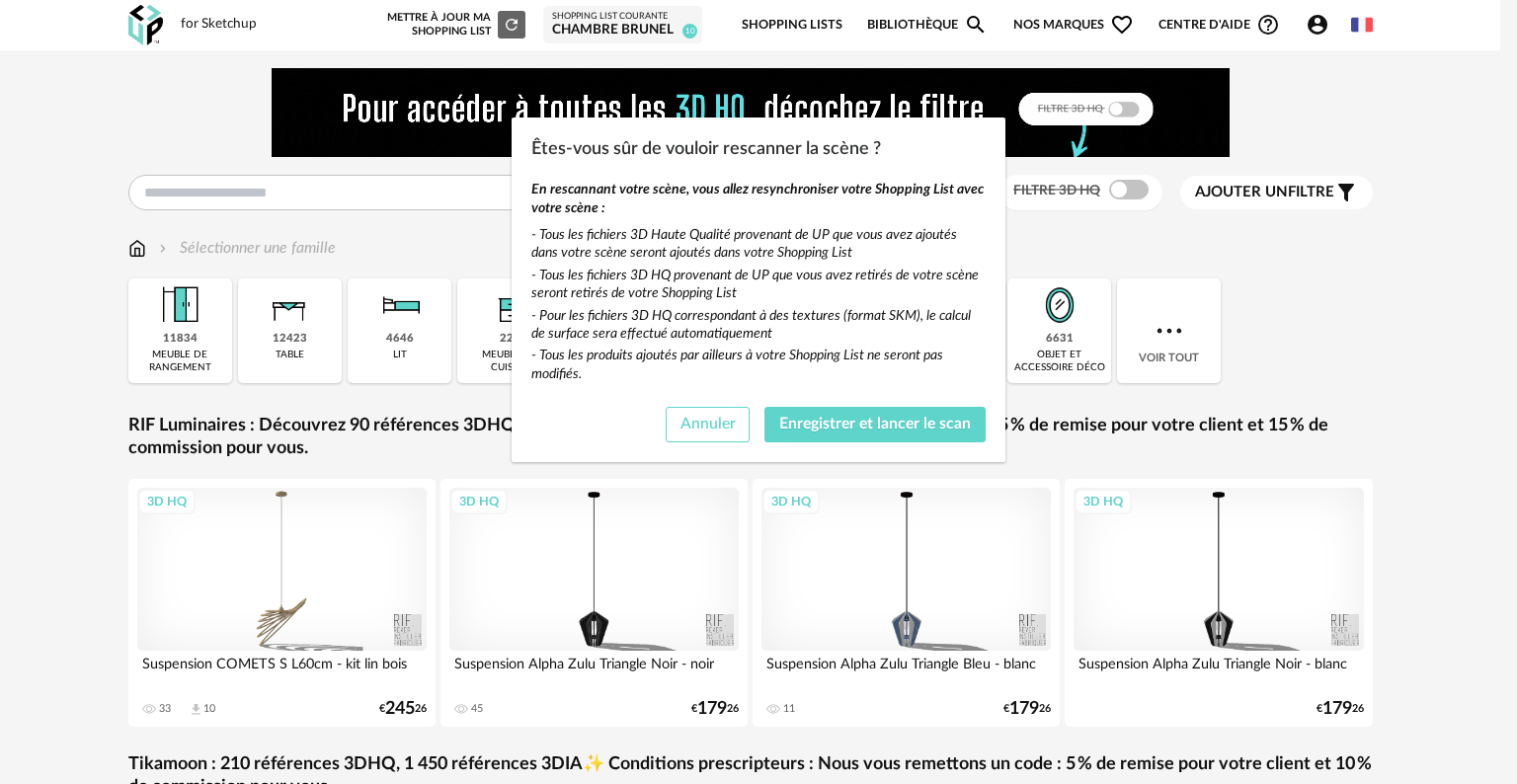
click at [711, 417] on span "Annuler" at bounding box center [709, 424] width 56 height 16
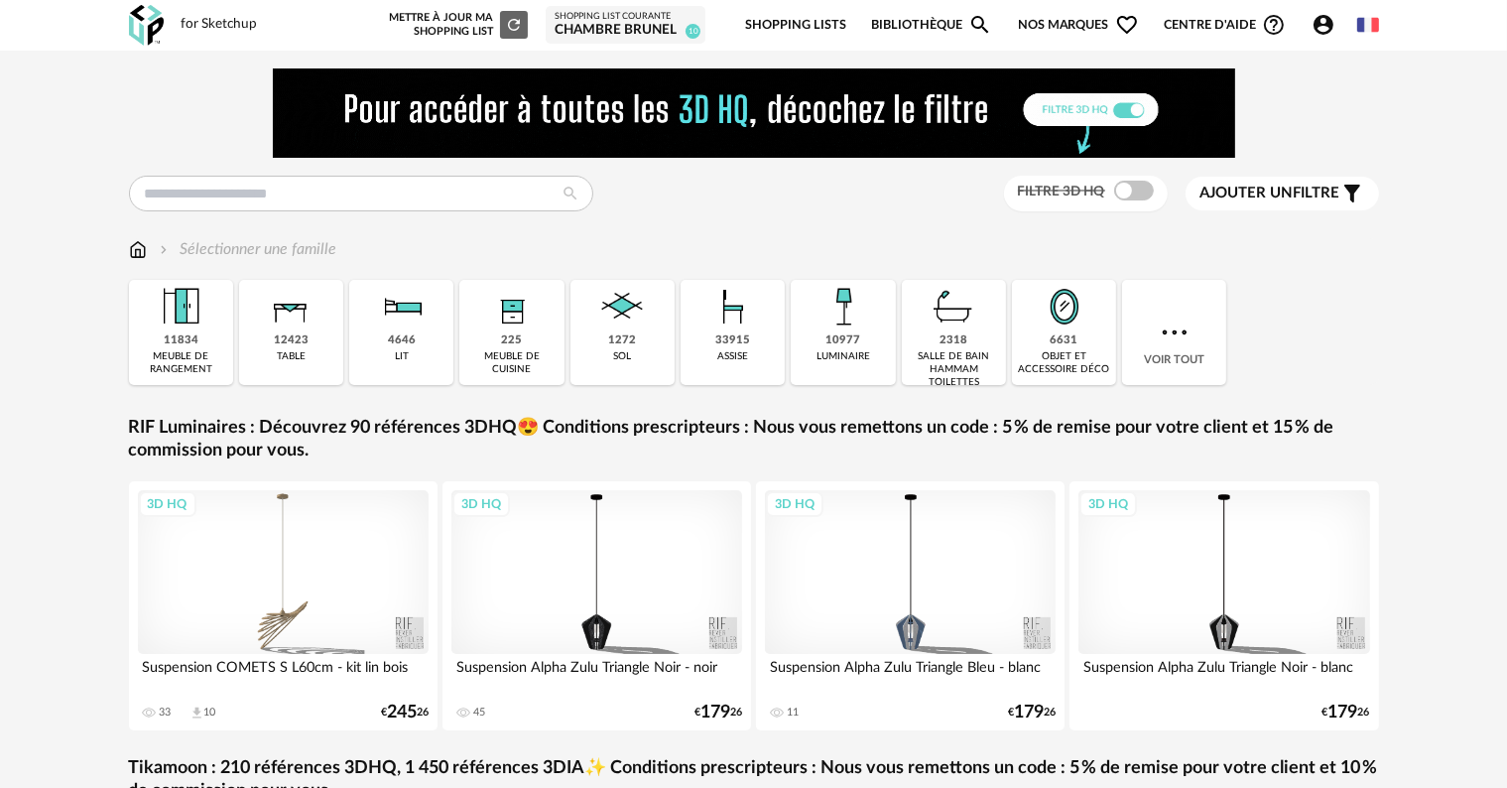
click at [620, 15] on div "Shopping List courante" at bounding box center [626, 17] width 142 height 12
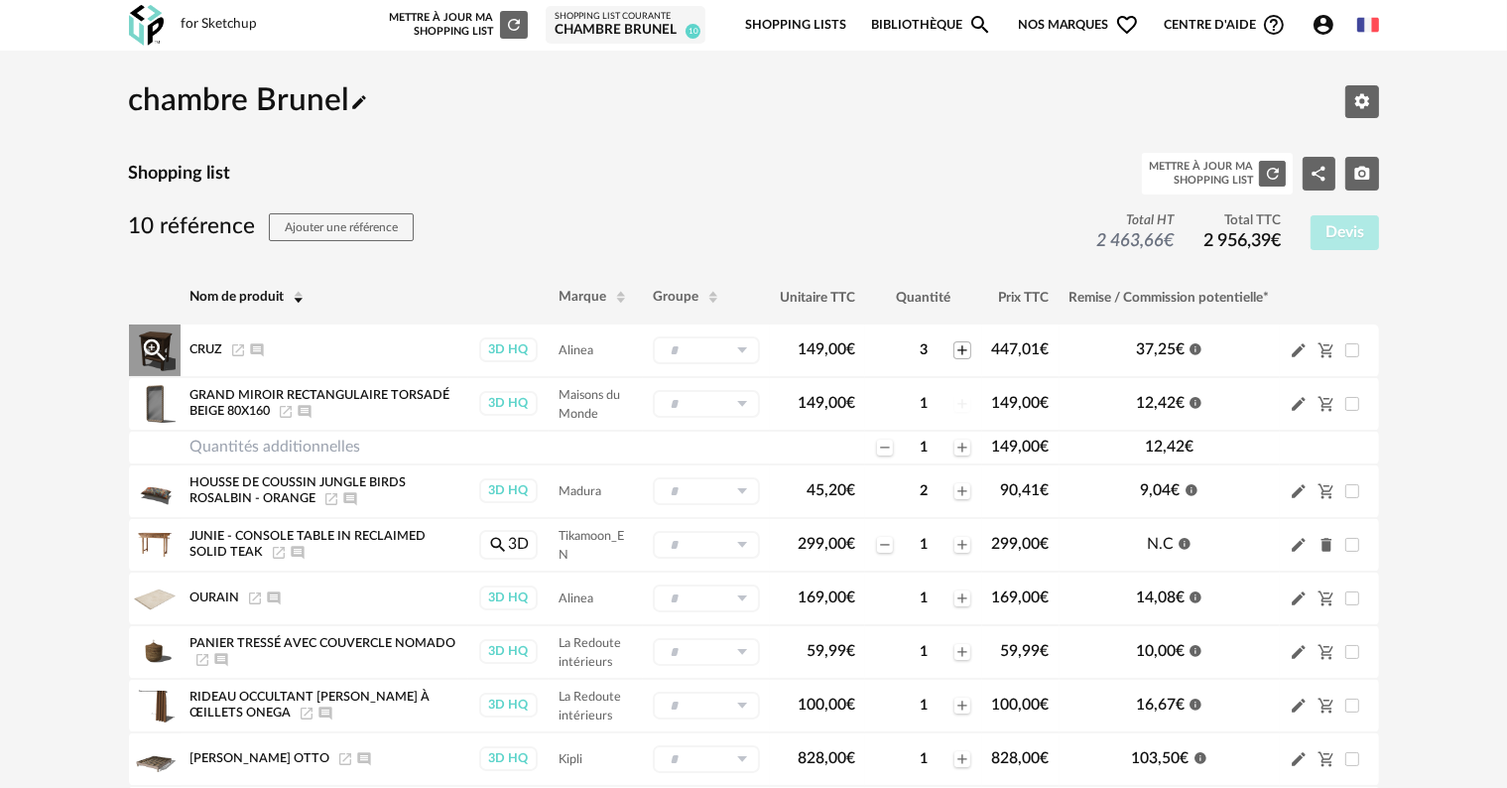
click at [958, 353] on icon "Plus icon" at bounding box center [963, 350] width 16 height 16
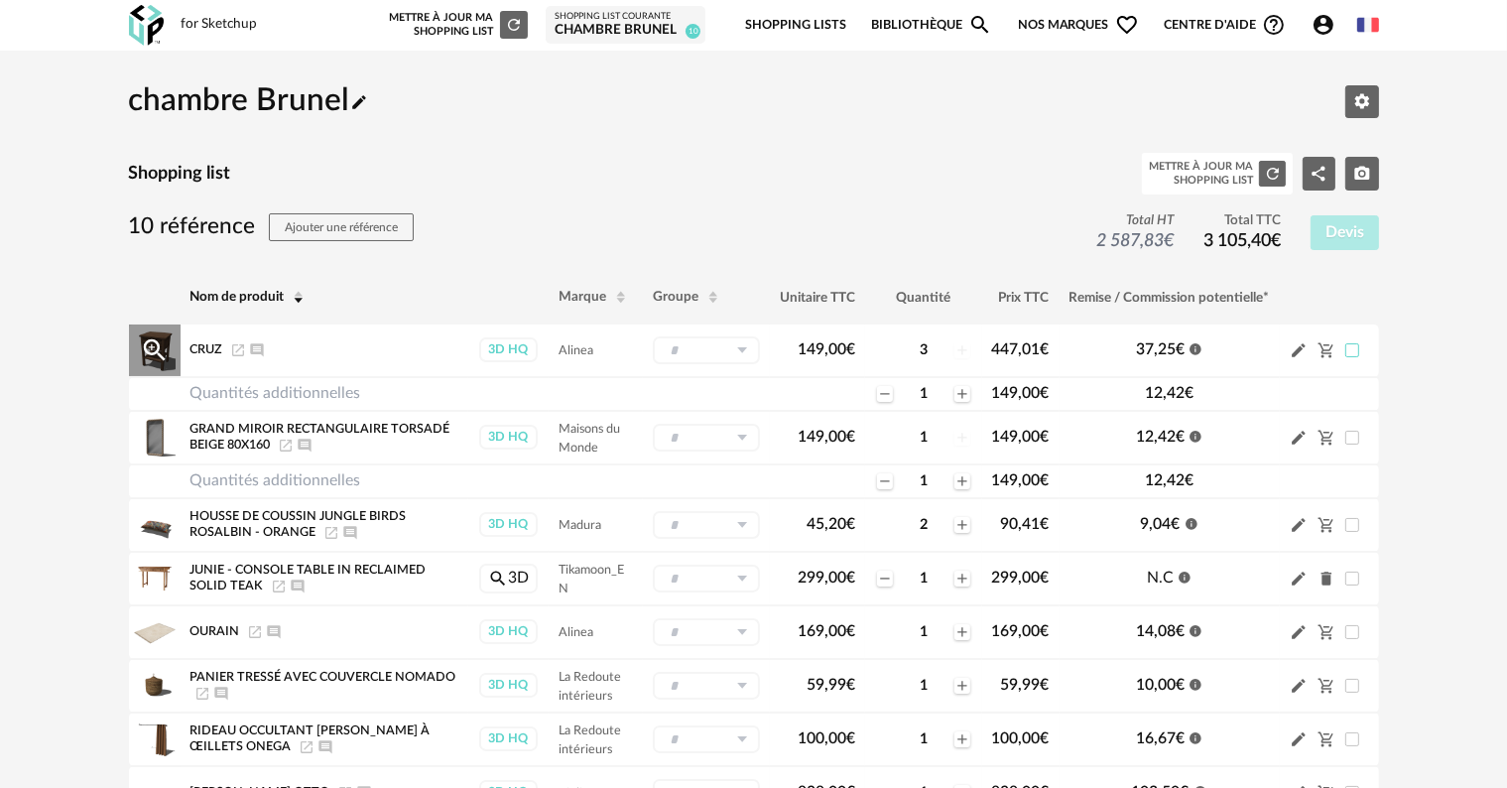
click at [1346, 351] on span at bounding box center [1352, 350] width 14 height 14
click at [1287, 353] on td "Pencil icon Cart Minus icon" at bounding box center [1329, 350] width 99 height 53
click at [1297, 356] on icon "Pencil icon" at bounding box center [1299, 350] width 18 height 18
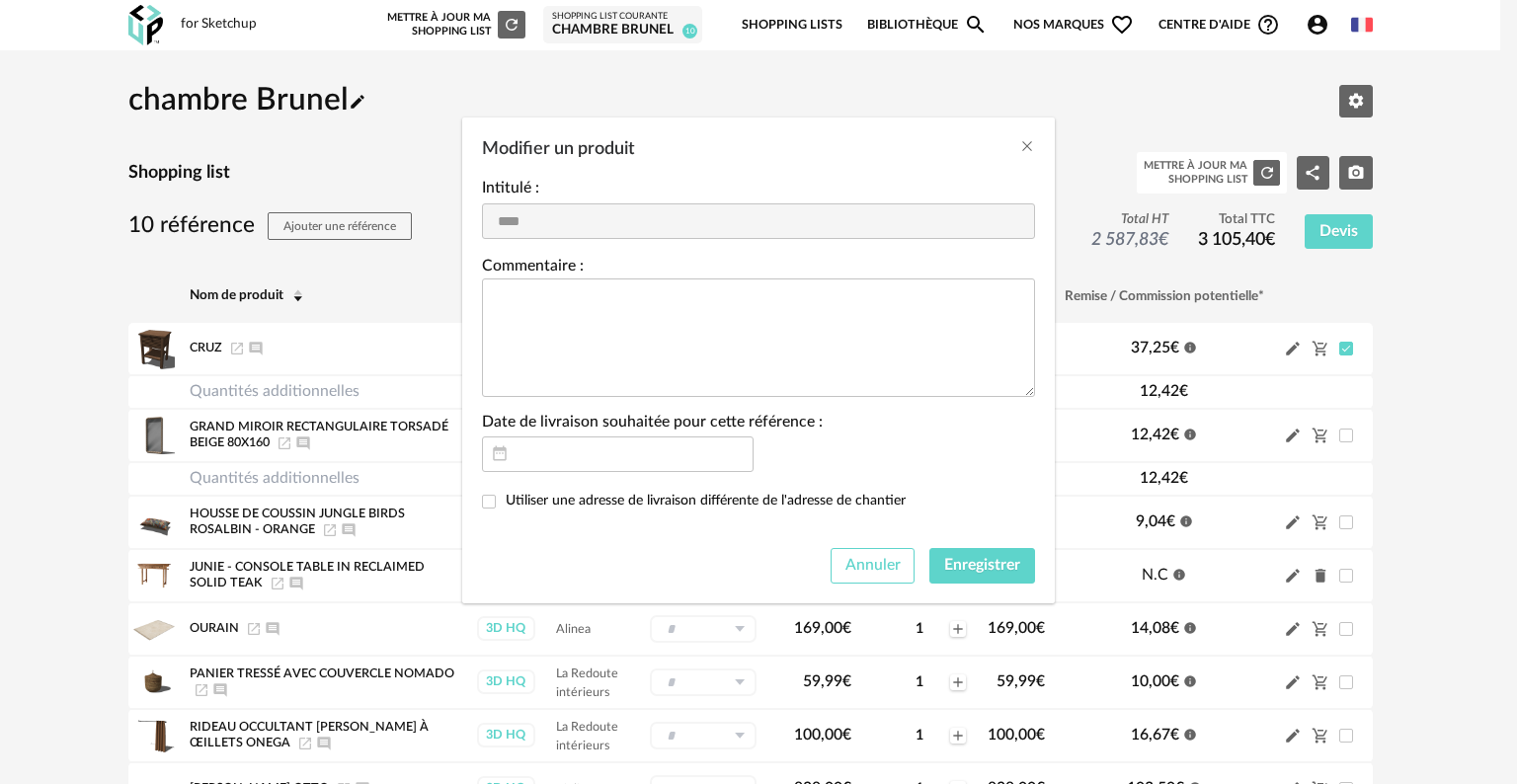
click at [902, 573] on button "Annuler" at bounding box center [872, 566] width 85 height 36
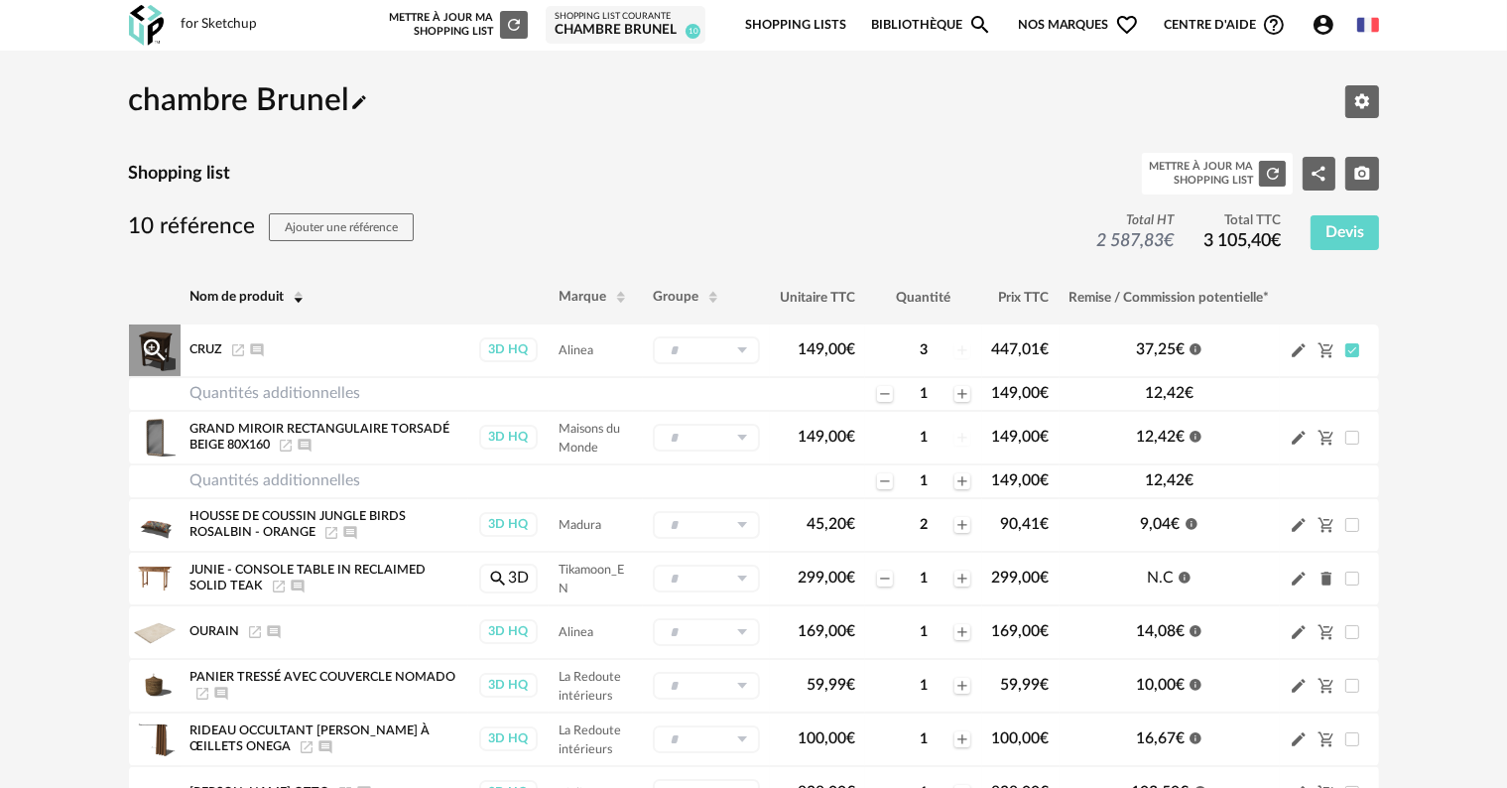
click at [920, 351] on div "3" at bounding box center [924, 350] width 58 height 18
click at [924, 351] on div "3" at bounding box center [924, 350] width 58 height 18
click at [1014, 345] on span "447,01 €" at bounding box center [1021, 349] width 58 height 16
click at [1326, 353] on icon "Cart Minus icon" at bounding box center [1325, 350] width 15 height 15
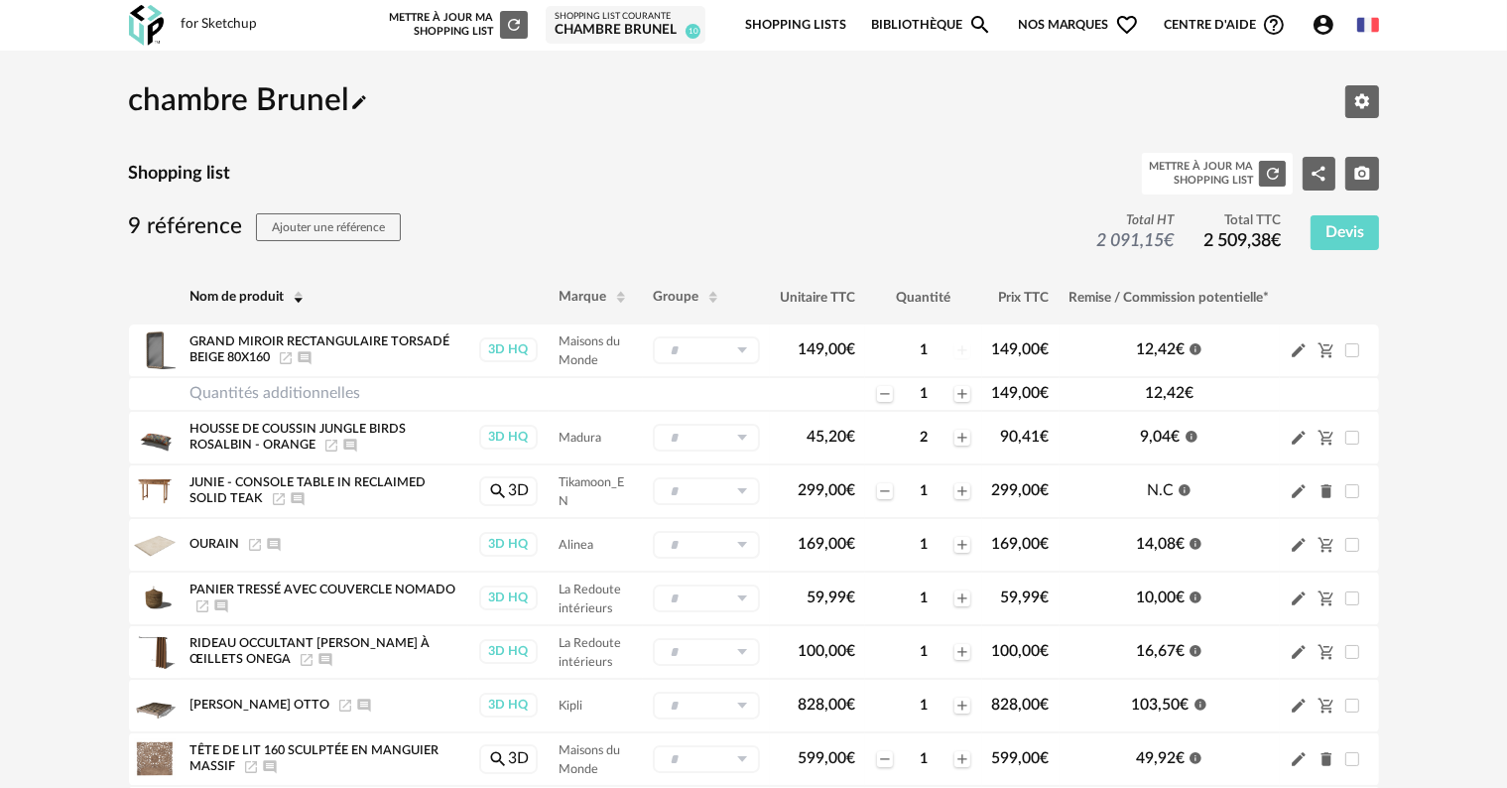
click at [505, 198] on div "chambre Brunel Pencil icon Editer les paramètres Shopping list Mettre à jour ma…" at bounding box center [754, 635] width 1250 height 1134
click at [1329, 490] on icon "Delete icon" at bounding box center [1326, 492] width 11 height 14
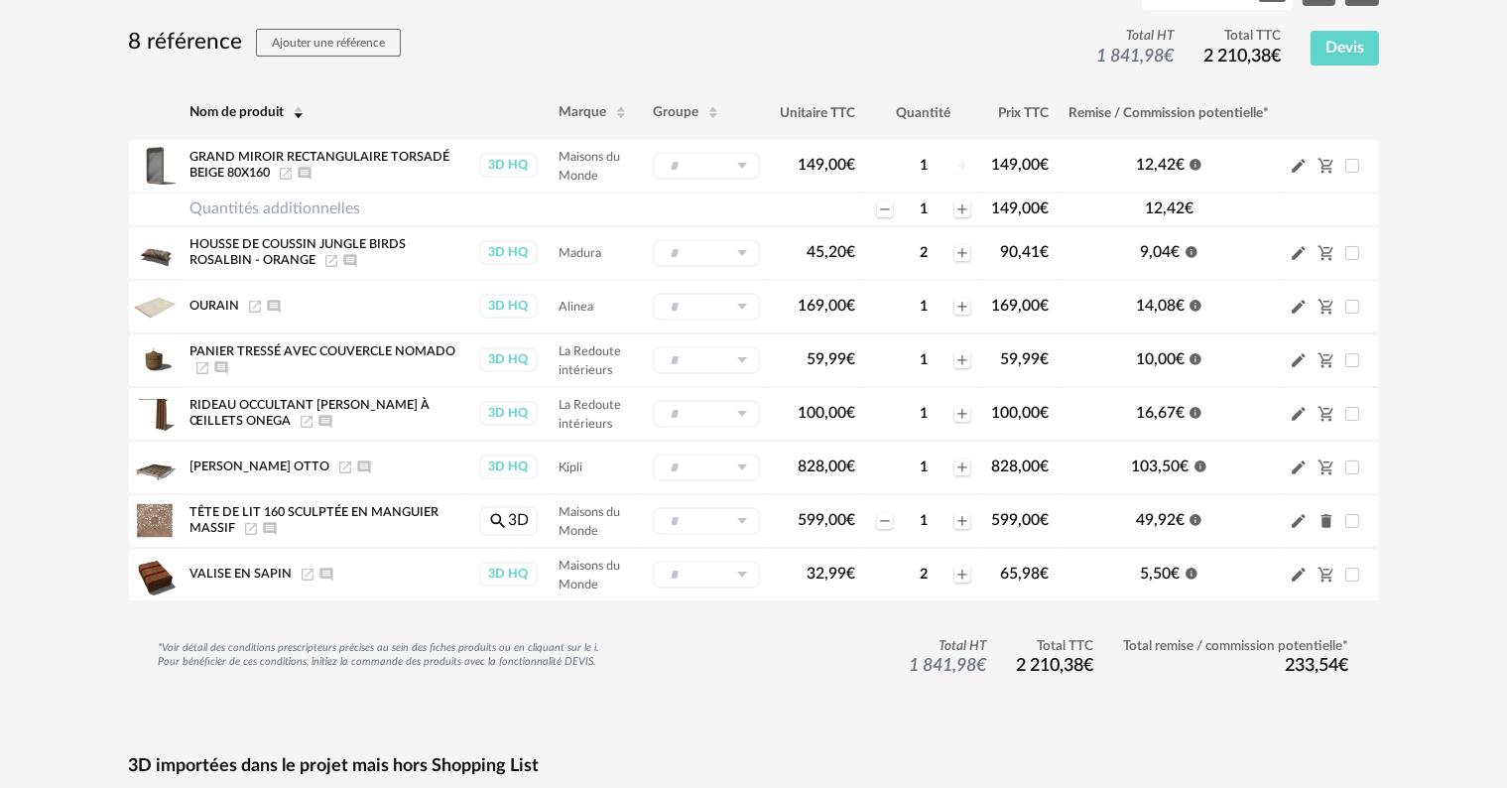
scroll to position [198, 0]
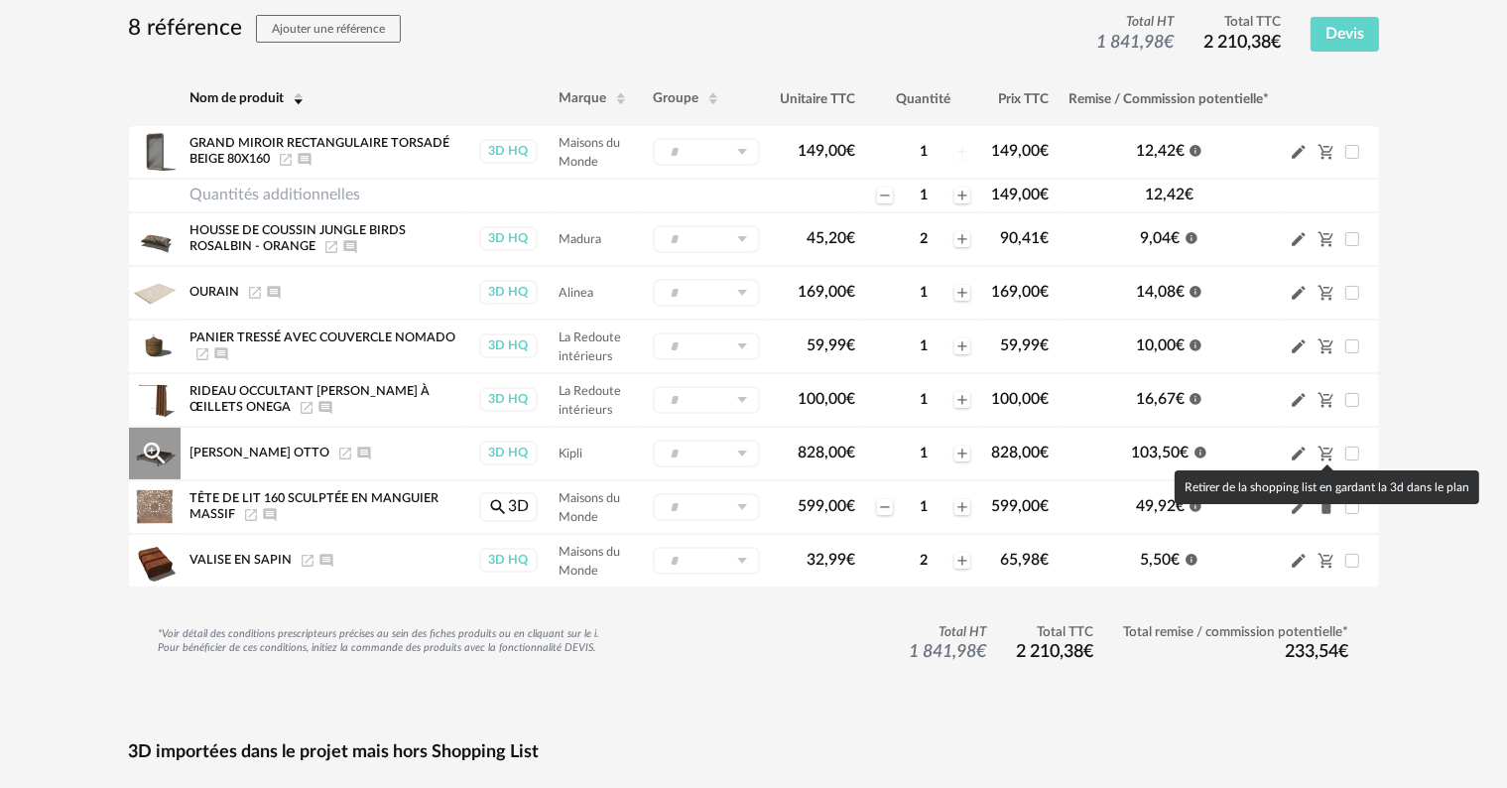
click at [1326, 448] on icon "Cart Minus icon" at bounding box center [1327, 454] width 18 height 18
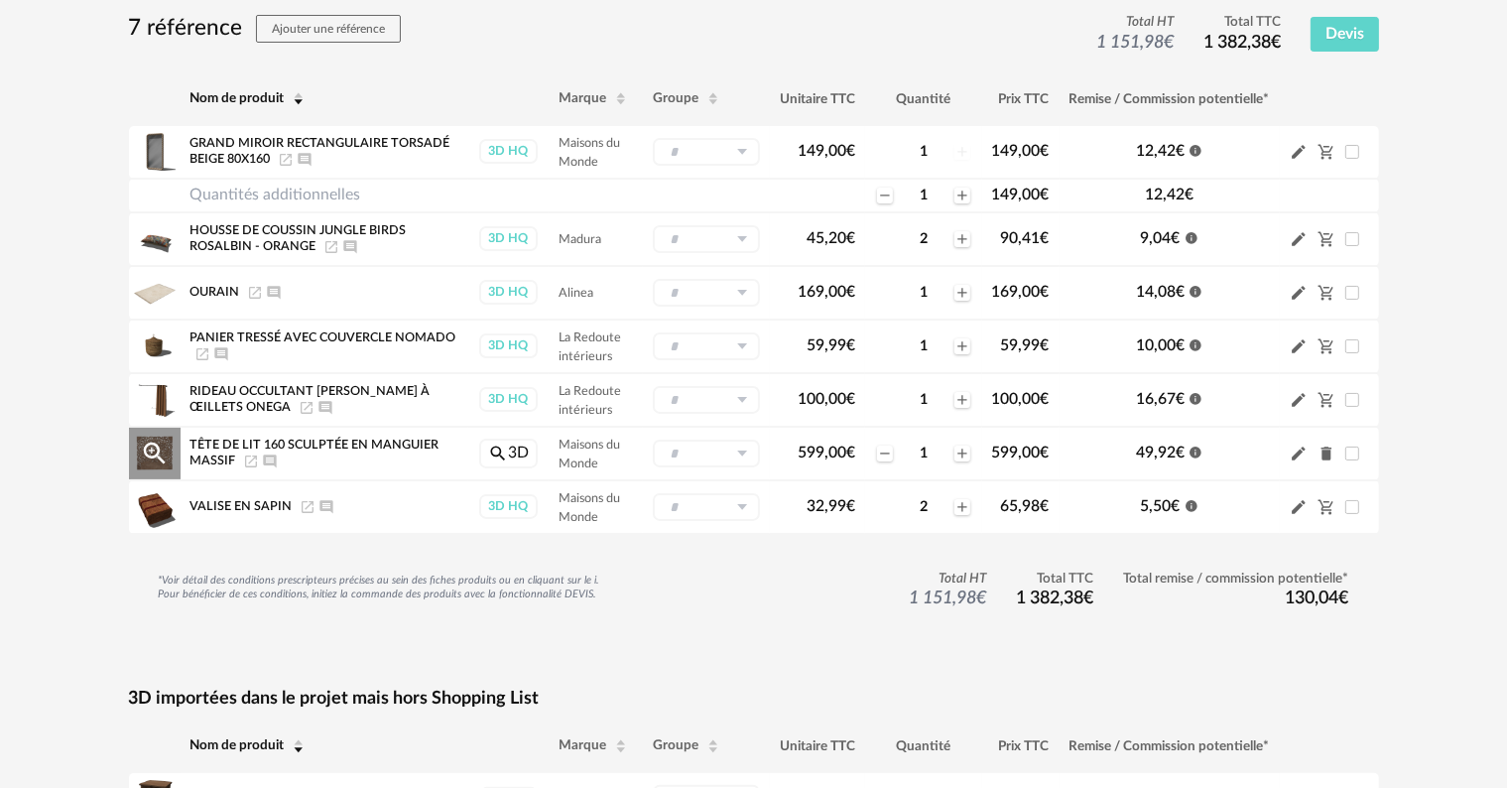
click at [1325, 452] on icon "Delete icon" at bounding box center [1326, 454] width 11 height 14
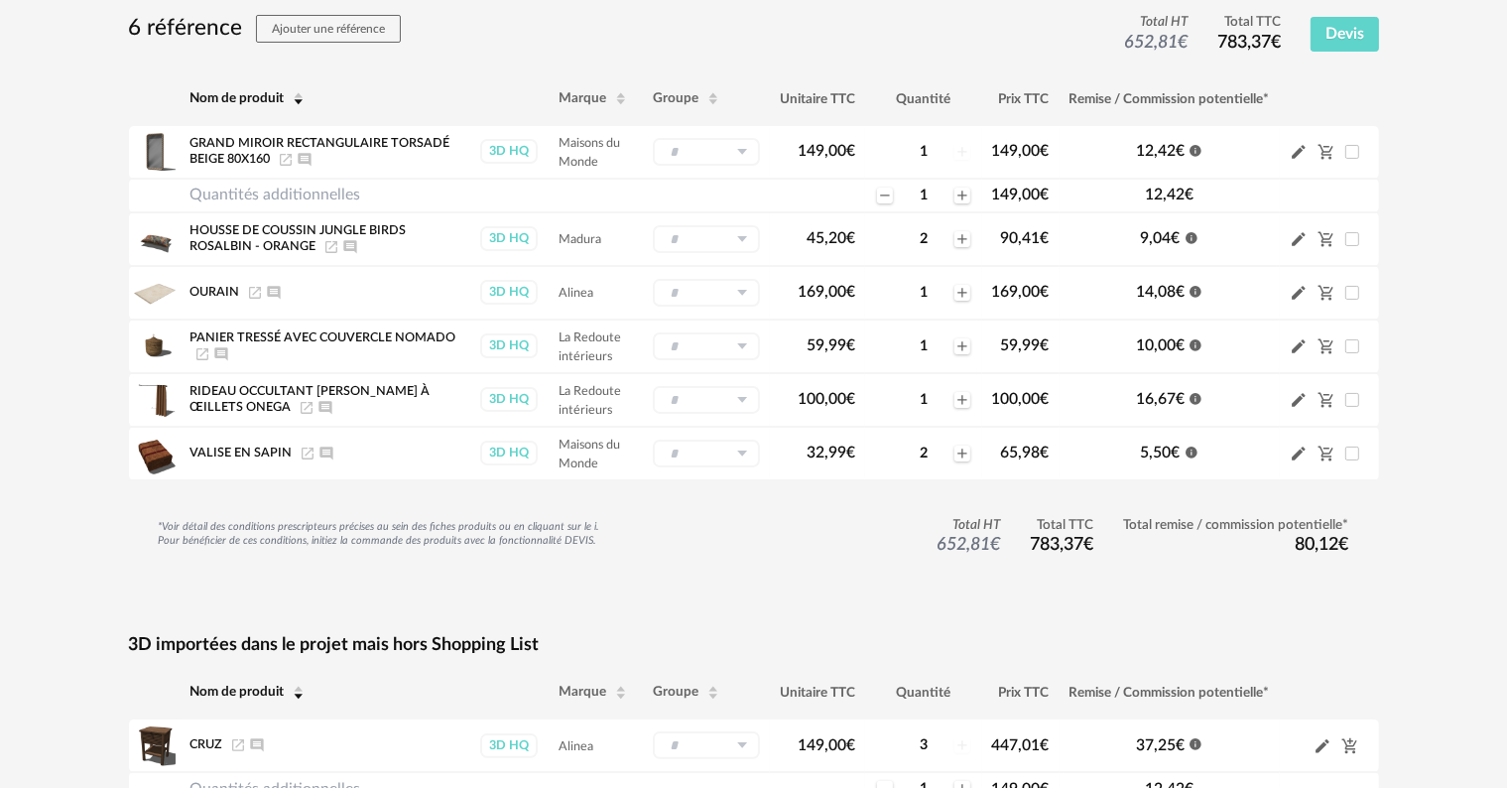
click at [77, 573] on div "chambre Brunel Pencil icon Editer les paramètres Shopping list Mettre à jour ma…" at bounding box center [753, 383] width 1507 height 1063
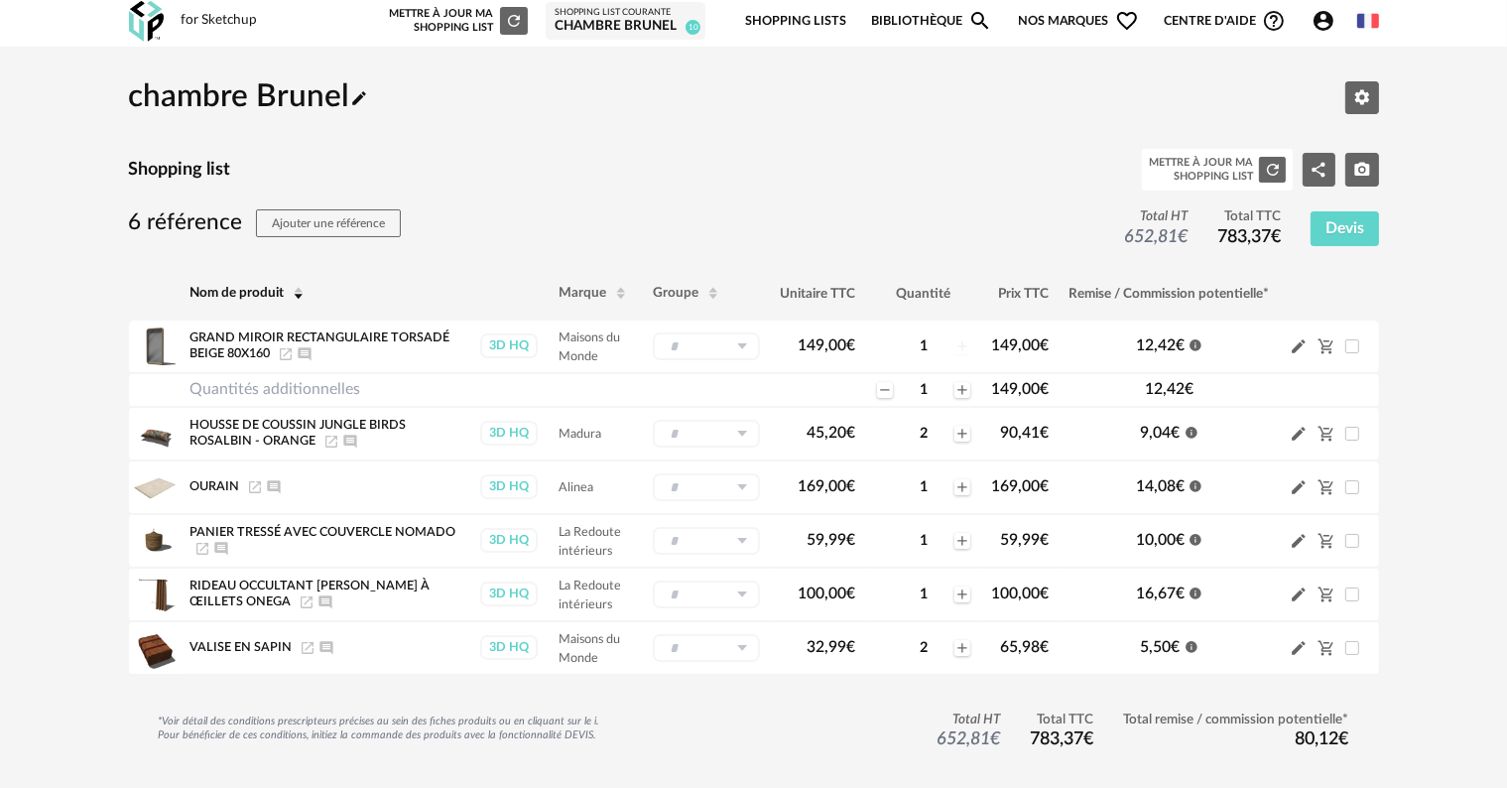
scroll to position [0, 0]
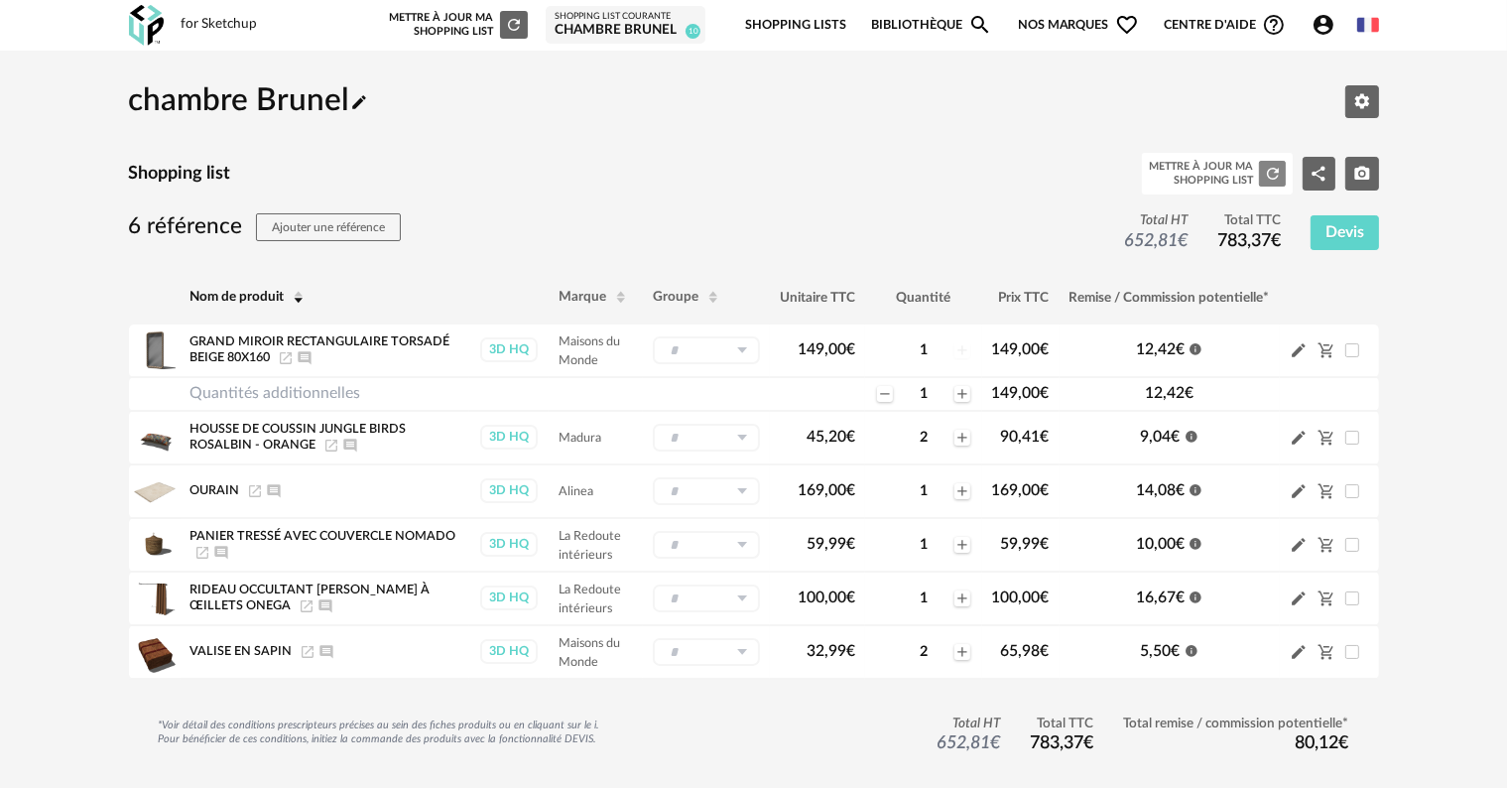
click at [1277, 174] on icon "Refresh icon" at bounding box center [1273, 174] width 18 height 18
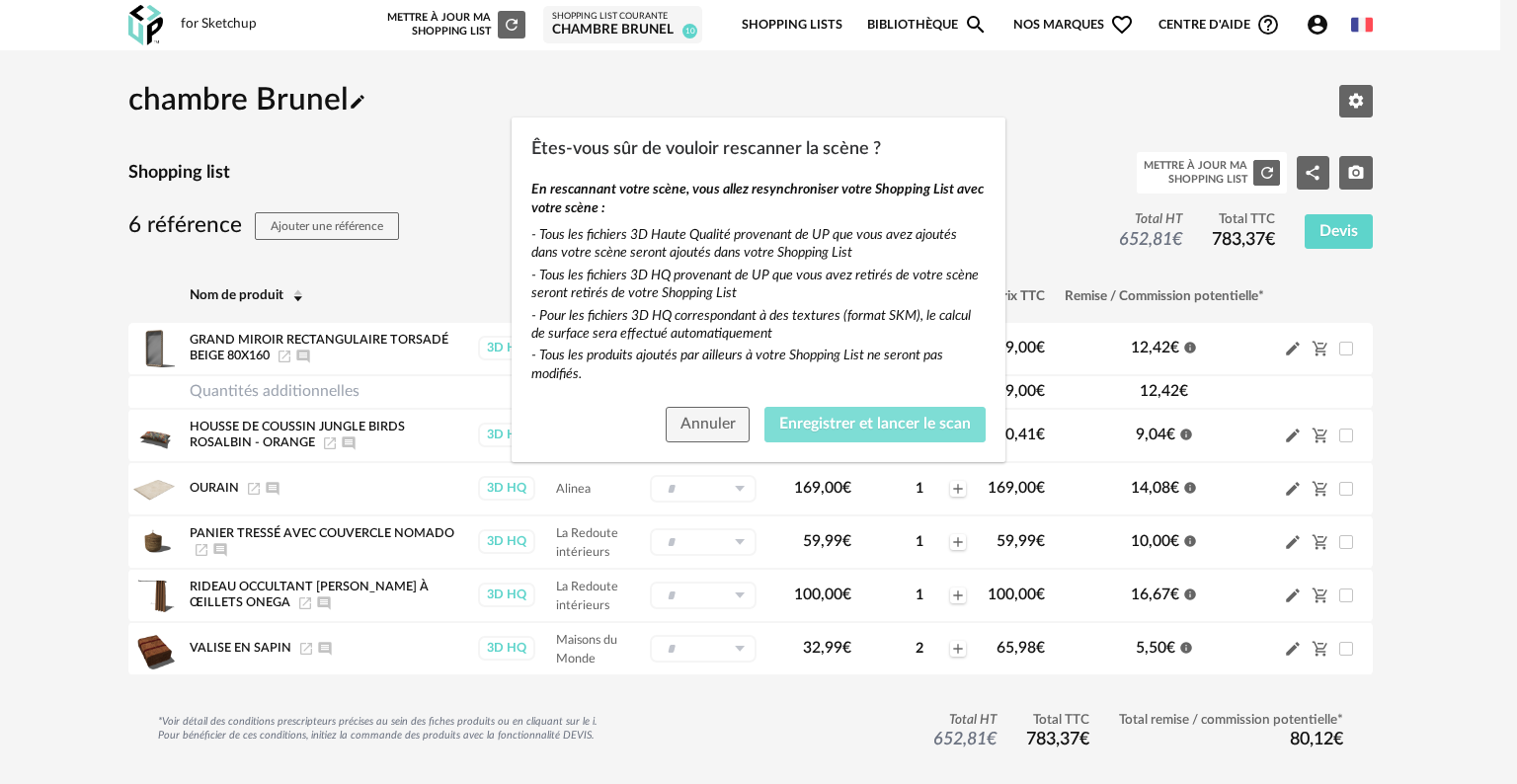
click at [793, 421] on span "Enregistrer et lancer le scan" at bounding box center [875, 424] width 191 height 16
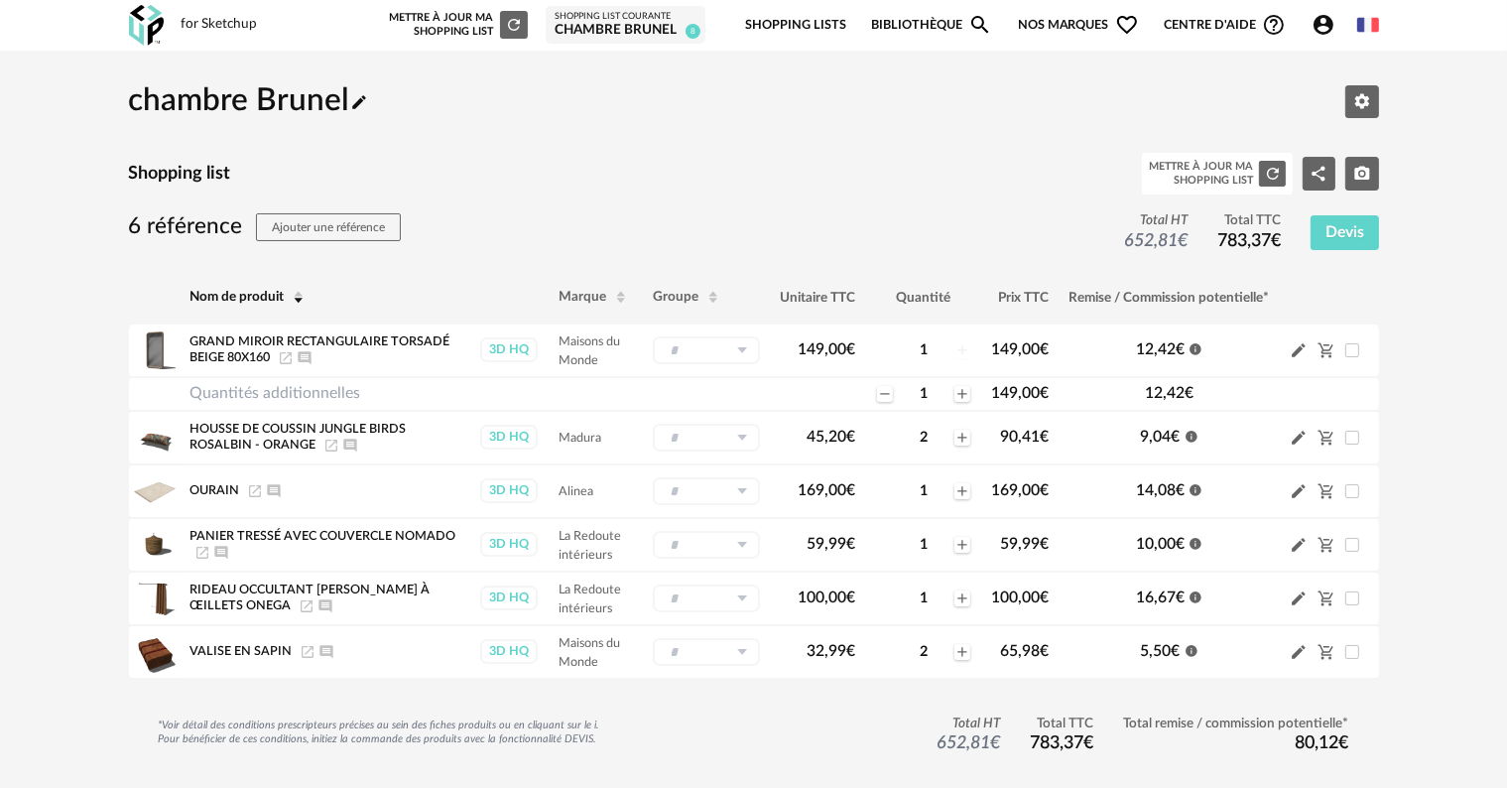
click at [819, 15] on link "Shopping Lists" at bounding box center [795, 25] width 101 height 47
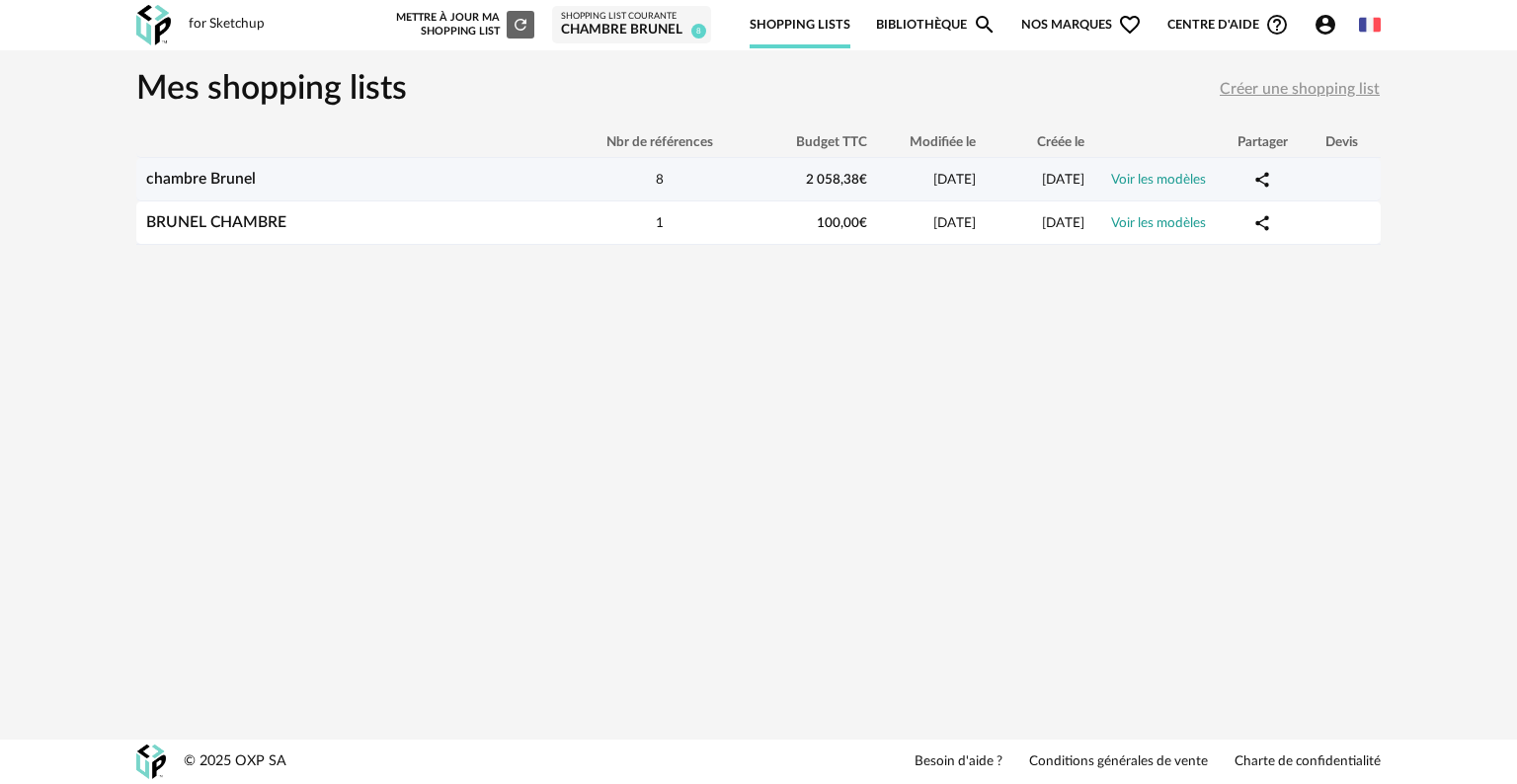
click at [1126, 174] on link "Voir les modèles" at bounding box center [1158, 180] width 95 height 14
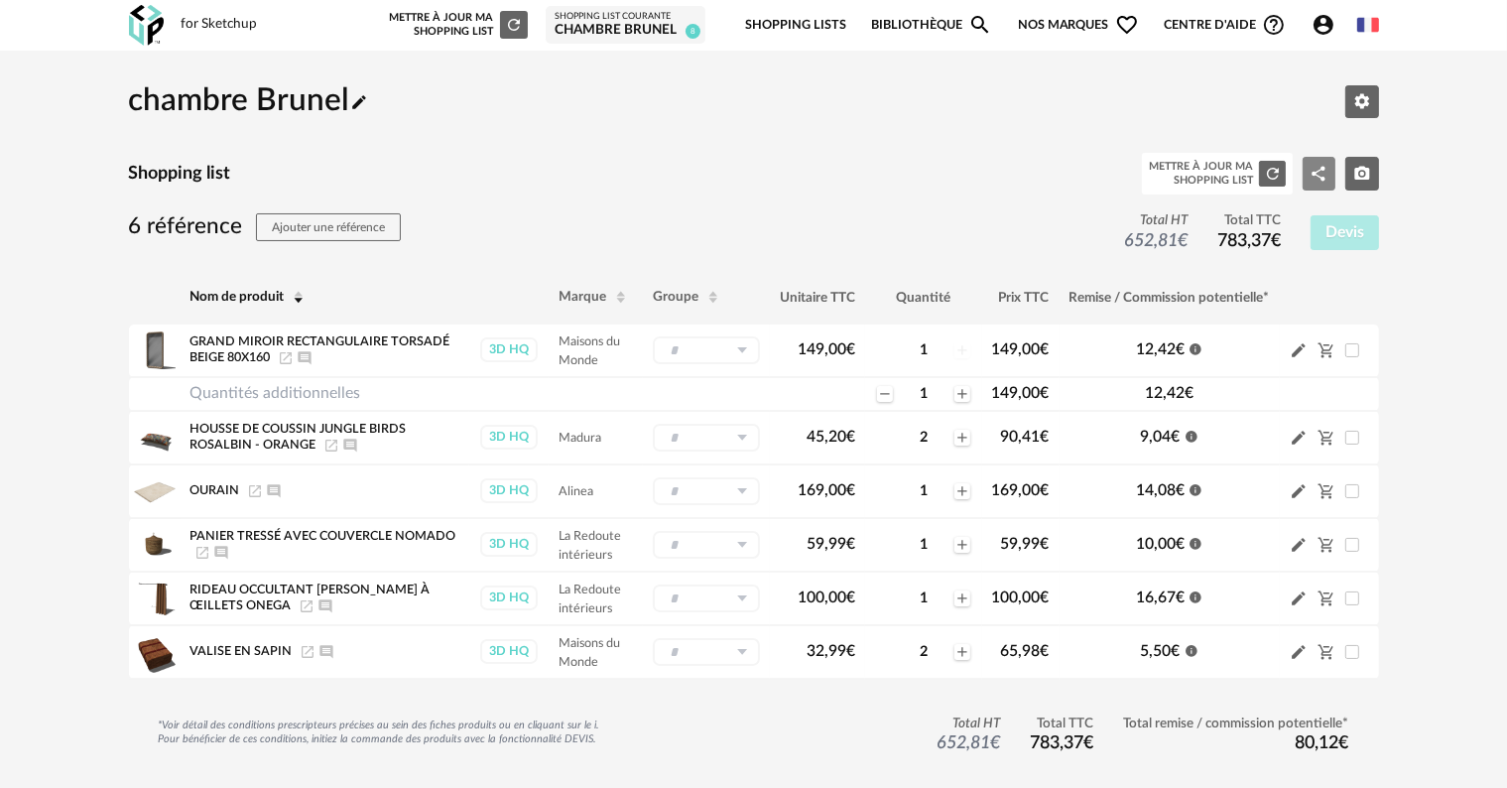
click at [1316, 179] on icon "Share Variant icon" at bounding box center [1319, 174] width 18 height 18
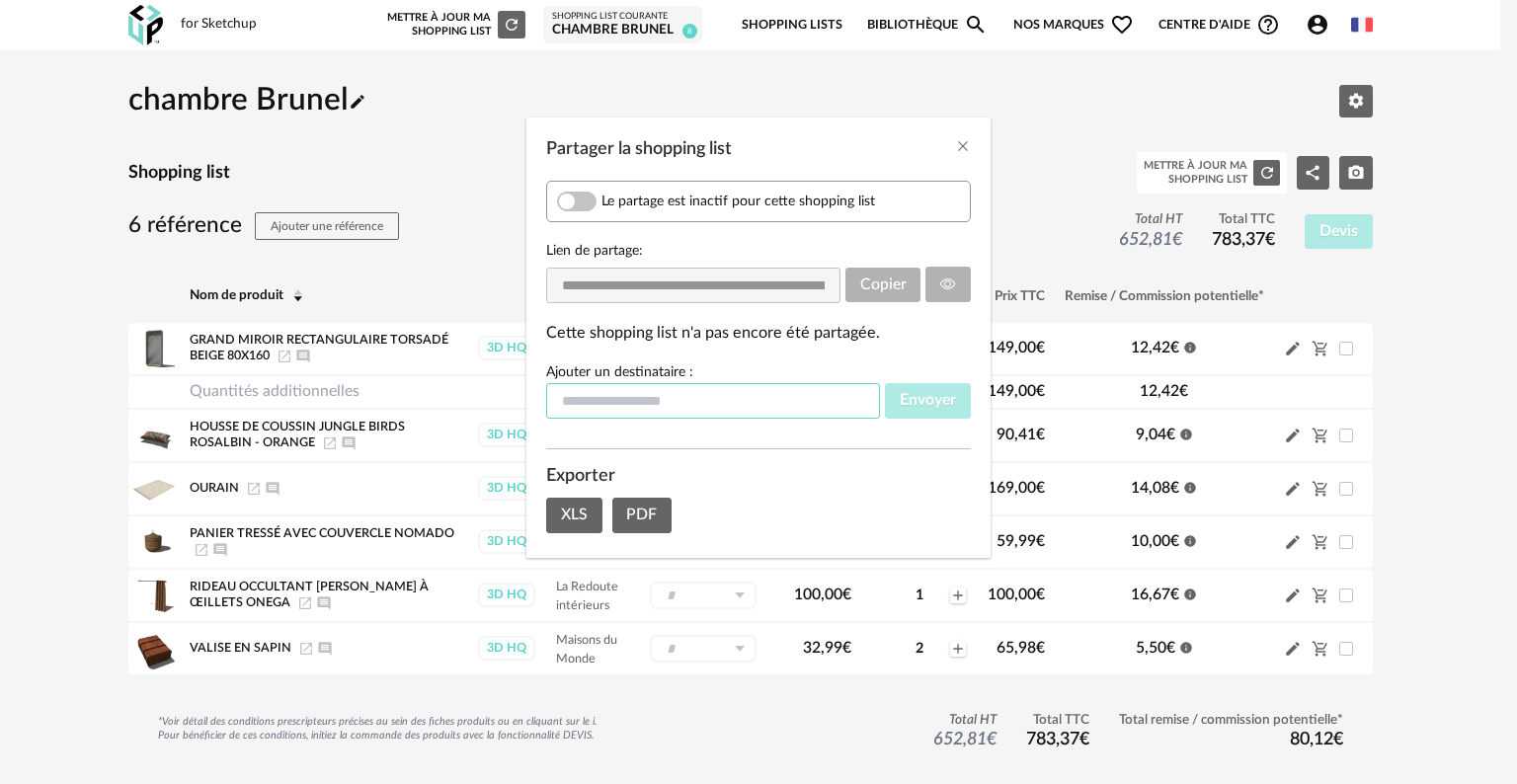
click at [629, 397] on input "Partager la shopping list" at bounding box center [713, 401] width 333 height 36
type input "**********"
click at [935, 401] on span "Envoyer" at bounding box center [928, 400] width 57 height 16
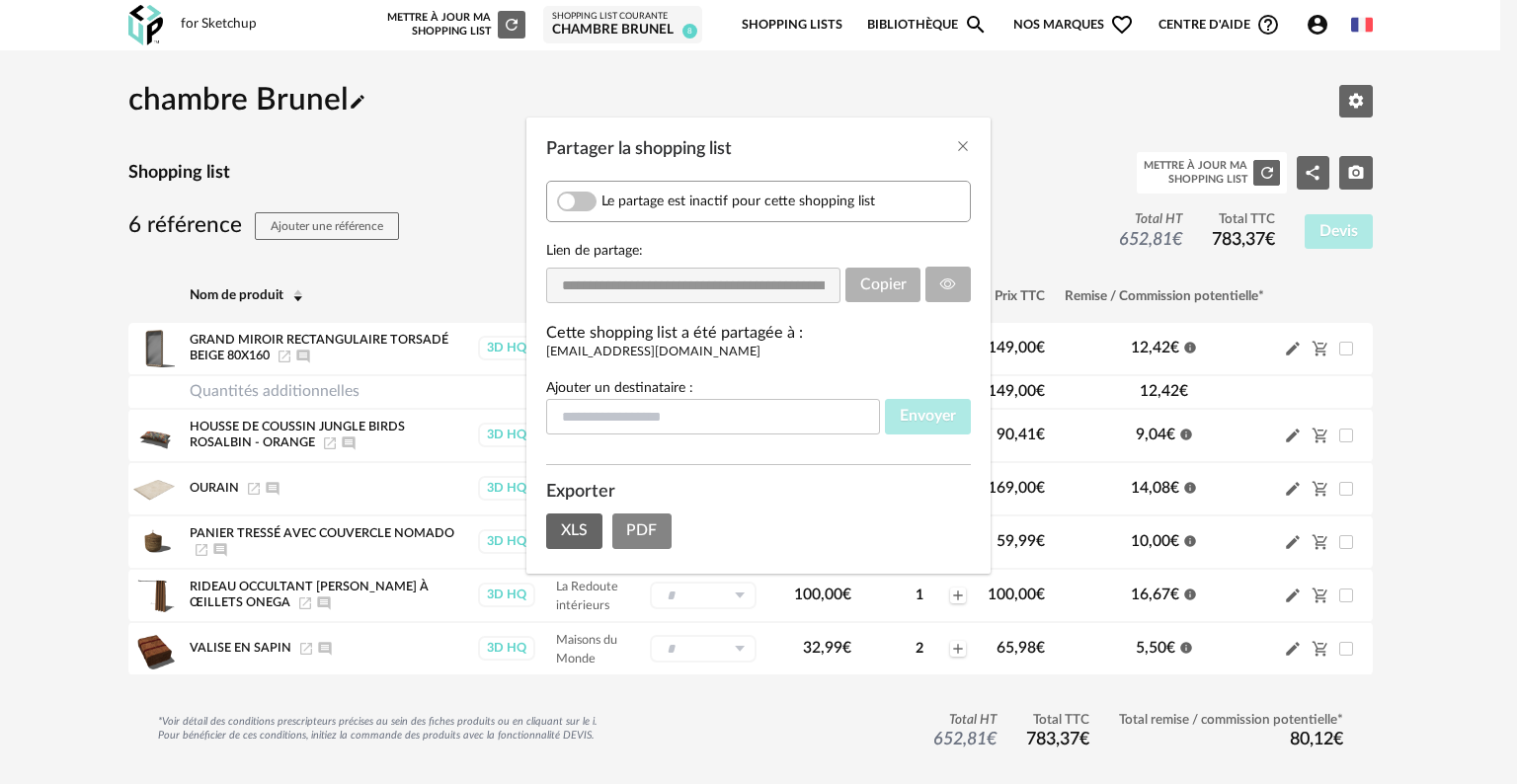
click at [648, 537] on button "PDF" at bounding box center [642, 531] width 61 height 36
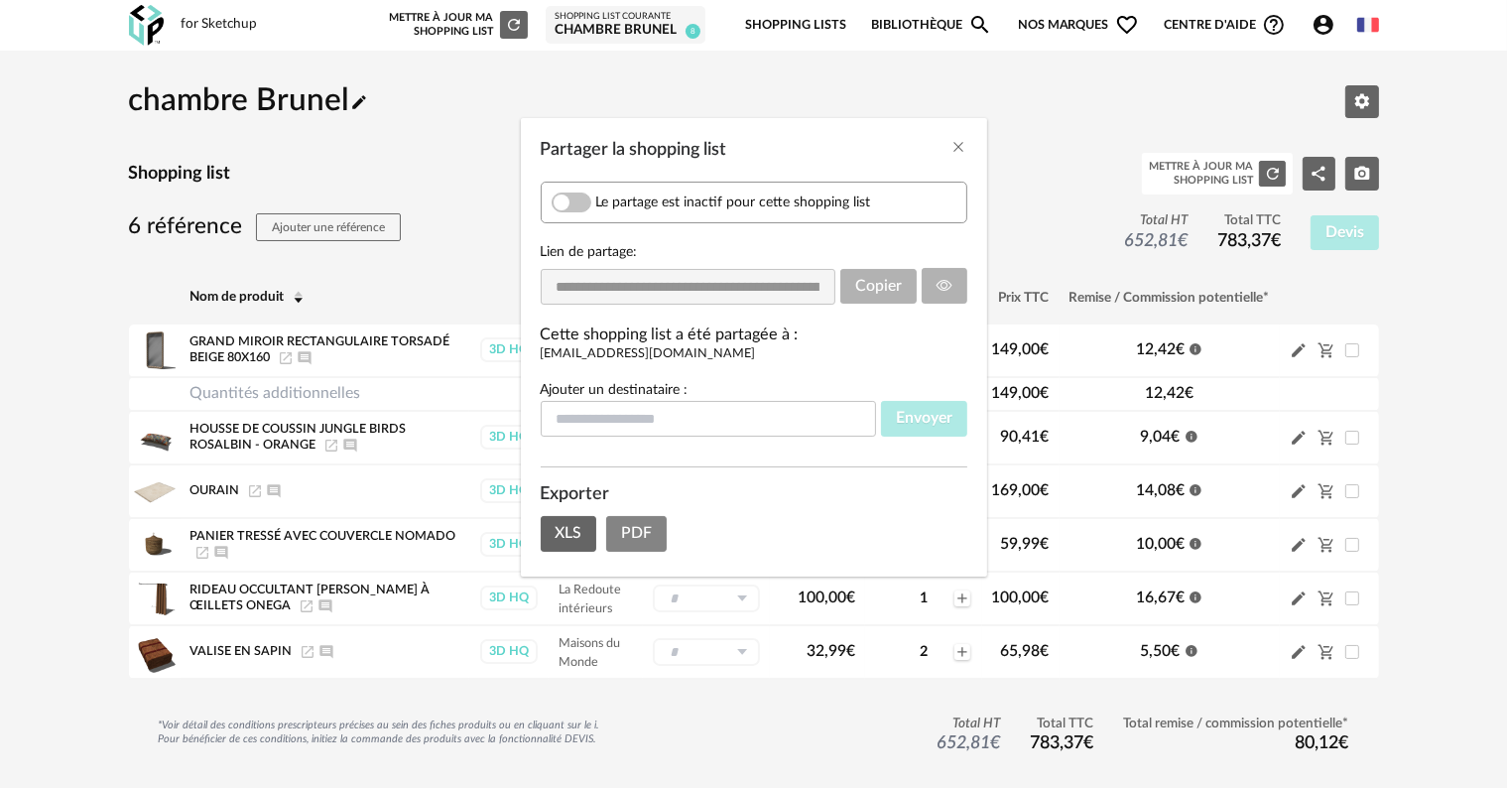
click at [628, 529] on span "PDF" at bounding box center [636, 533] width 31 height 16
click at [573, 201] on span "Partager la shopping list" at bounding box center [572, 202] width 40 height 20
click at [639, 532] on span "PDF" at bounding box center [636, 533] width 31 height 16
